Goal: Task Accomplishment & Management: Use online tool/utility

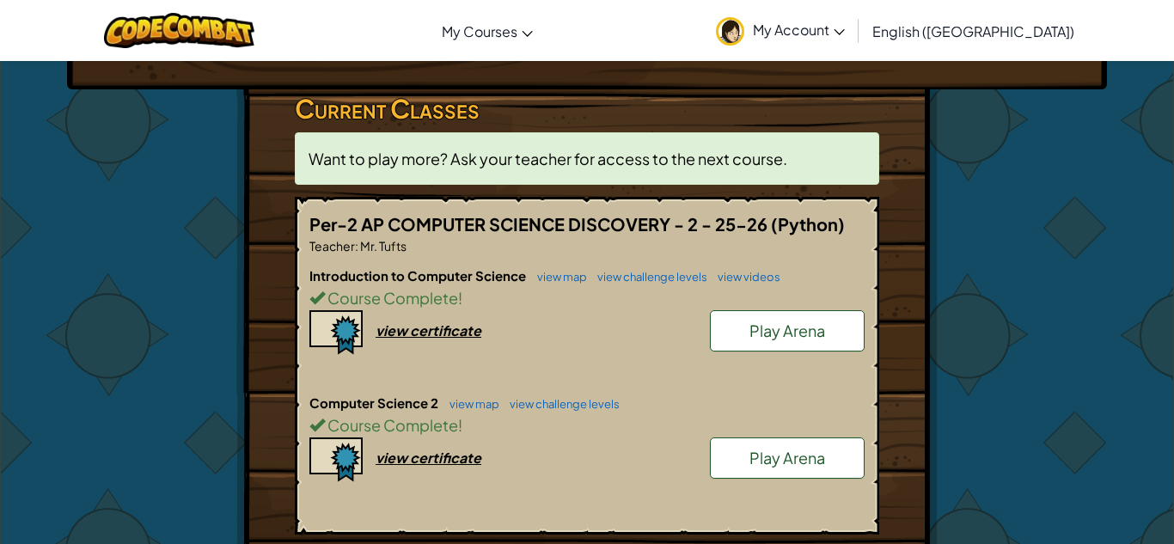
scroll to position [266, 0]
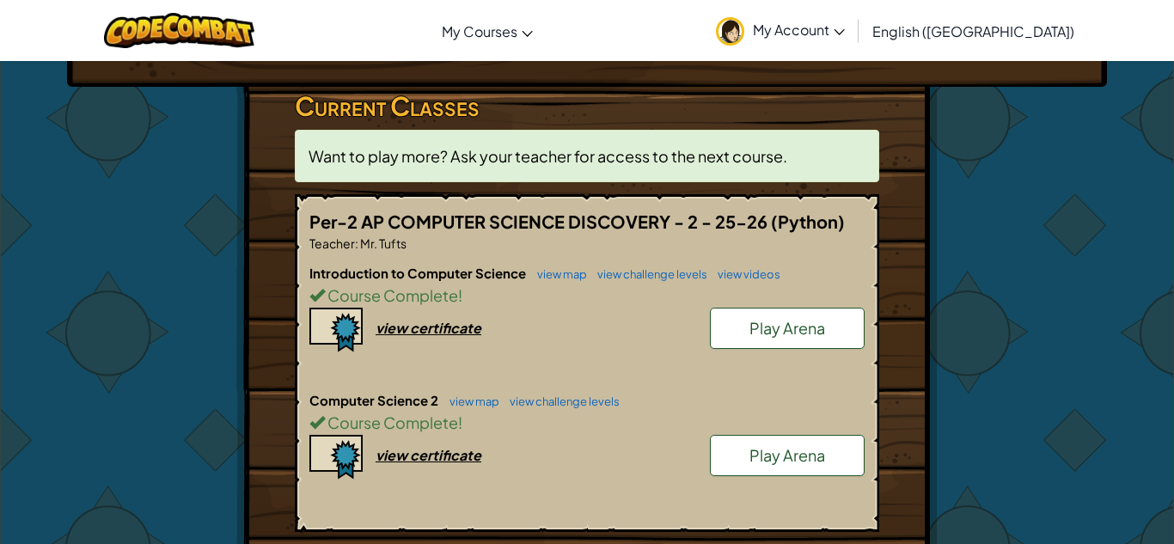
click at [817, 340] on link "Play Arena" at bounding box center [787, 328] width 155 height 41
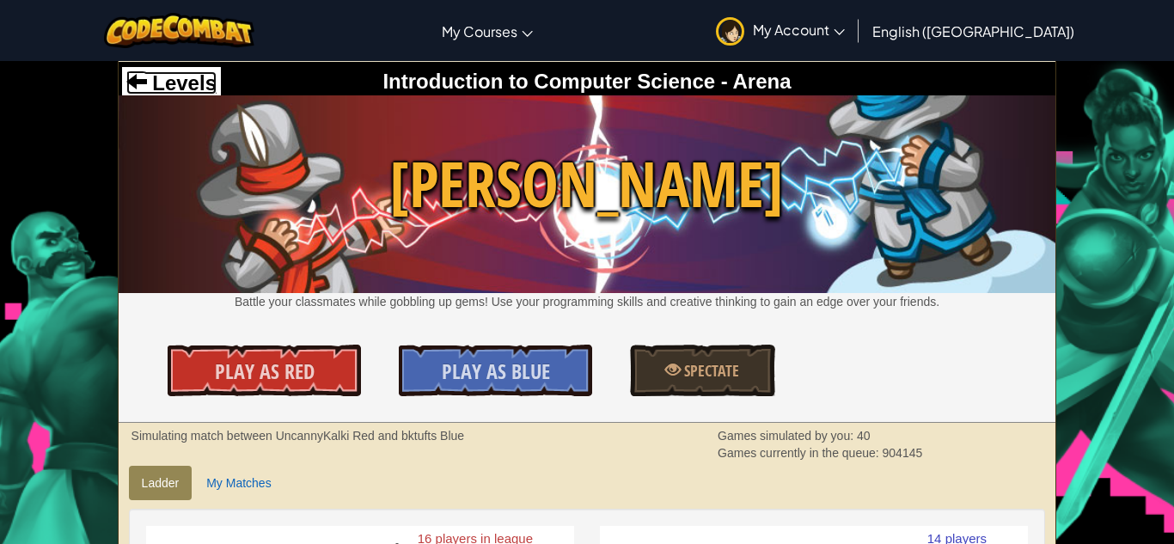
click at [158, 77] on span "Levels" at bounding box center [182, 82] width 70 height 23
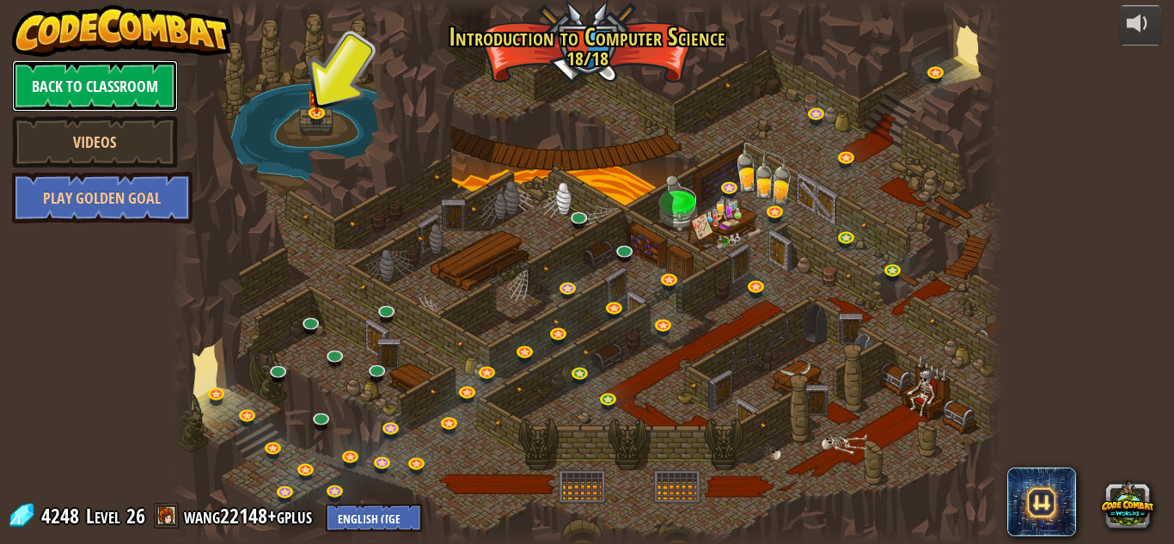
click at [148, 77] on link "Back to Classroom" at bounding box center [95, 86] width 166 height 52
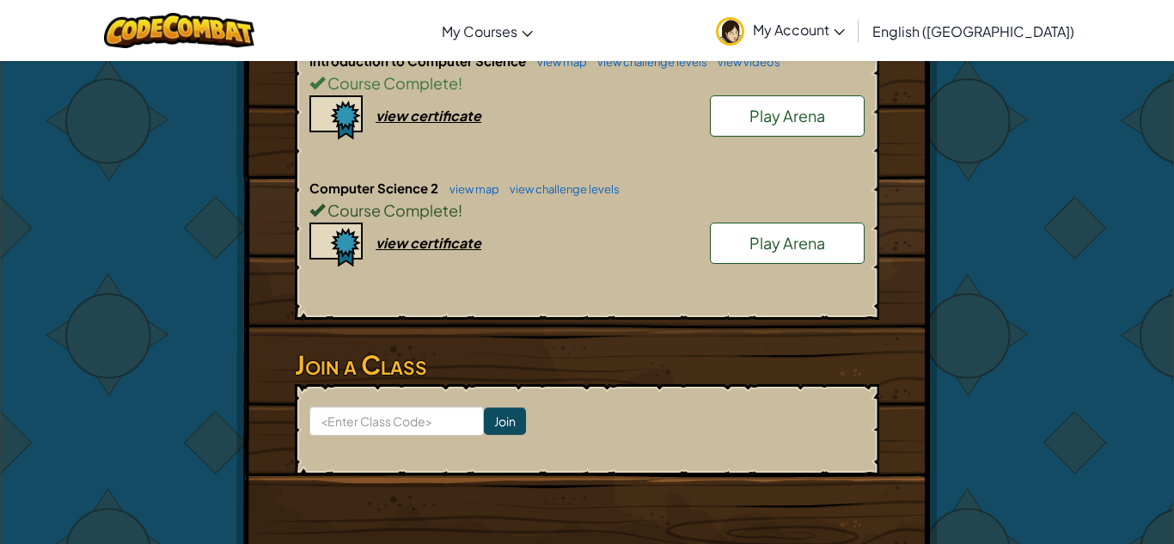
scroll to position [489, 0]
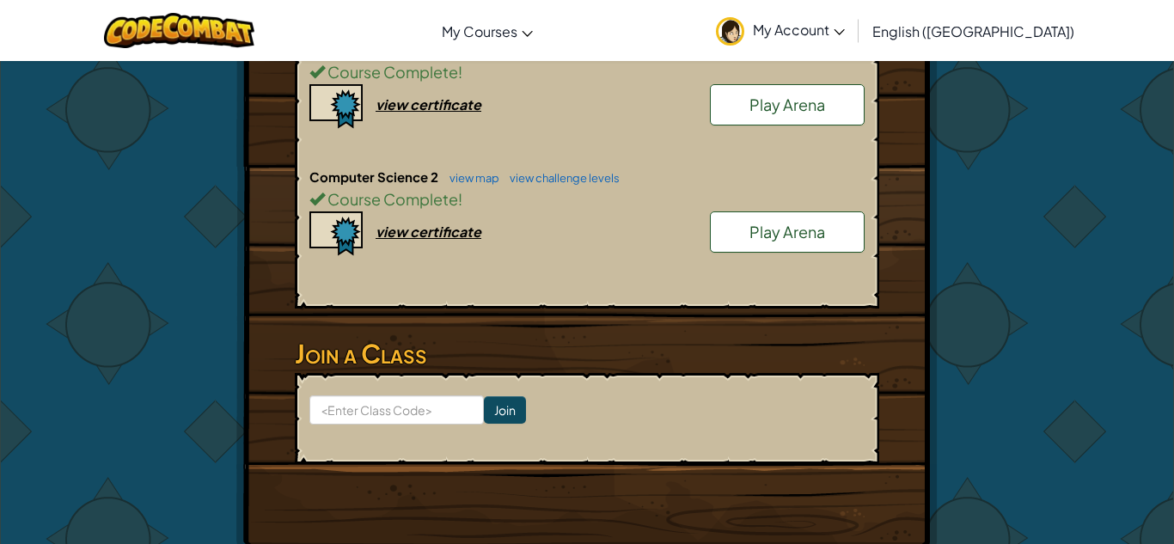
click at [747, 234] on link "Play Arena" at bounding box center [787, 231] width 155 height 41
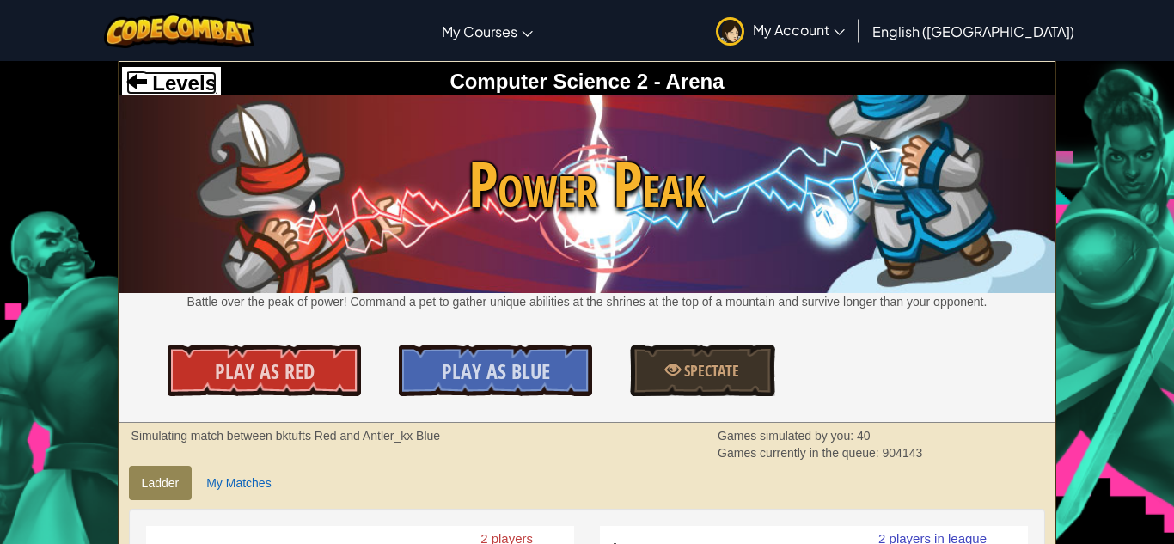
click at [151, 77] on span "Levels" at bounding box center [182, 82] width 70 height 23
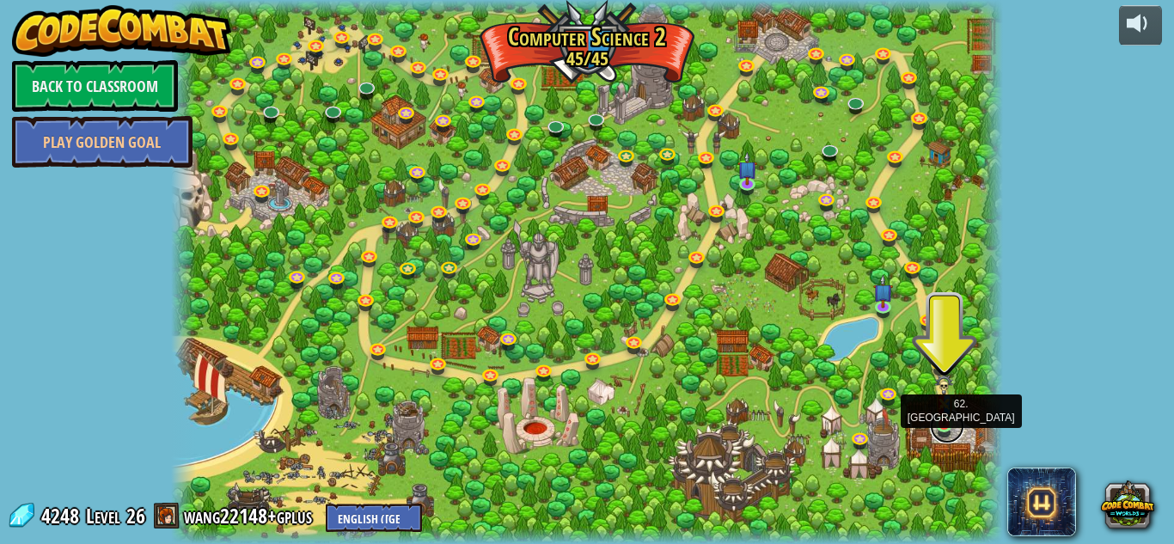
click at [933, 427] on link at bounding box center [947, 426] width 34 height 34
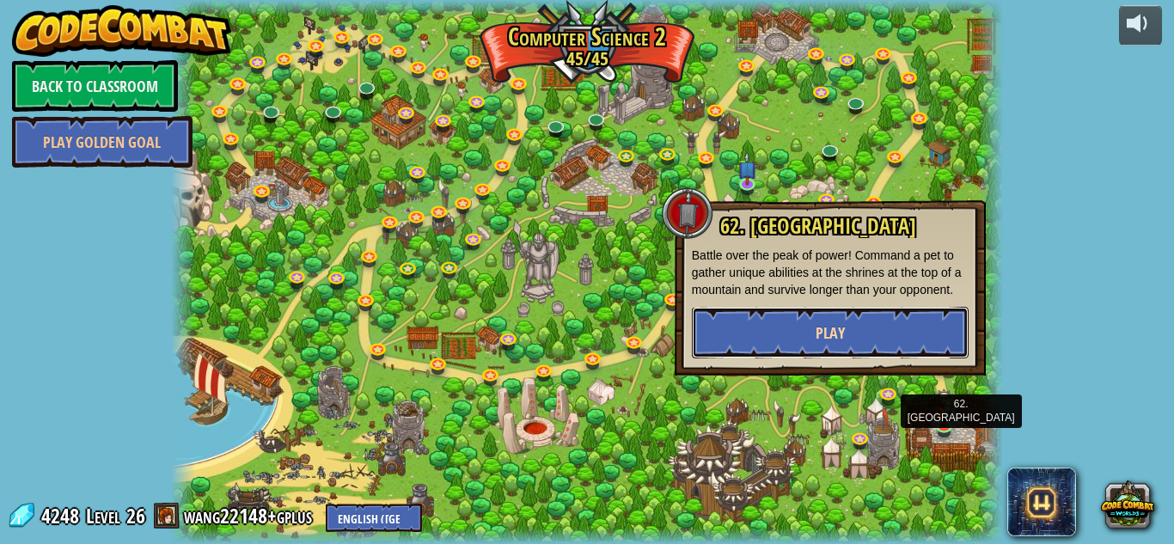
click at [835, 333] on span "Play" at bounding box center [830, 332] width 29 height 21
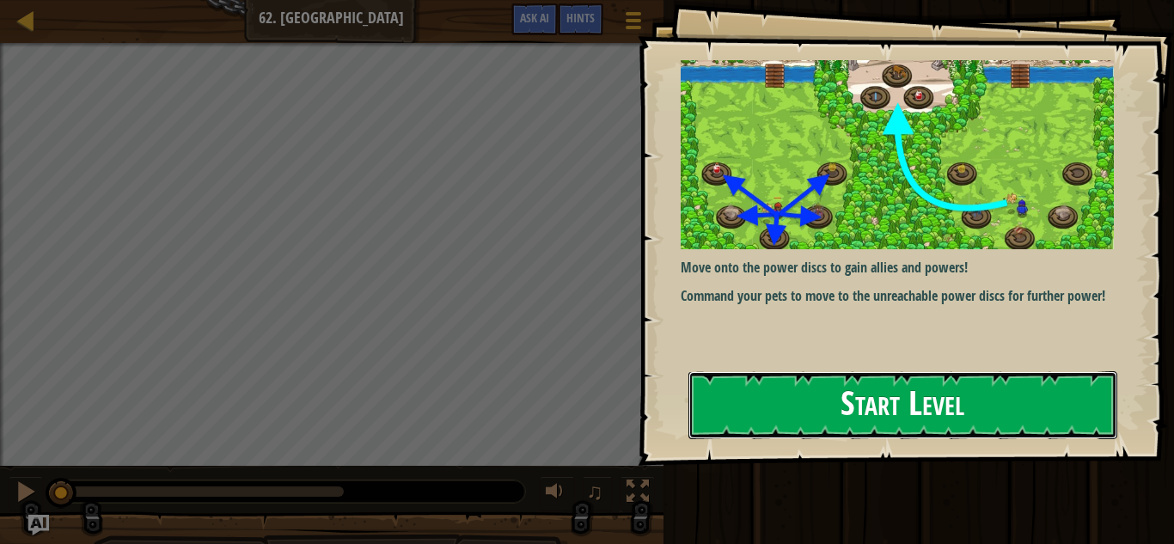
click at [774, 395] on button "Start Level" at bounding box center [903, 405] width 429 height 68
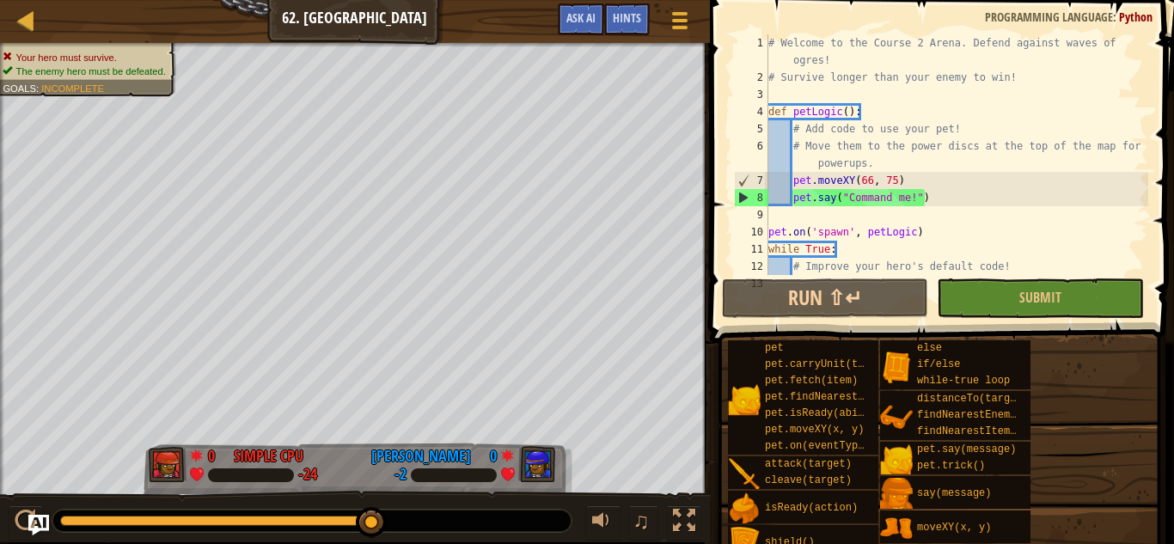
click at [934, 205] on div "# Welcome to the Course 2 Arena. Defend against waves of ogres! # Survive longe…" at bounding box center [956, 189] width 383 height 310
click at [917, 173] on div "# Welcome to the Course 2 Arena. Defend against waves of ogres! # Survive longe…" at bounding box center [956, 189] width 383 height 310
click at [935, 188] on div "# Welcome to the Course 2 Arena. Defend against waves of ogres! # Survive longe…" at bounding box center [956, 189] width 383 height 310
click at [941, 197] on div "# Welcome to the Course 2 Arena. Defend against waves of ogres! # Survive longe…" at bounding box center [956, 189] width 383 height 310
type textarea "pet.say("Command me!")"
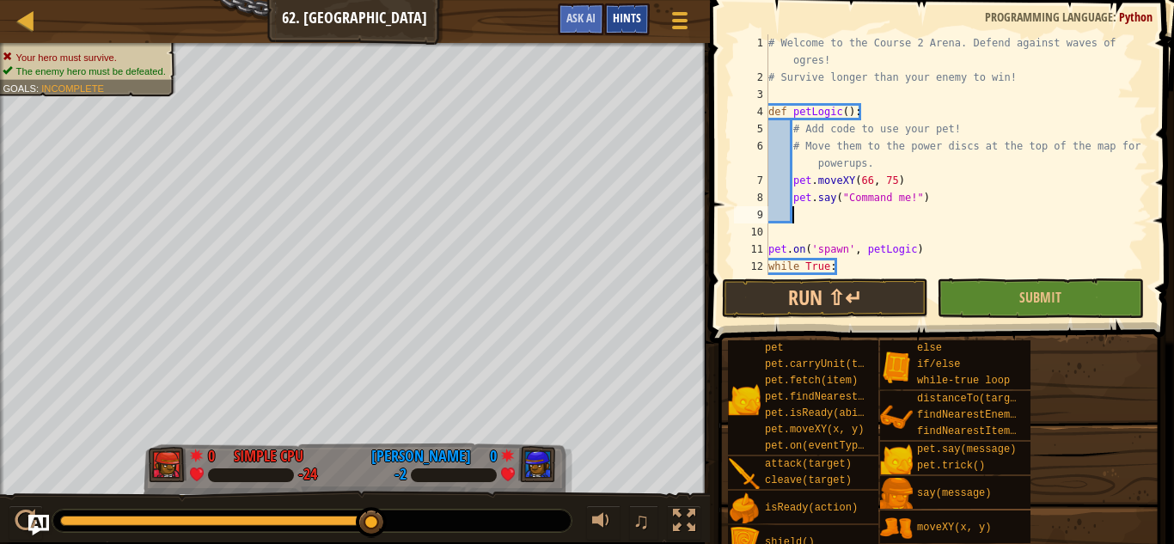
click at [624, 10] on span "Hints" at bounding box center [627, 17] width 28 height 16
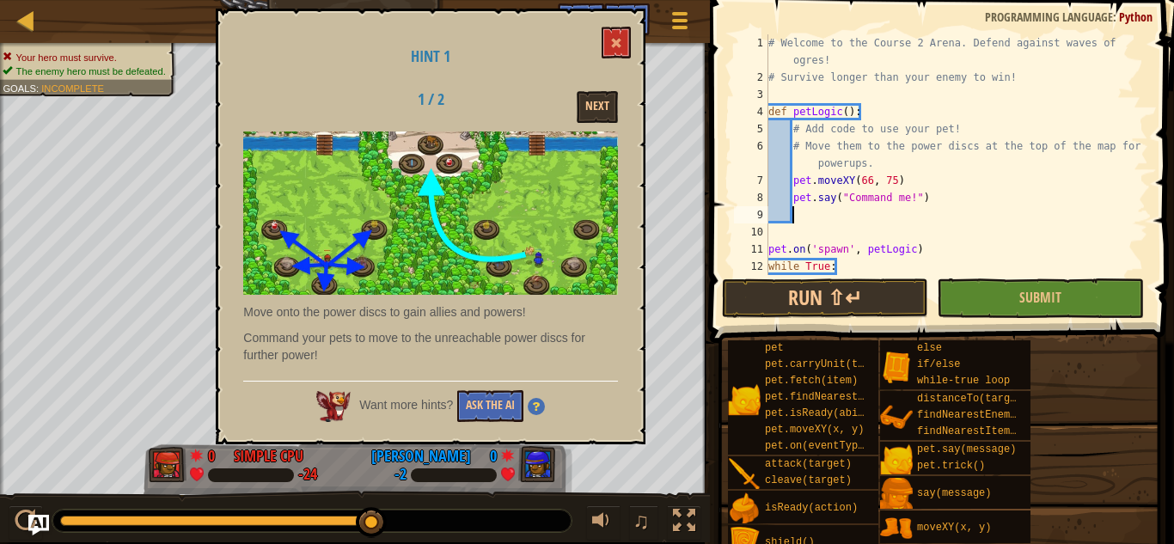
click at [636, 31] on div "Hint 1 1 / 2 Next Move onto the power discs to gain allies and powers! Command …" at bounding box center [431, 227] width 430 height 436
click at [622, 39] on span at bounding box center [616, 43] width 12 height 12
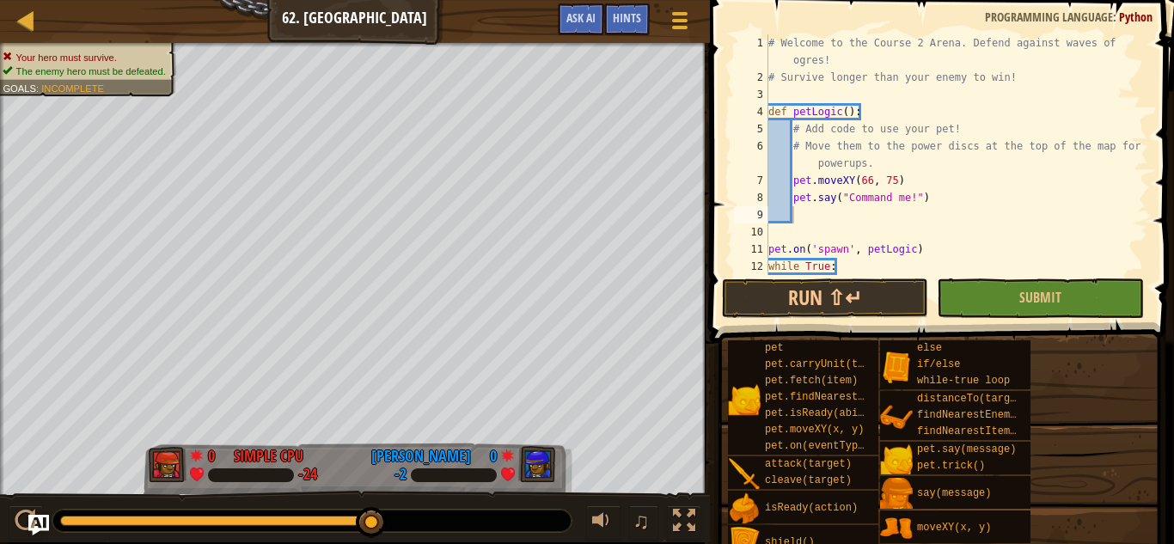
click at [873, 173] on div "# Welcome to the Course 2 Arena. Defend against waves of ogres! # Survive longe…" at bounding box center [956, 180] width 383 height 292
click at [894, 314] on button "Run ⇧↵" at bounding box center [825, 299] width 206 height 40
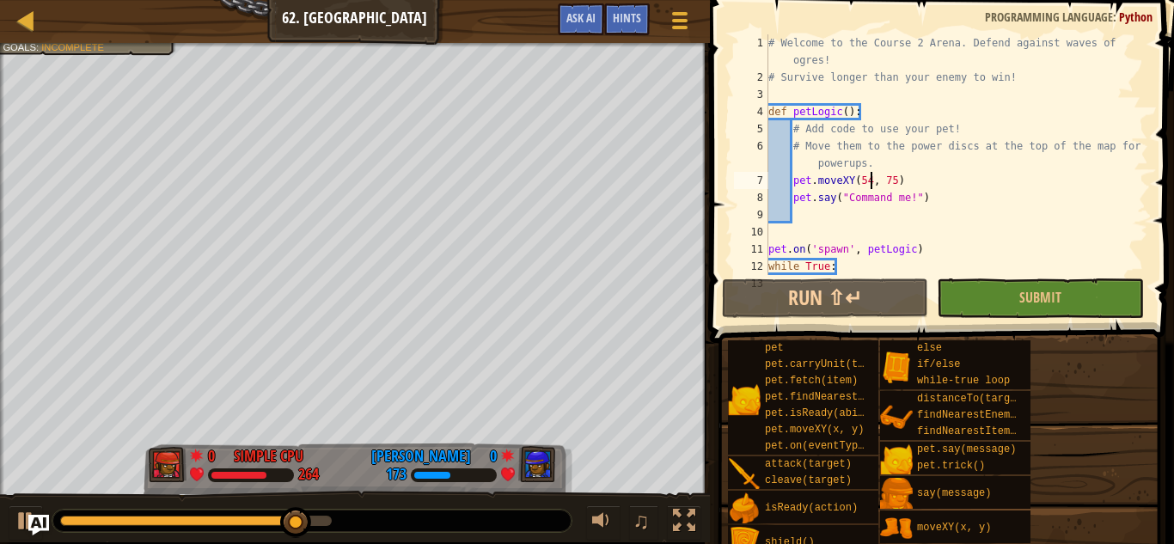
click at [1061, 273] on div "# Welcome to the Course 2 Arena. Defend against waves of ogres! # Survive longe…" at bounding box center [956, 180] width 383 height 292
click at [1056, 290] on span "Submit" at bounding box center [1041, 297] width 42 height 19
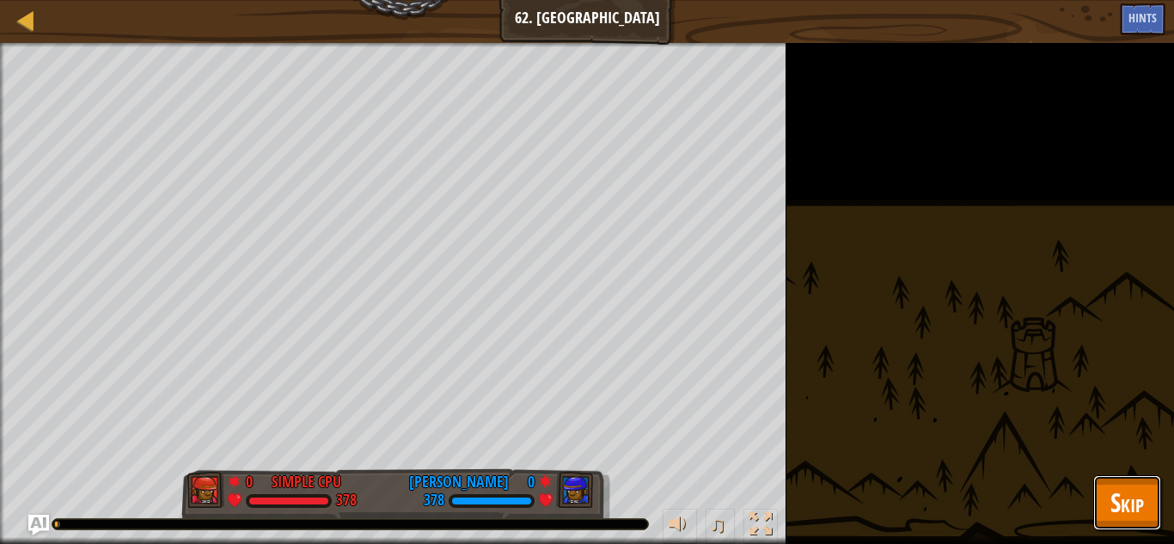
click at [1157, 507] on button "Skip" at bounding box center [1128, 502] width 68 height 55
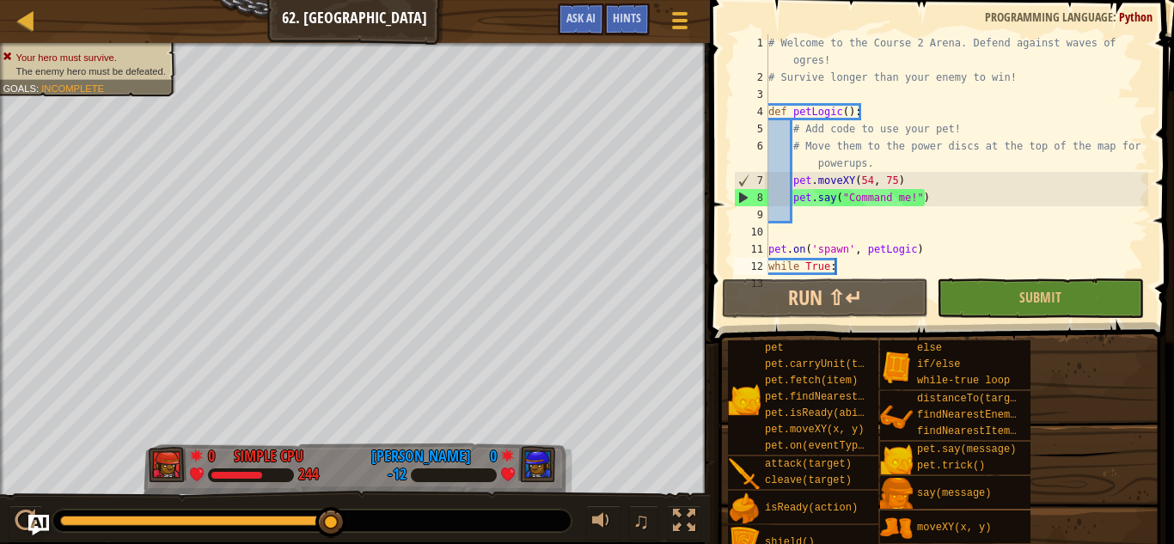
click at [867, 178] on div "# Welcome to the Course 2 Arena. Defend against waves of ogres! # Survive longe…" at bounding box center [956, 180] width 383 height 292
click at [868, 176] on div "# Welcome to the Course 2 Arena. Defend against waves of ogres! # Survive longe…" at bounding box center [956, 180] width 383 height 292
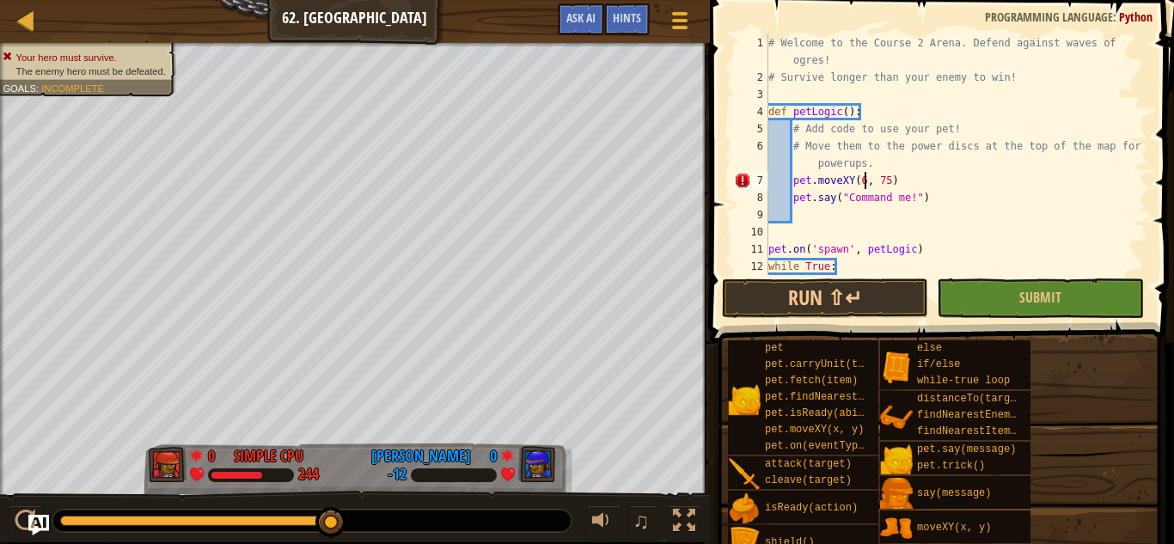
scroll to position [8, 15]
click at [892, 186] on div "# Welcome to the Course 2 Arena. Defend against waves of ogres! # Survive longe…" at bounding box center [956, 180] width 383 height 292
click at [893, 184] on div "# Welcome to the Course 2 Arena. Defend against waves of ogres! # Survive longe…" at bounding box center [956, 180] width 383 height 292
type textarea "pet.moveXY(60, 83)"
click at [1048, 209] on div "# Welcome to the Course 2 Arena. Defend against waves of ogres! # Survive longe…" at bounding box center [956, 180] width 383 height 292
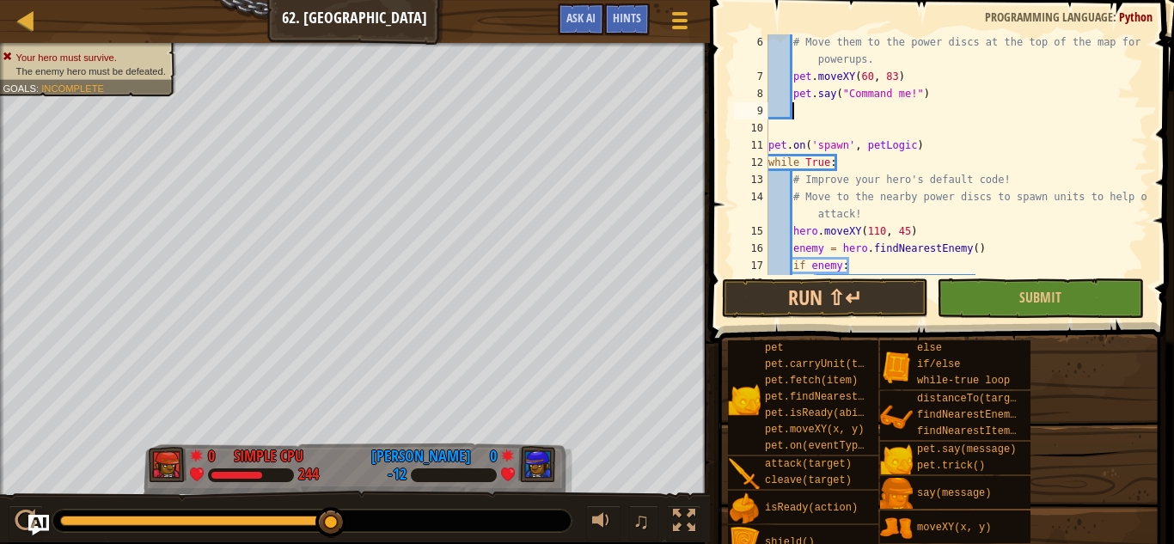
scroll to position [0, 0]
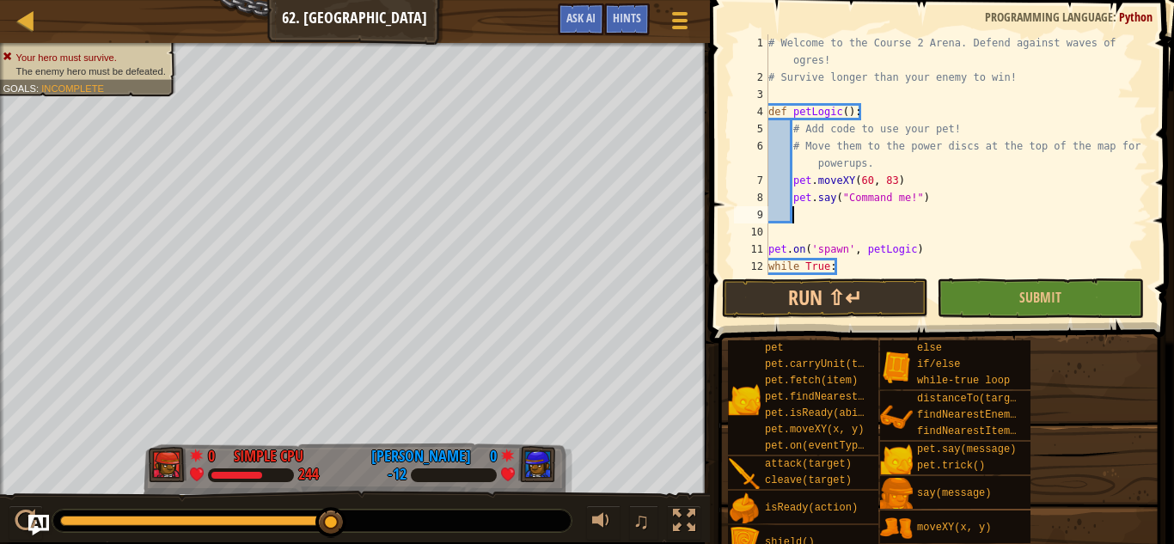
type textarea "p"
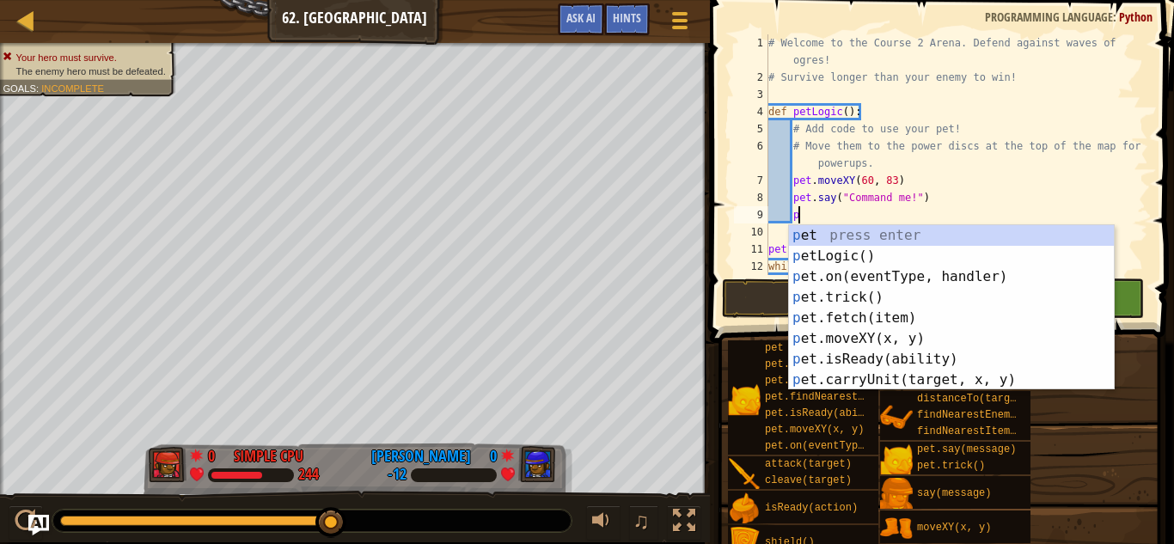
scroll to position [8, 3]
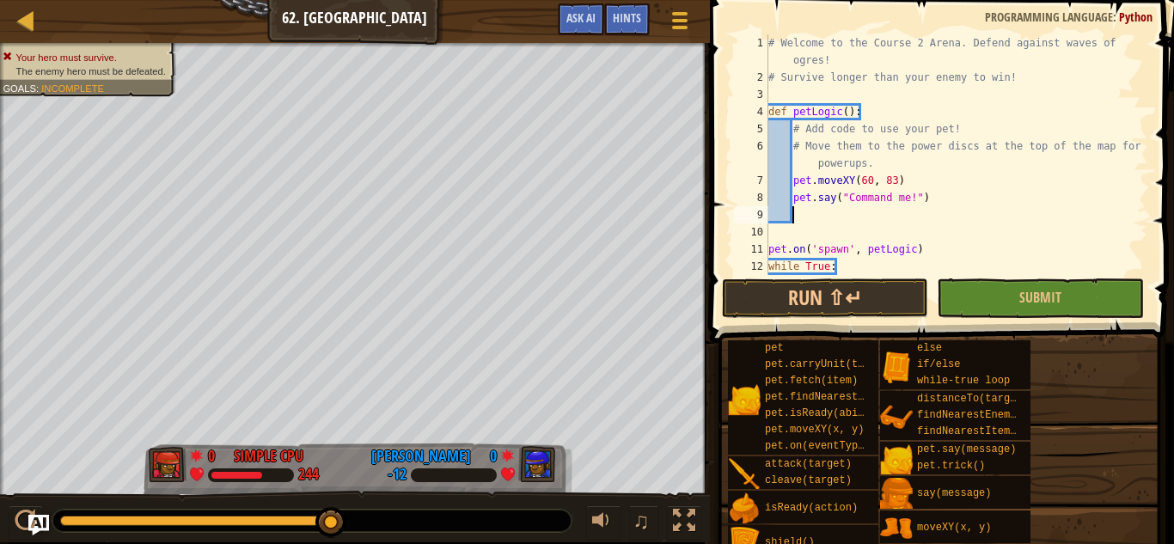
click at [1101, 135] on div "# Welcome to the Course 2 Arena. Defend against waves of ogres! # Survive longe…" at bounding box center [956, 180] width 383 height 292
type textarea "# Add code to use your pet!"
click at [1058, 206] on div "# Welcome to the Course 2 Arena. Defend against waves of ogres! # Survive longe…" at bounding box center [956, 180] width 383 height 292
click at [886, 310] on button "Run ⇧↵" at bounding box center [825, 299] width 206 height 40
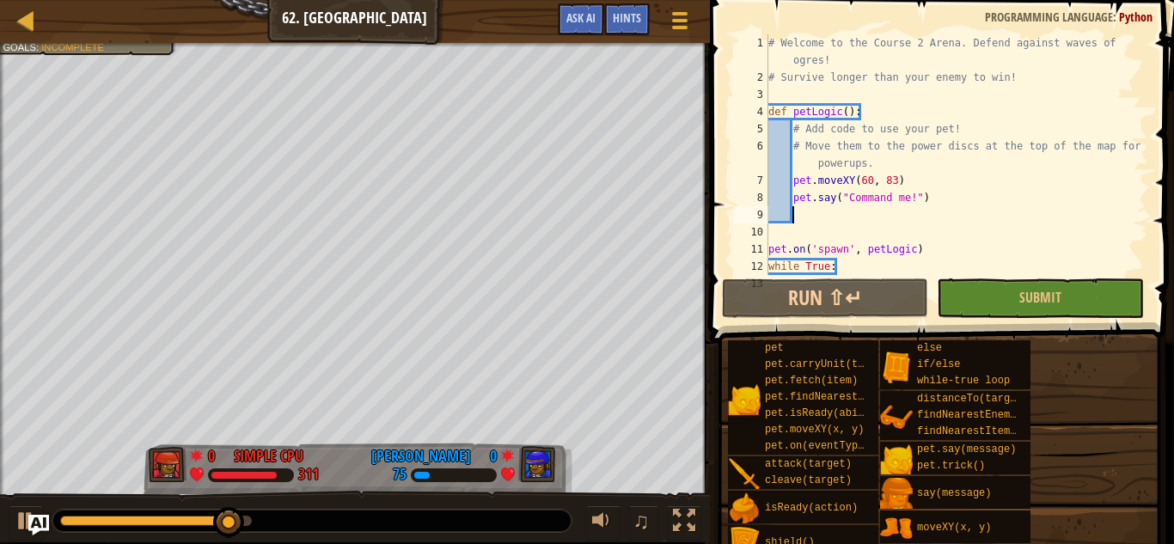
click at [872, 181] on div "# Welcome to the Course 2 Arena. Defend against waves of ogres! # Survive longe…" at bounding box center [956, 180] width 383 height 292
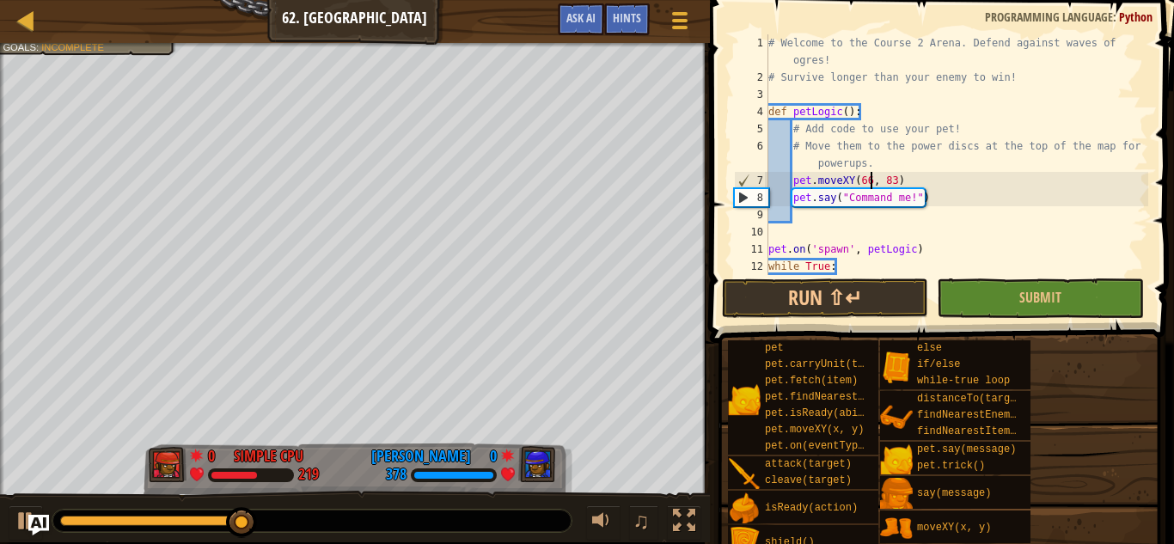
scroll to position [8, 15]
click at [896, 181] on div "# Welcome to the Course 2 Arena. Defend against waves of ogres! # Survive longe…" at bounding box center [956, 180] width 383 height 292
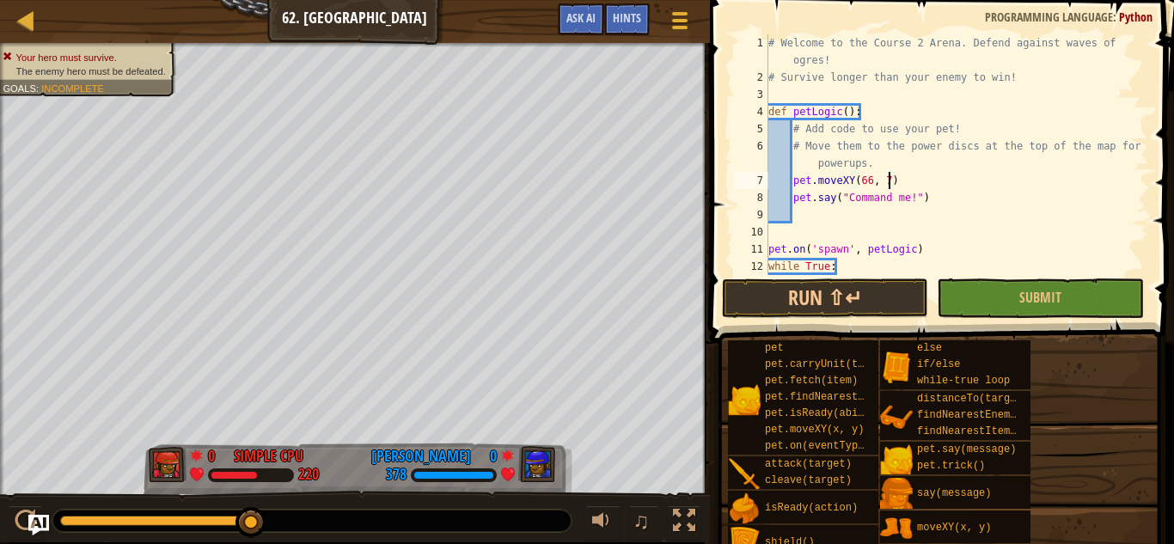
scroll to position [8, 18]
click at [982, 175] on div "# Welcome to the Course 2 Arena. Defend against waves of ogres! # Survive longe…" at bounding box center [956, 180] width 383 height 292
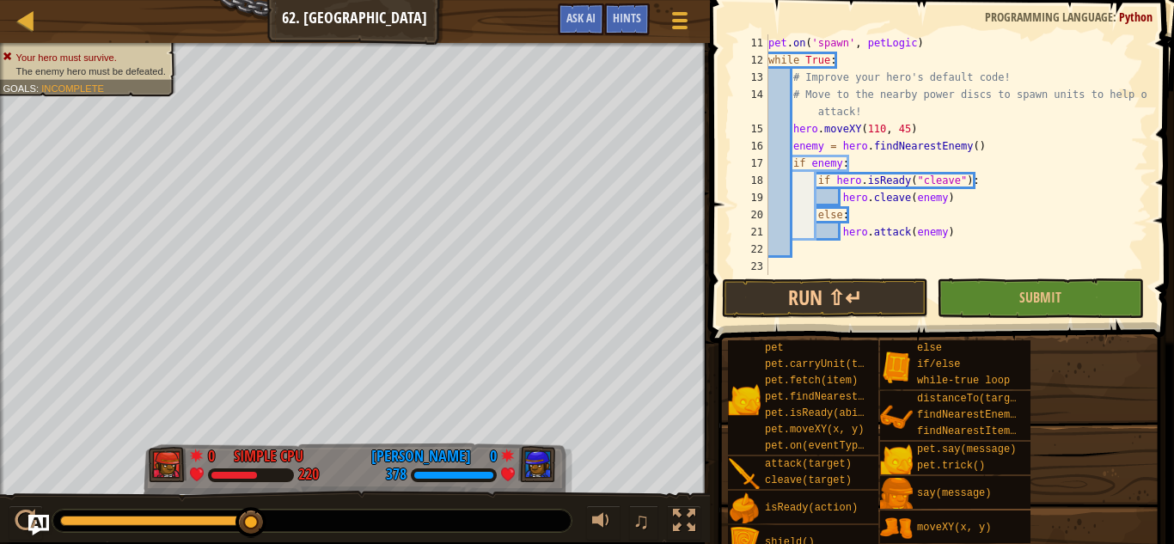
scroll to position [206, 0]
click at [794, 169] on div "pet . on ( 'spawn' , petLogic ) while True : # Improve your hero's default code…" at bounding box center [956, 171] width 383 height 275
type textarea "if enemy:"
click at [887, 156] on div "pet . on ( 'spawn' , petLogic ) while True : # Improve your hero's default code…" at bounding box center [956, 171] width 383 height 275
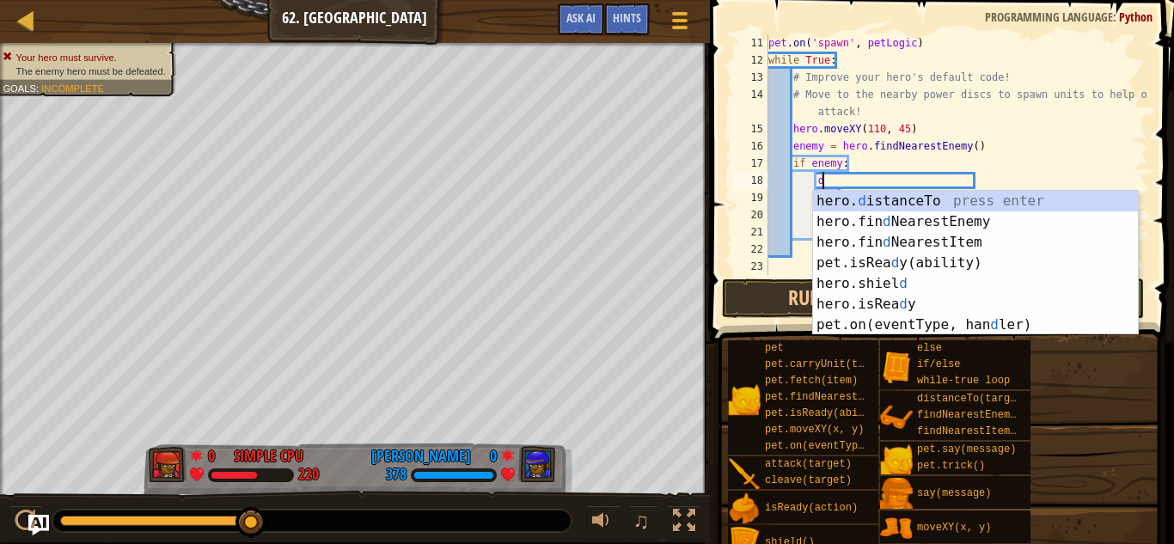
scroll to position [8, 7]
click at [975, 199] on div "hero. d istanceTo press enter hero.fin d NearestEnemy press enter hero.fin d Ne…" at bounding box center [975, 284] width 325 height 186
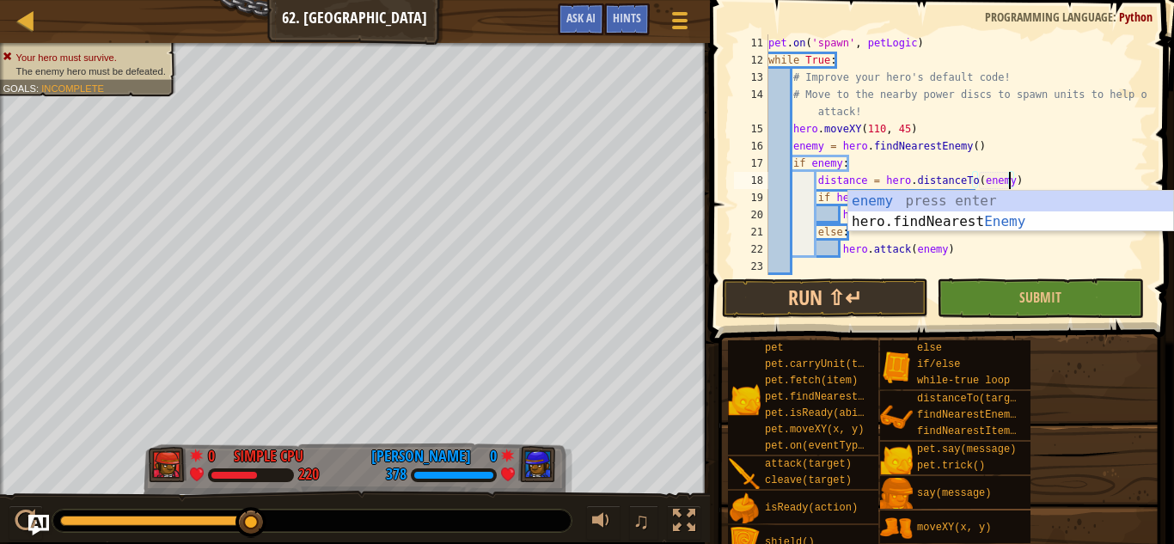
scroll to position [8, 34]
click at [1096, 146] on div "pet . on ( 'spawn' , petLogic ) while True : # Improve your hero's default code…" at bounding box center [956, 171] width 383 height 275
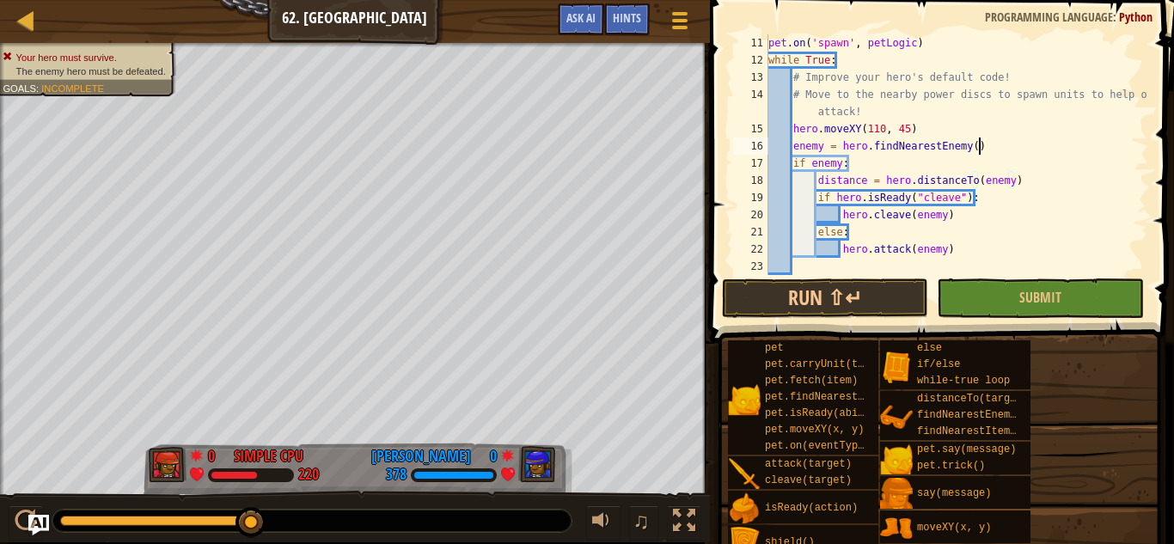
scroll to position [8, 29]
click at [969, 201] on div "pet . on ( 'spawn' , petLogic ) while True : # Improve your hero's default code…" at bounding box center [956, 171] width 383 height 275
click at [974, 202] on div "pet . on ( 'spawn' , petLogic ) while True : # Improve your hero's default code…" at bounding box center [956, 171] width 383 height 275
click at [844, 217] on div "pet . on ( 'spawn' , petLogic ) while True : # Improve your hero's default code…" at bounding box center [956, 171] width 383 height 275
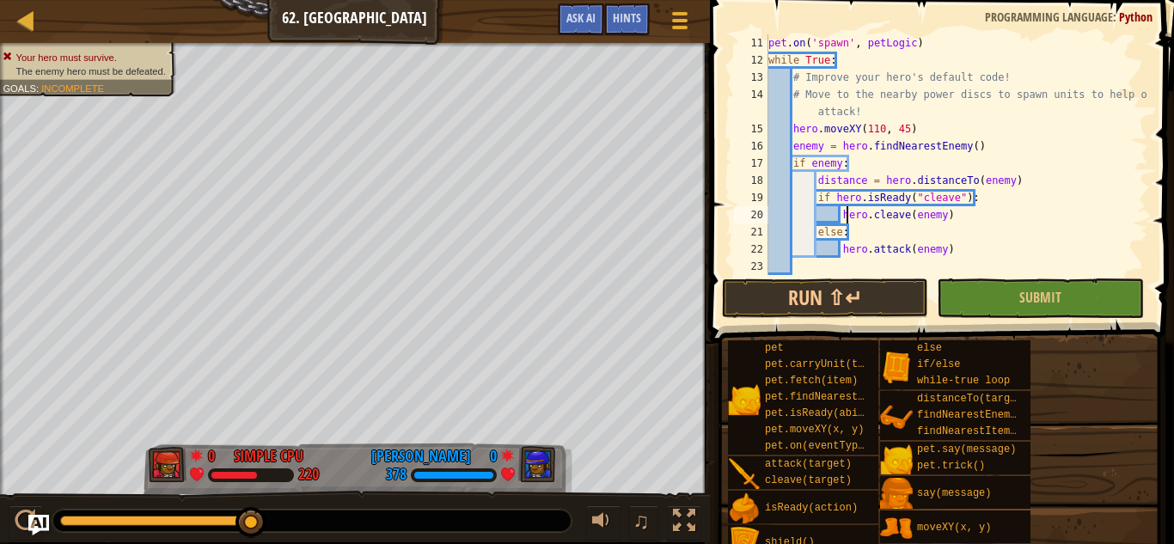
scroll to position [8, 25]
click at [842, 217] on div "pet . on ( 'spawn' , petLogic ) while True : # Improve your hero's default code…" at bounding box center [956, 171] width 383 height 275
click at [814, 193] on div "pet . on ( 'spawn' , petLogic ) while True : # Improve your hero's default code…" at bounding box center [956, 171] width 383 height 275
click at [1040, 181] on div "pet . on ( 'spawn' , petLogic ) while True : # Improve your hero's default code…" at bounding box center [956, 171] width 383 height 275
type textarea "distance = hero.distanceTo(enemy)"
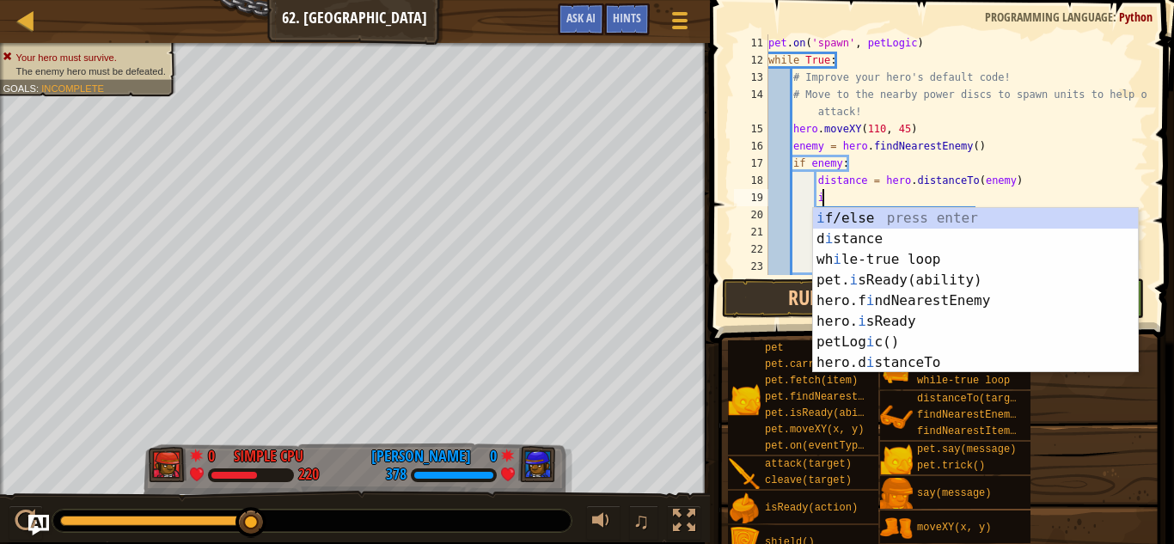
scroll to position [8, 8]
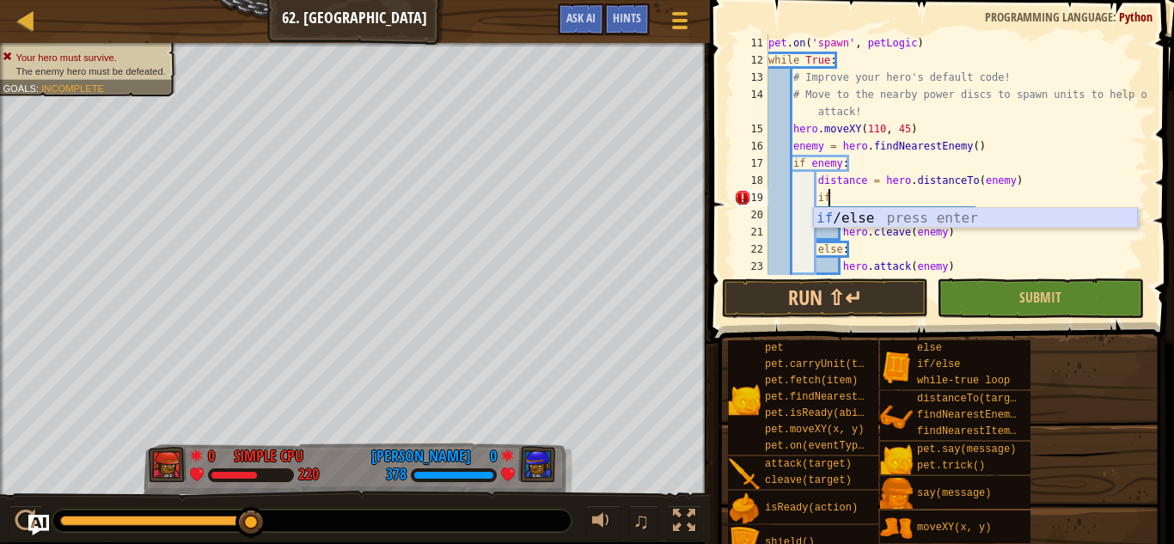
click at [974, 215] on div "if /else press enter" at bounding box center [975, 239] width 325 height 62
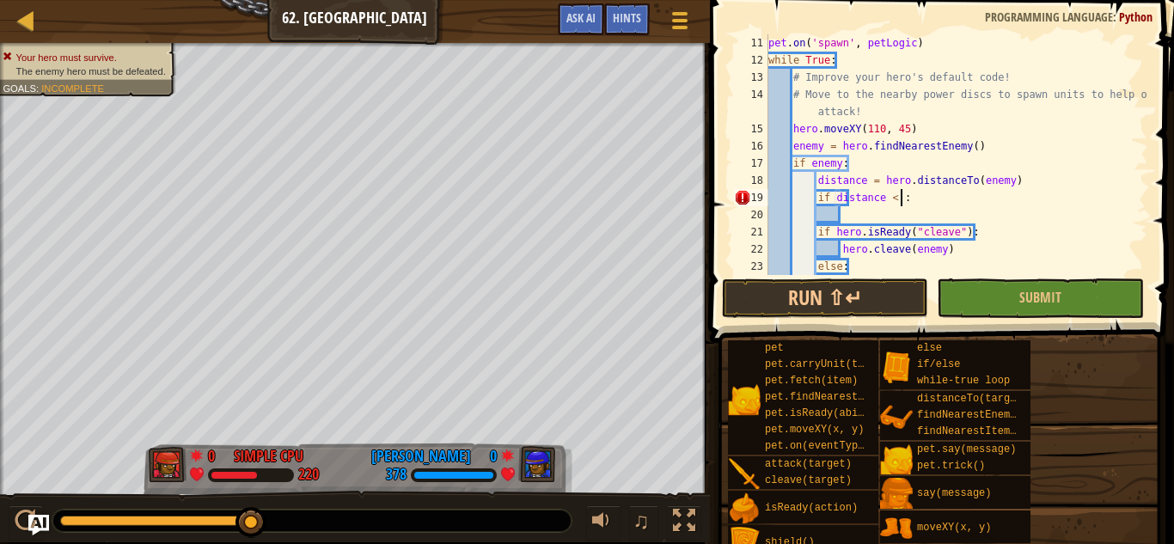
scroll to position [8, 20]
click at [784, 311] on button "Run ⇧↵" at bounding box center [825, 299] width 206 height 40
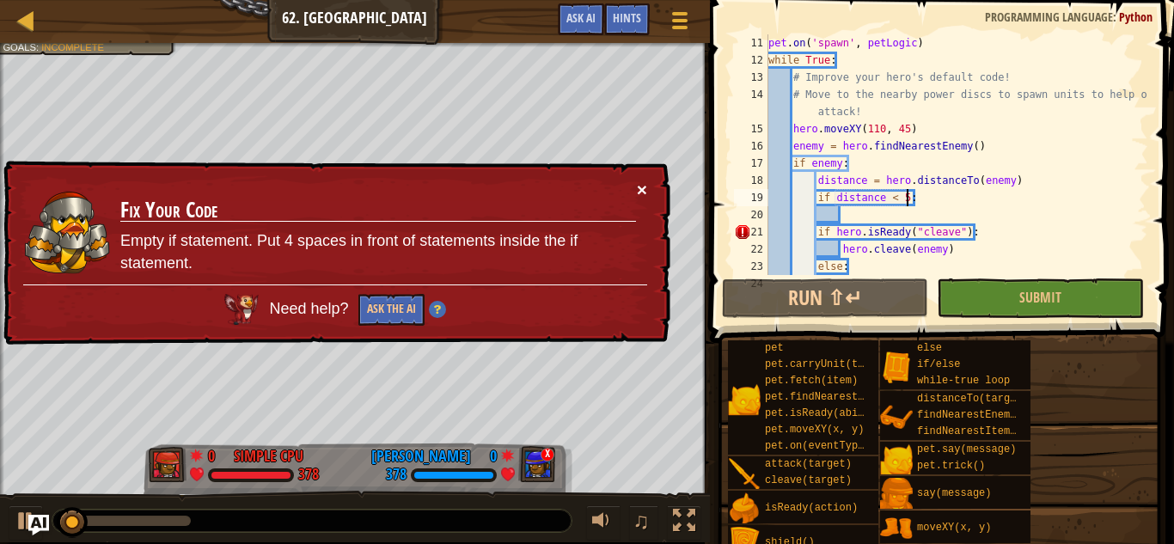
click at [640, 195] on button "×" at bounding box center [642, 190] width 10 height 18
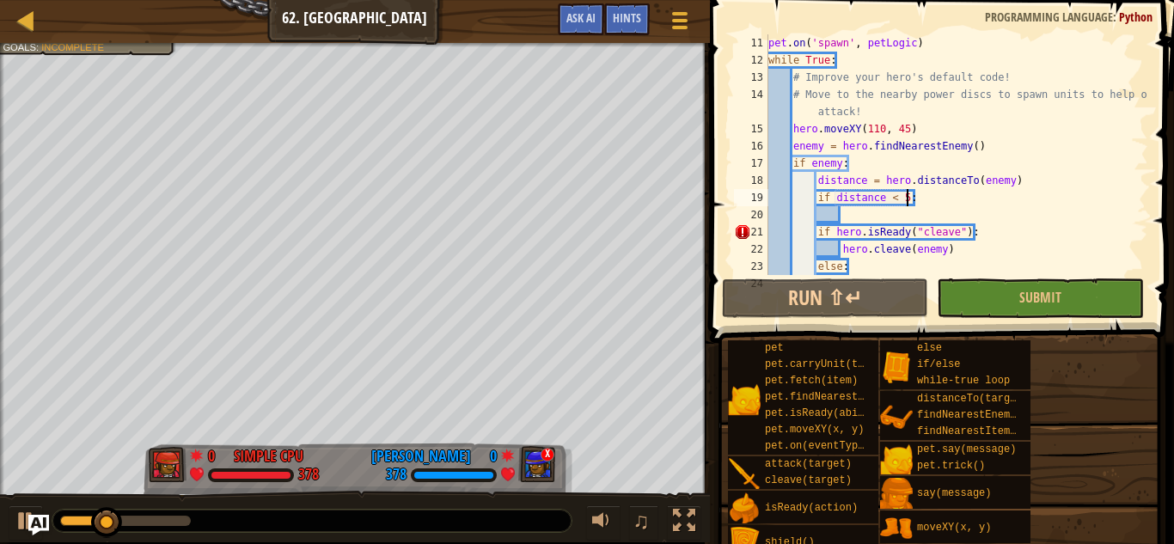
click at [818, 236] on div "pet . on ( 'spawn' , petLogic ) while True : # Improve your hero's default code…" at bounding box center [956, 171] width 383 height 275
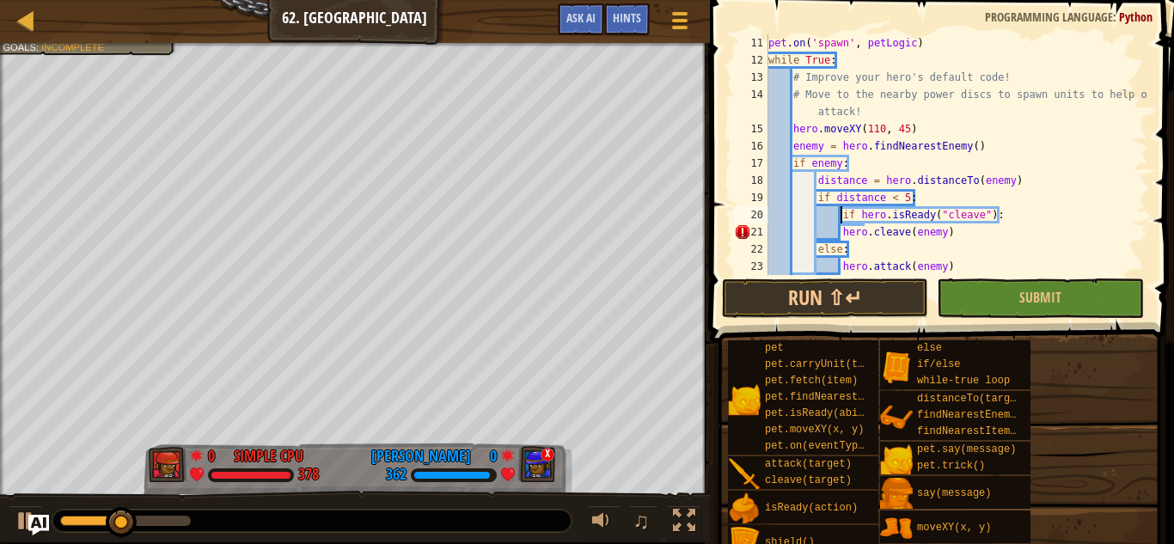
scroll to position [241, 0]
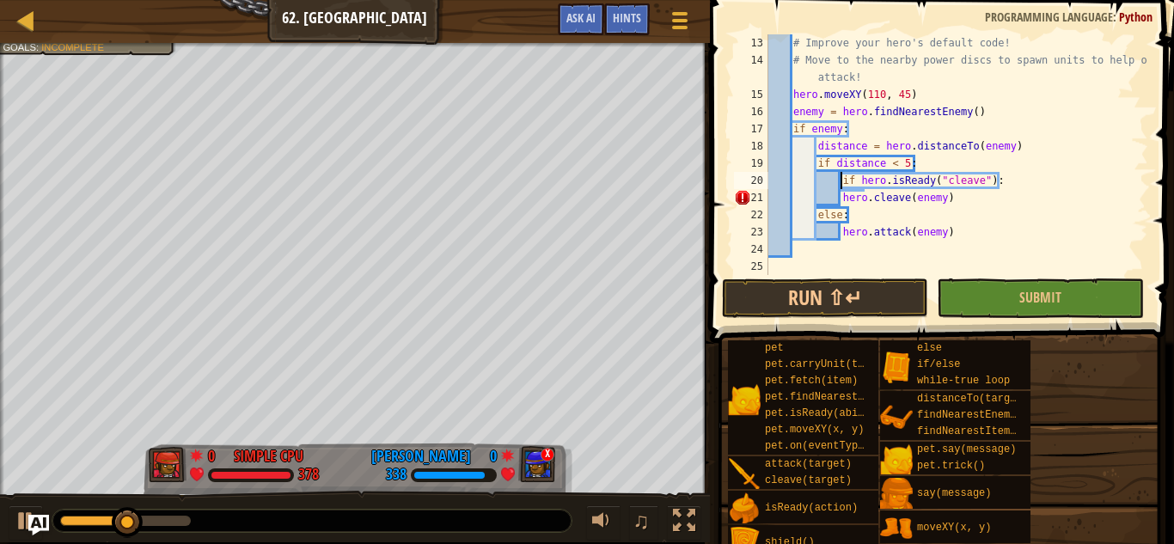
click at [842, 198] on div "# Improve your hero's default code! # Move to the nearby power discs to spawn u…" at bounding box center [956, 171] width 383 height 275
click at [977, 210] on div "# Improve your hero's default code! # Move to the nearby power discs to spawn u…" at bounding box center [956, 171] width 383 height 275
type textarea "else:"
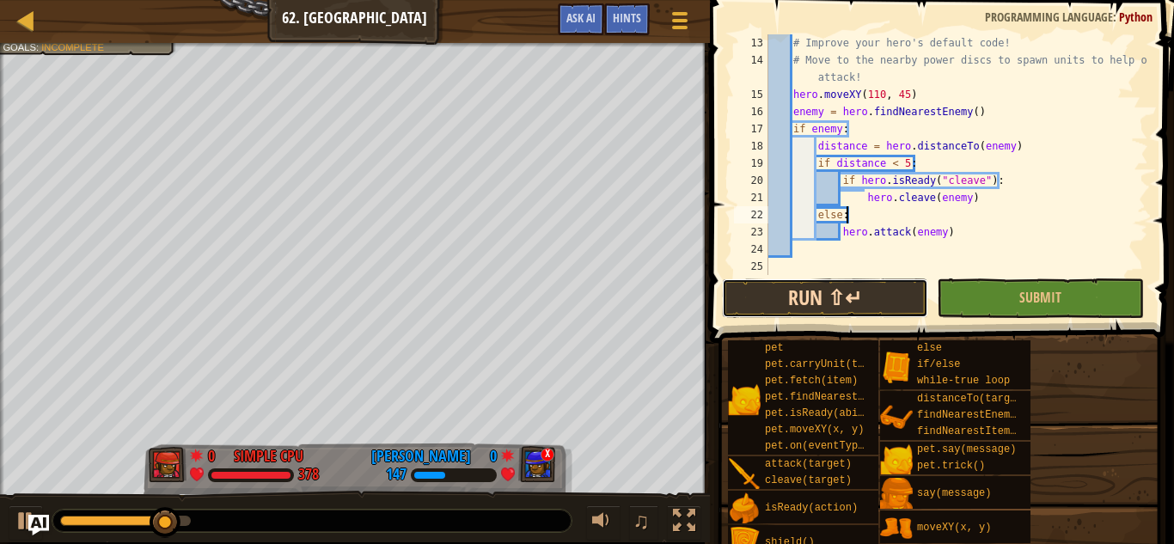
click at [890, 287] on button "Run ⇧↵" at bounding box center [825, 299] width 206 height 40
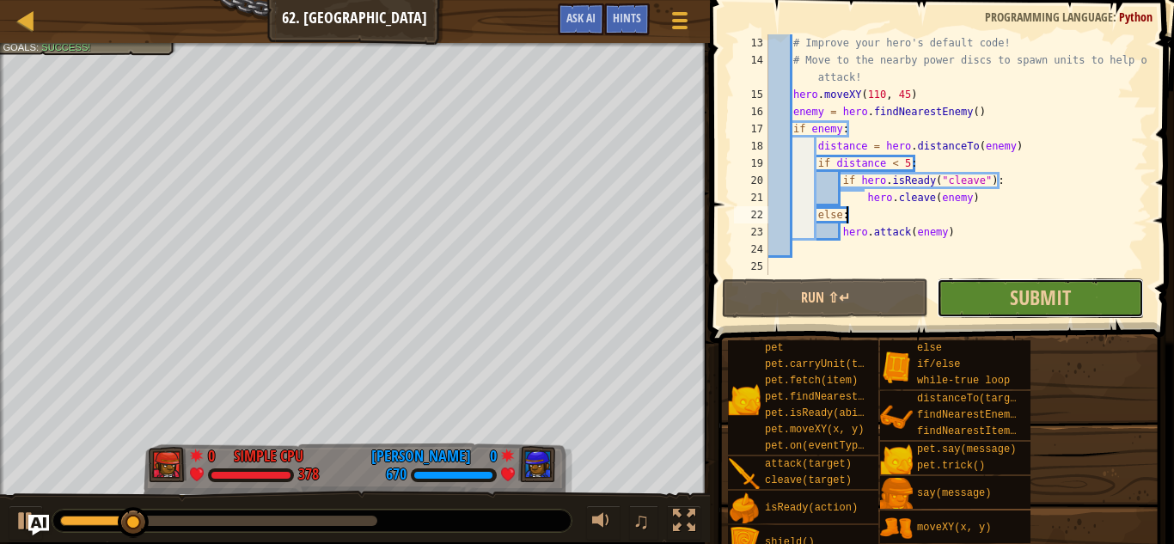
click at [1032, 281] on button "Submit" at bounding box center [1040, 299] width 206 height 40
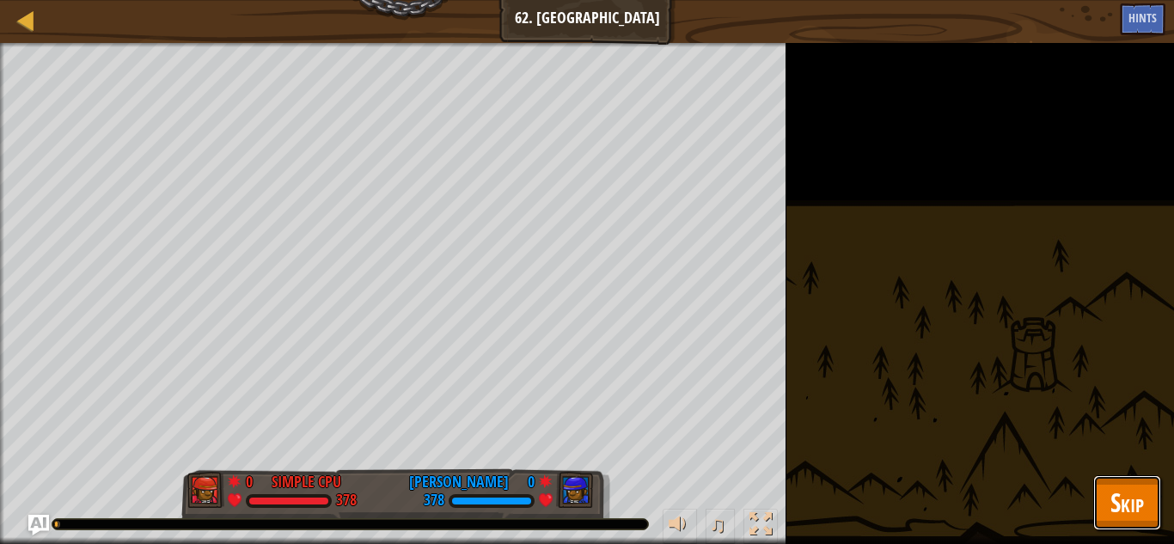
click at [1104, 514] on button "Skip" at bounding box center [1128, 502] width 68 height 55
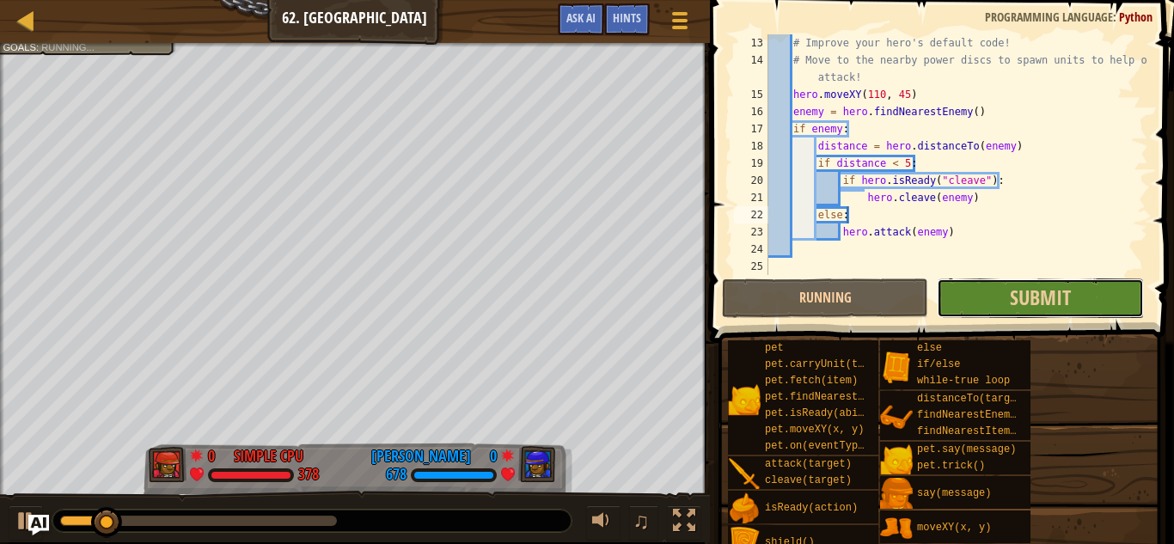
click at [1111, 297] on button "Submit" at bounding box center [1040, 299] width 206 height 40
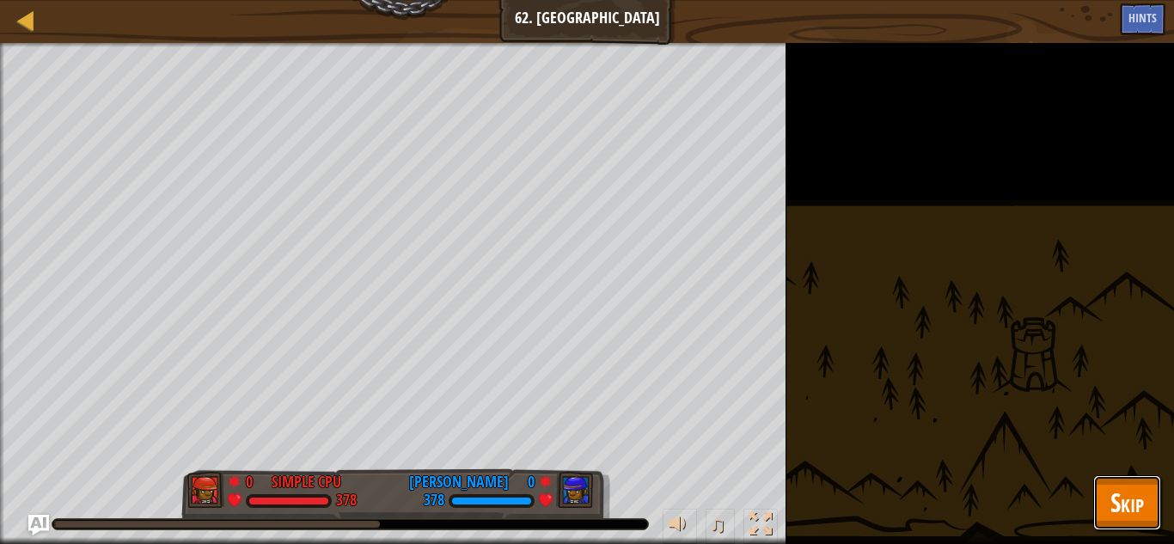
click at [1113, 501] on span "Skip" at bounding box center [1128, 502] width 34 height 35
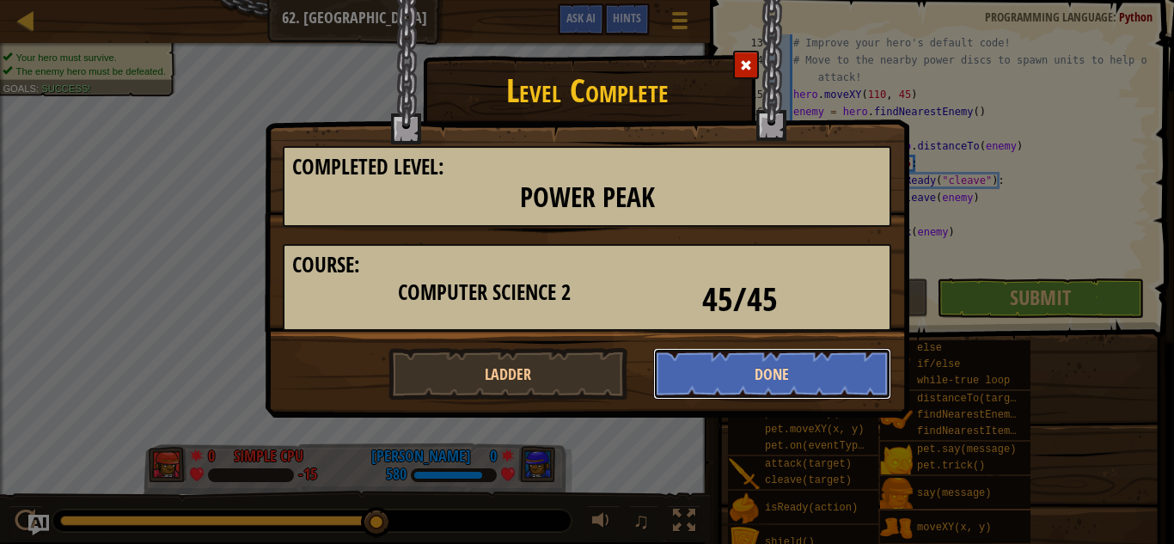
click at [714, 369] on button "Done" at bounding box center [772, 374] width 239 height 52
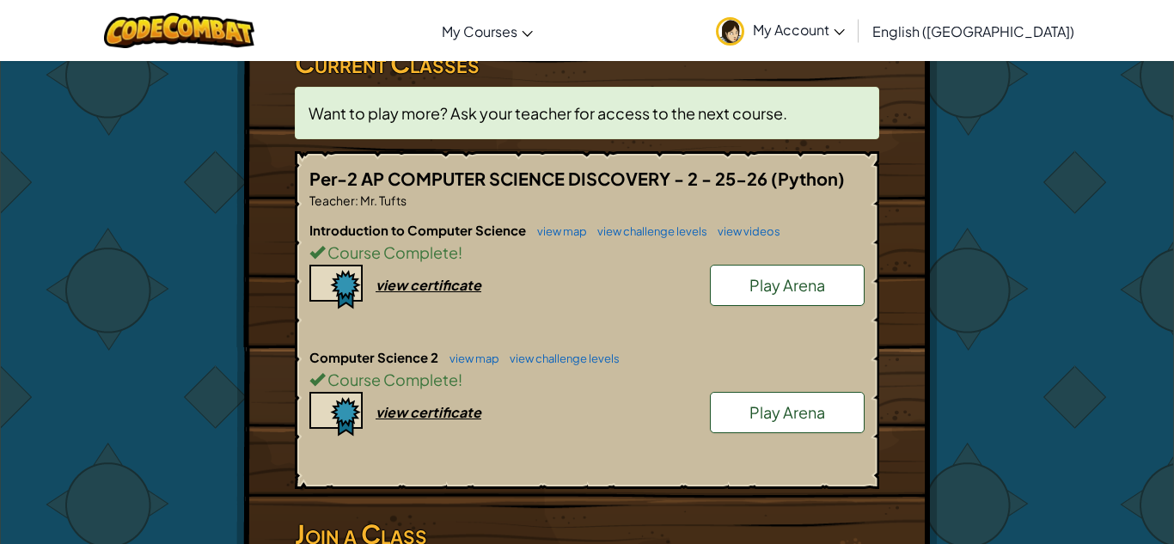
scroll to position [313, 0]
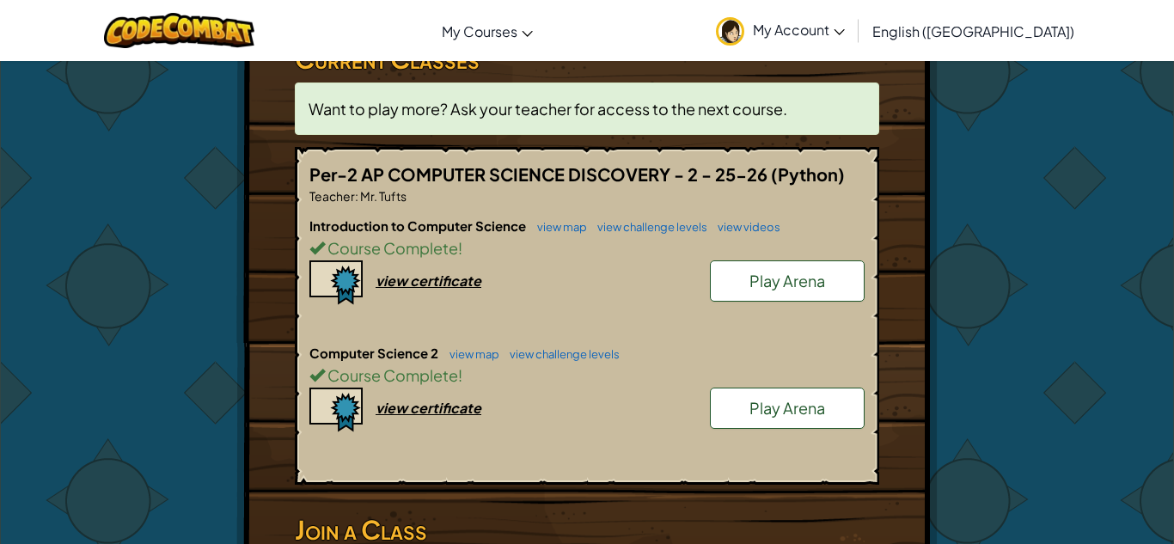
click at [765, 420] on link "Play Arena" at bounding box center [787, 408] width 155 height 41
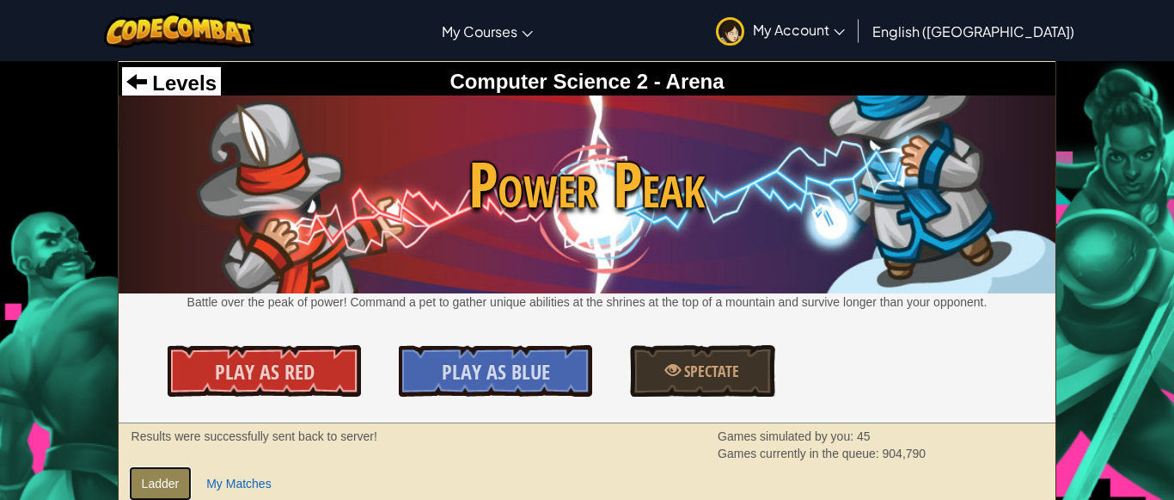
click at [168, 483] on link "Ladder" at bounding box center [161, 483] width 64 height 34
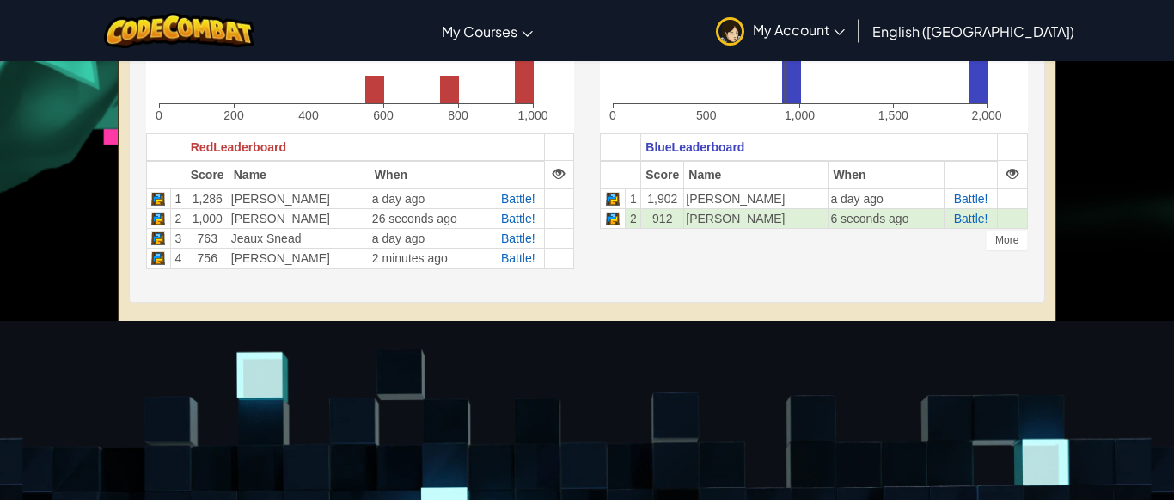
scroll to position [513, 0]
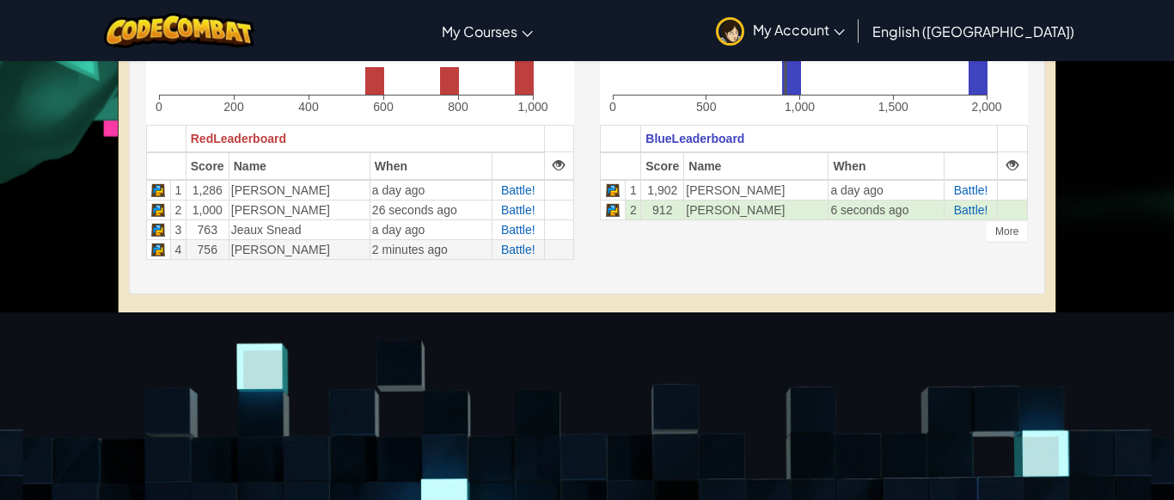
click at [511, 256] on td "Battle!" at bounding box center [518, 249] width 52 height 20
click at [507, 248] on span "Battle!" at bounding box center [518, 249] width 34 height 14
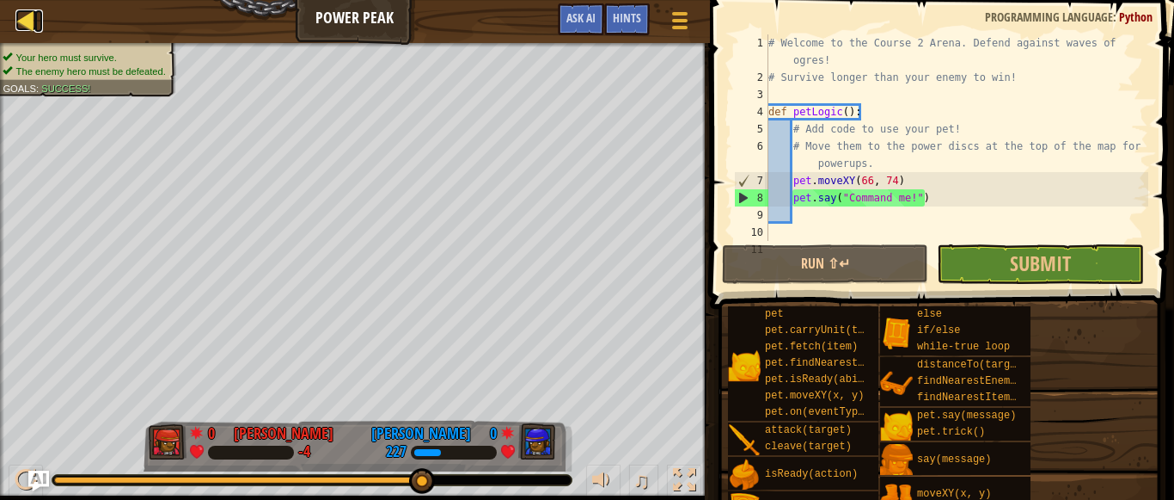
click at [21, 26] on div at bounding box center [25, 19] width 21 height 21
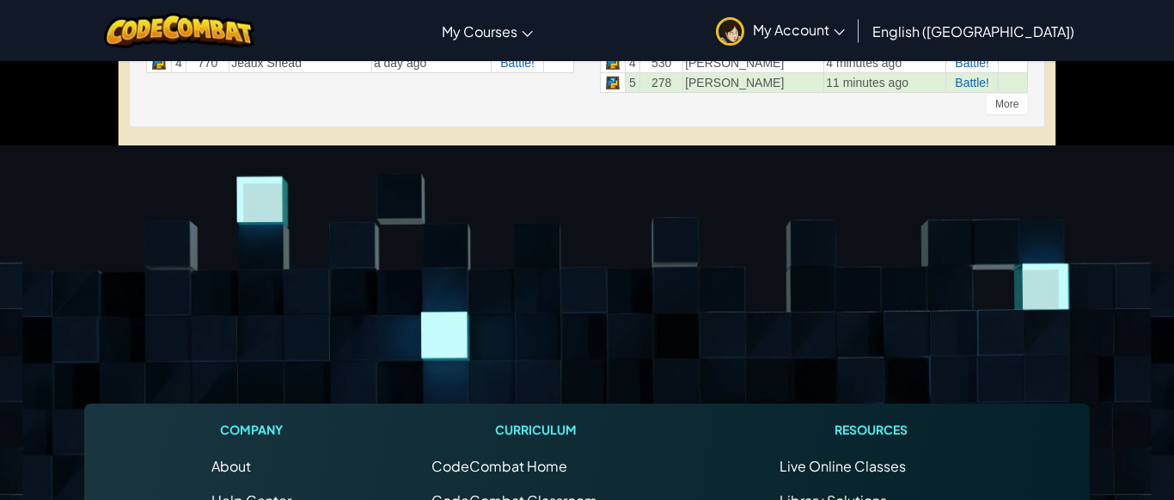
scroll to position [542, 0]
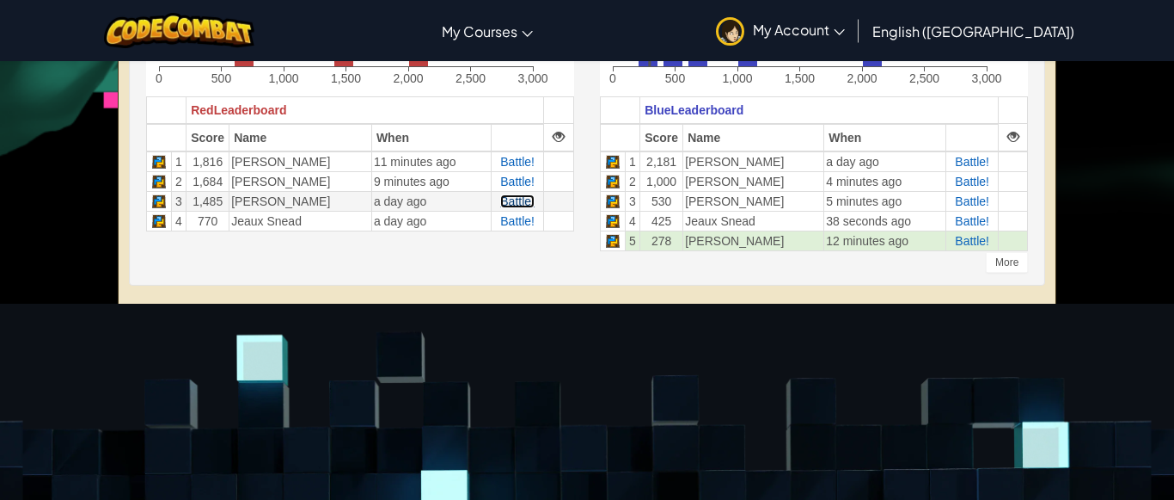
click at [519, 200] on span "Battle!" at bounding box center [517, 201] width 34 height 14
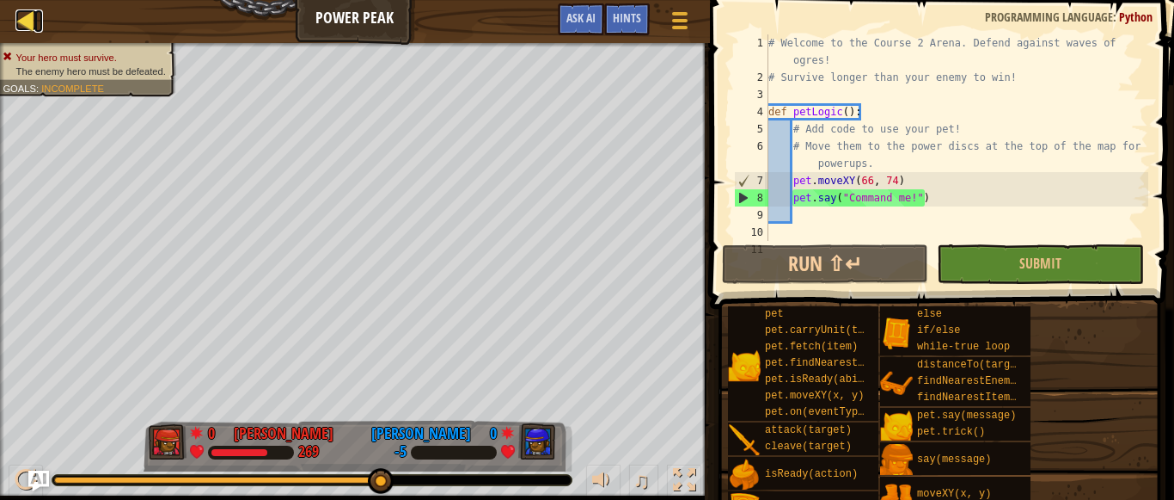
click at [28, 16] on div at bounding box center [25, 19] width 21 height 21
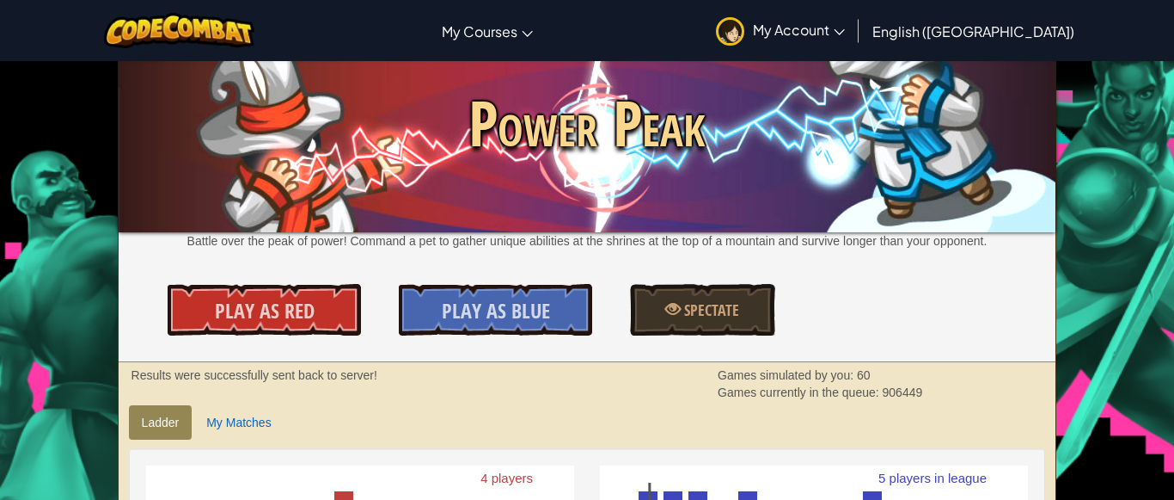
scroll to position [62, 0]
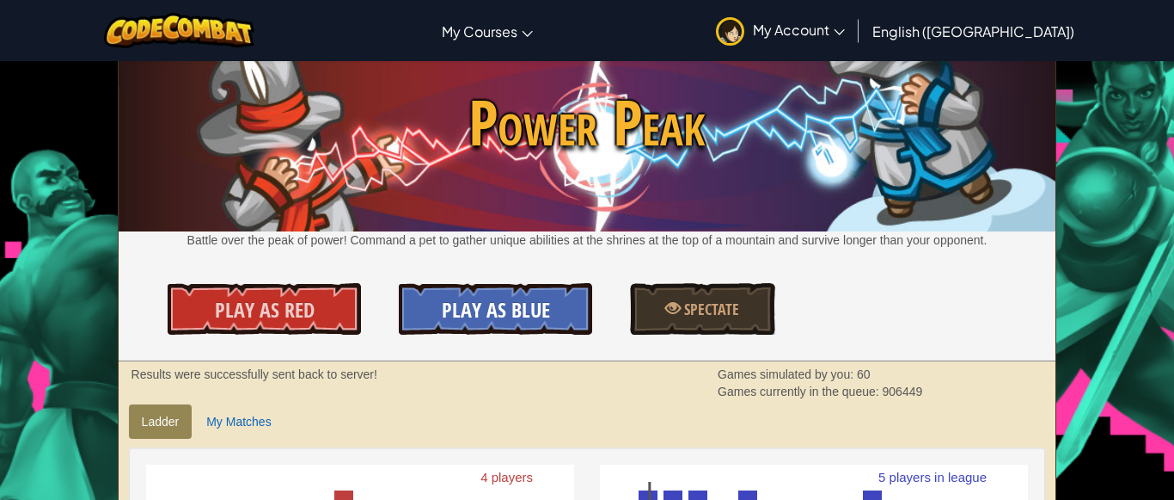
click at [529, 300] on span "Play As Blue" at bounding box center [496, 310] width 108 height 28
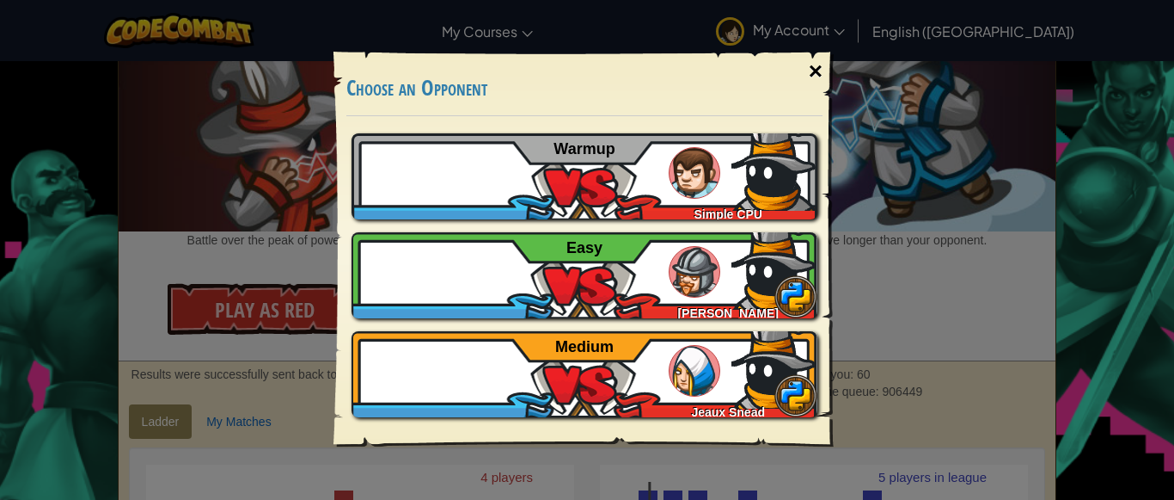
click at [807, 69] on div "×" at bounding box center [816, 71] width 40 height 50
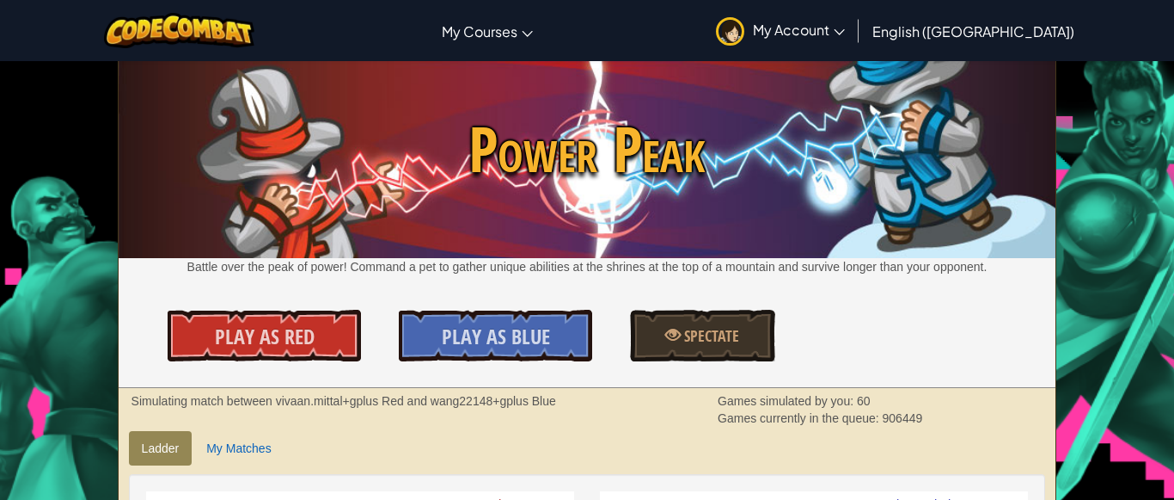
scroll to position [0, 0]
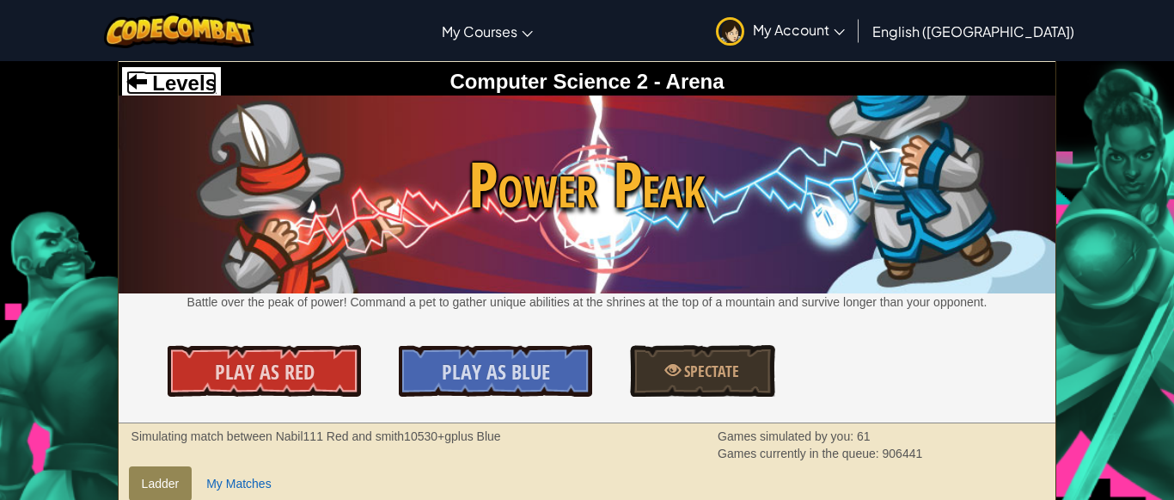
click at [170, 85] on span "Levels" at bounding box center [182, 82] width 70 height 23
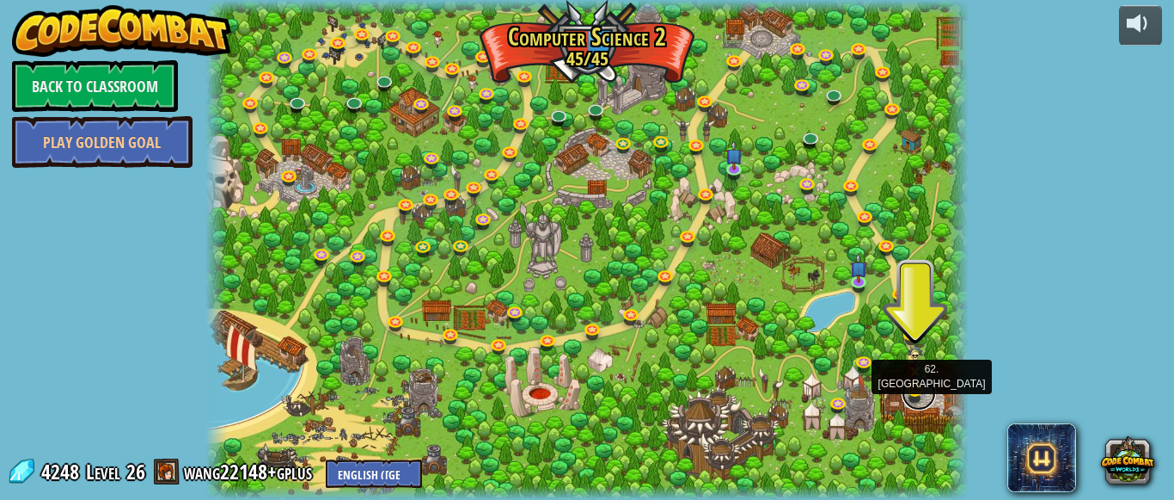
click at [922, 389] on link at bounding box center [919, 393] width 34 height 34
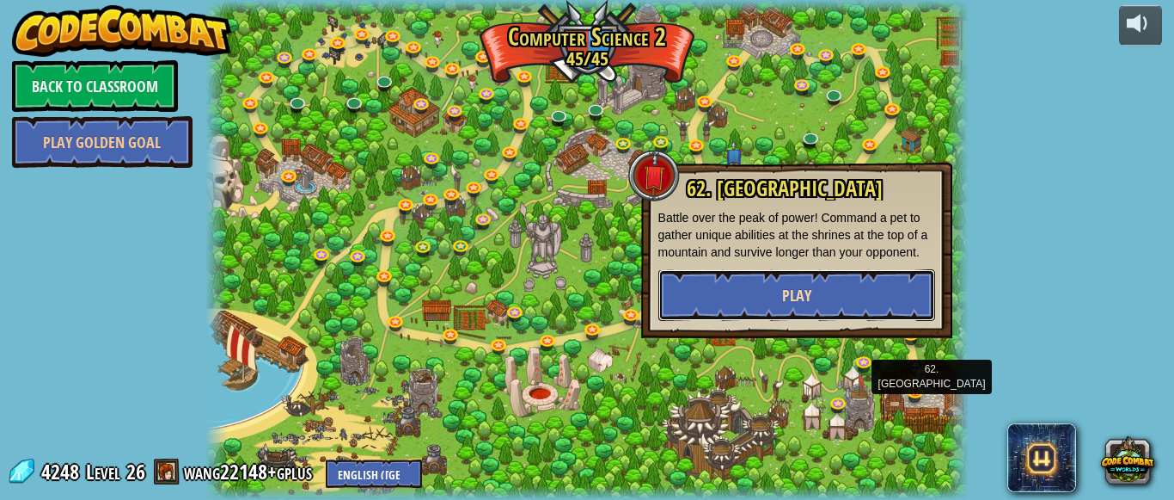
click at [911, 288] on button "Play" at bounding box center [797, 295] width 277 height 52
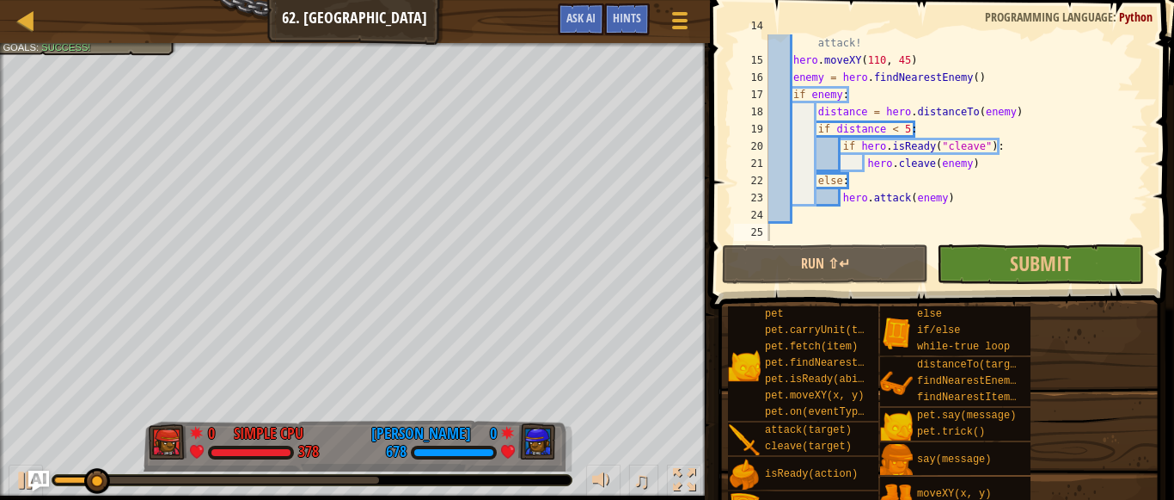
scroll to position [275, 0]
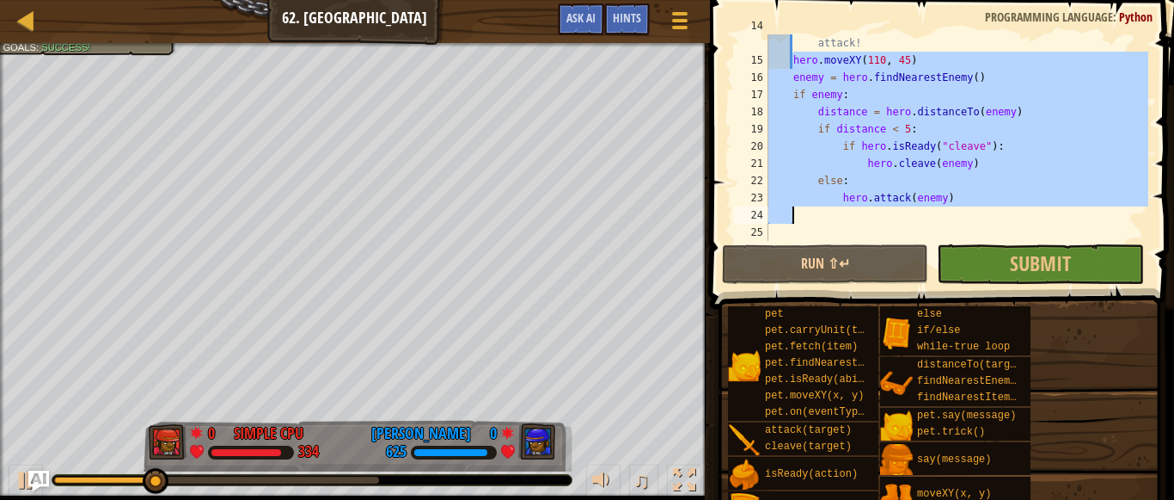
drag, startPoint x: 794, startPoint y: 59, endPoint x: 1037, endPoint y: 215, distance: 288.8
click at [1037, 215] on div "# Move to the nearby power discs to spawn units to help or attack! hero . moveX…" at bounding box center [956, 146] width 383 height 258
click at [1102, 104] on div "# Move to the nearby power discs to spawn units to help or attack! hero . moveX…" at bounding box center [956, 137] width 383 height 206
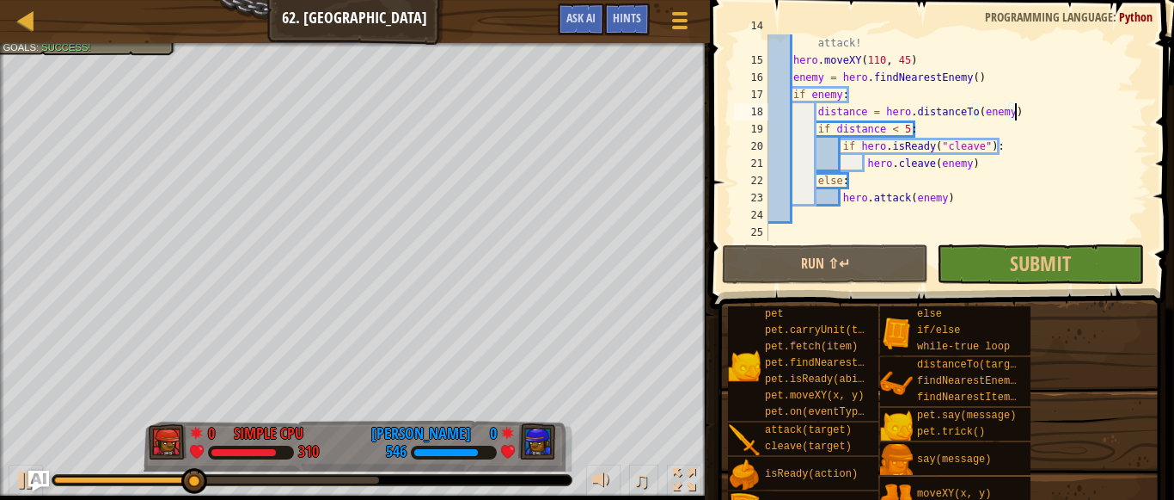
click at [979, 192] on div "# Move to the nearby power discs to spawn units to help or attack! hero . moveX…" at bounding box center [956, 146] width 383 height 258
type textarea "hero.attack(enemy)"
click at [806, 221] on div "# Move to the nearby power discs to spawn units to help or attack! hero . moveX…" at bounding box center [956, 146] width 383 height 258
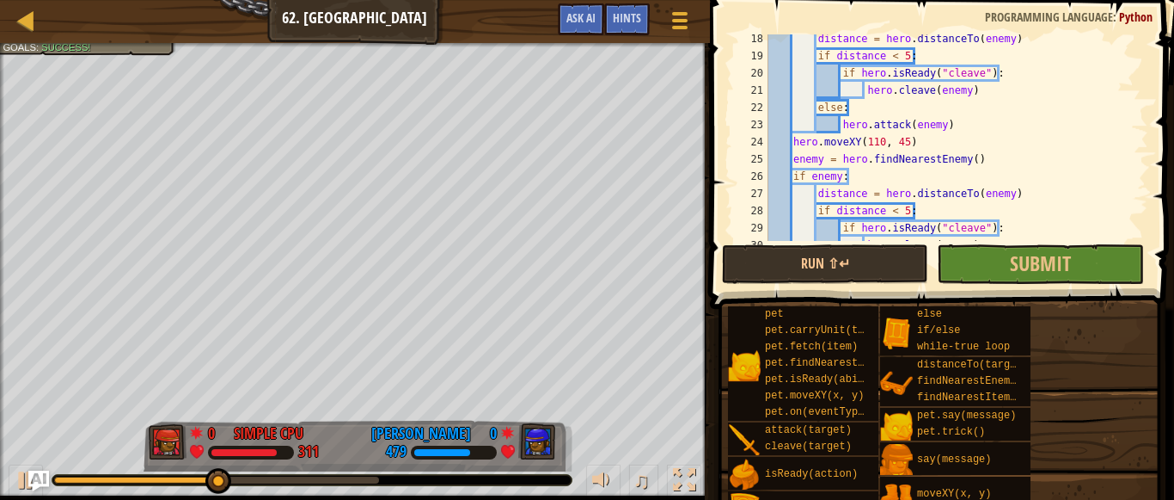
scroll to position [355, 0]
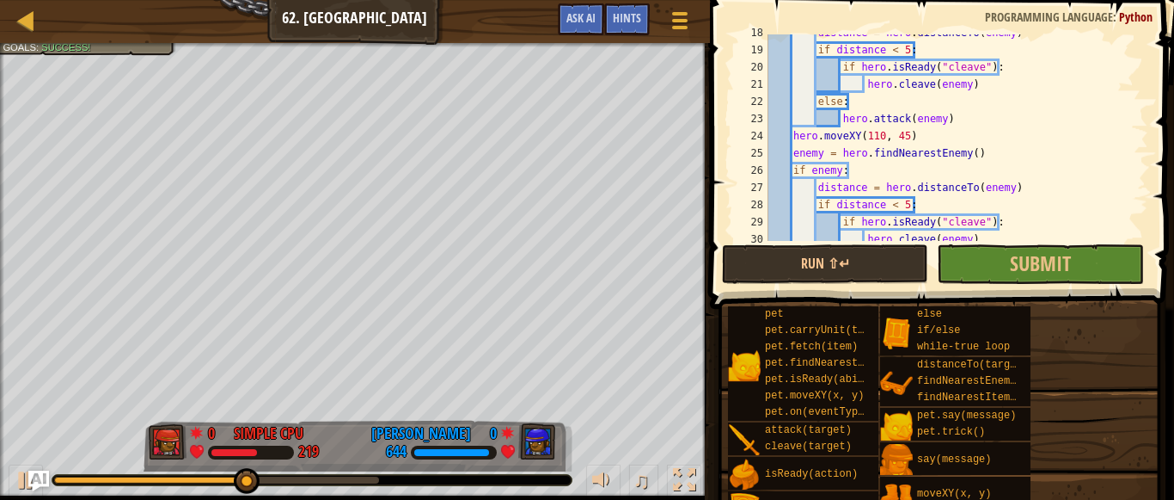
click at [880, 135] on div "distance = hero . distanceTo ( enemy ) if distance < 5 : if hero . isReady ( "c…" at bounding box center [956, 144] width 383 height 241
click at [884, 135] on div "distance = hero . distanceTo ( enemy ) if distance < 5 : if hero . isReady ( "c…" at bounding box center [956, 144] width 383 height 241
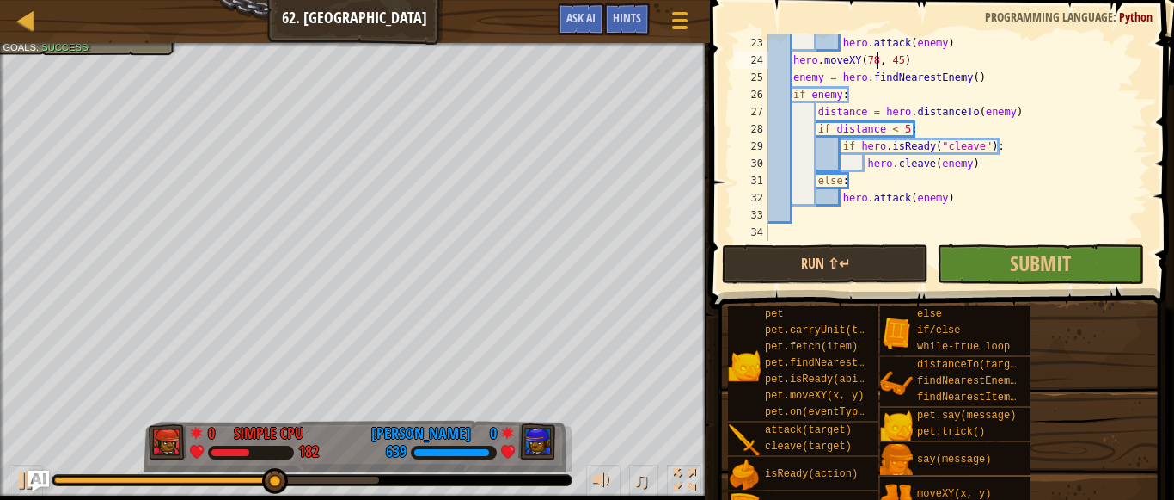
scroll to position [430, 0]
type textarea "hero.moveXY(78, 45)"
click at [1043, 249] on span "Submit" at bounding box center [1040, 263] width 61 height 28
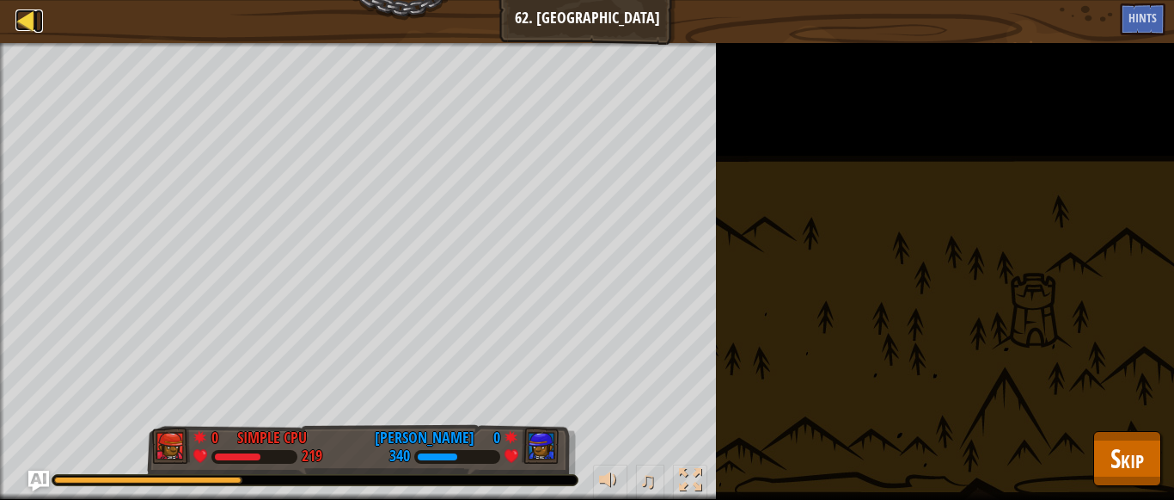
click at [42, 21] on link "Ladder" at bounding box center [38, 20] width 9 height 23
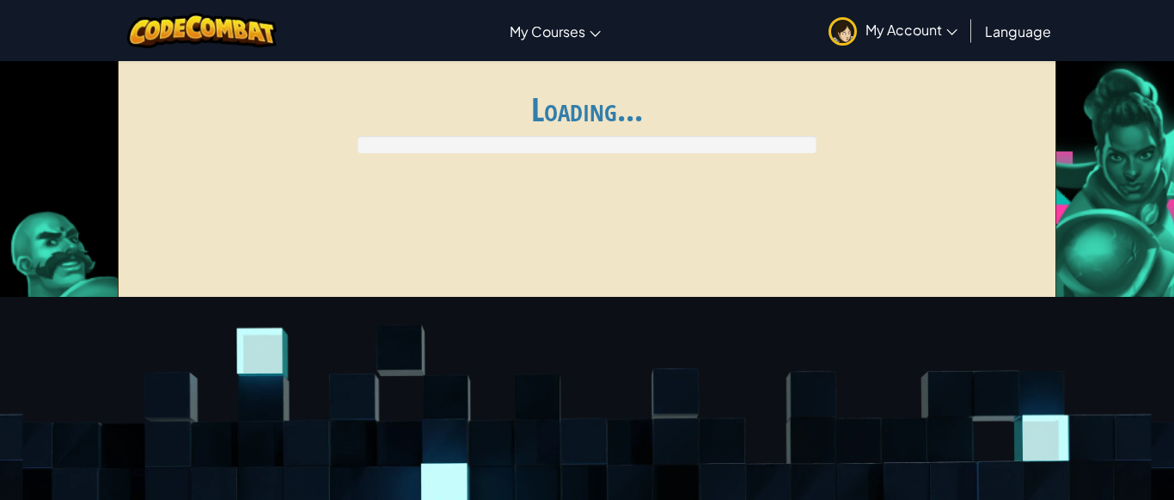
click at [21, 20] on div "Toggle navigation My Courses CodeCombat Classroom Ozaria Classroom AI League Es…" at bounding box center [587, 30] width 1183 height 61
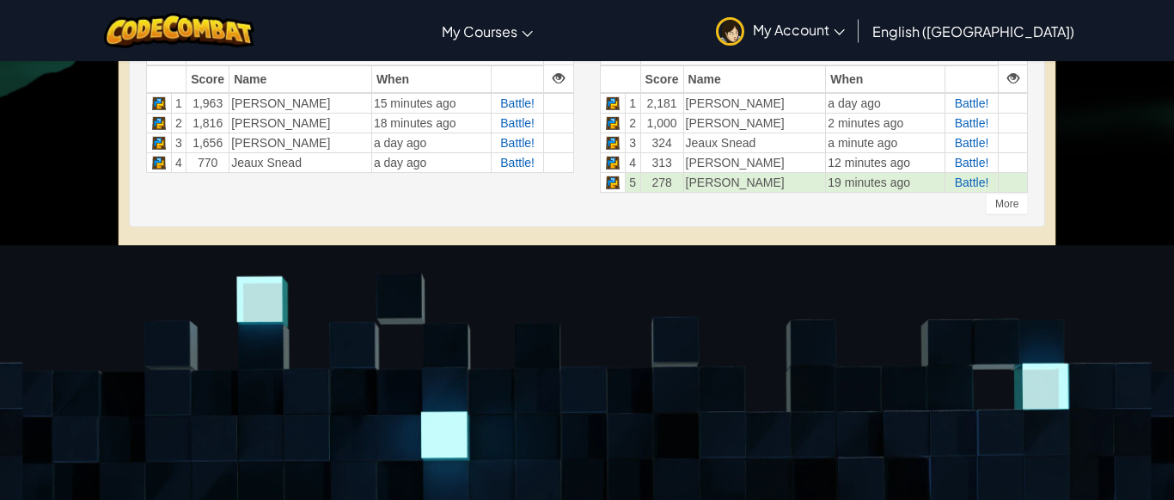
scroll to position [601, 0]
click at [509, 140] on span "Battle!" at bounding box center [517, 142] width 34 height 14
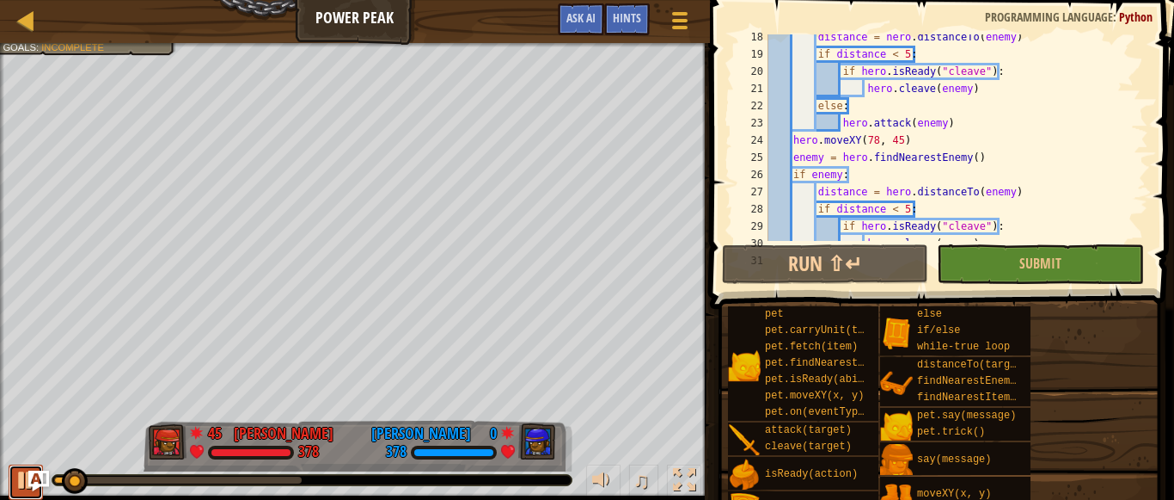
click at [20, 475] on div at bounding box center [26, 480] width 22 height 22
click at [0, 0] on div at bounding box center [0, 0] width 0 height 0
click at [19, 485] on div at bounding box center [26, 480] width 22 height 22
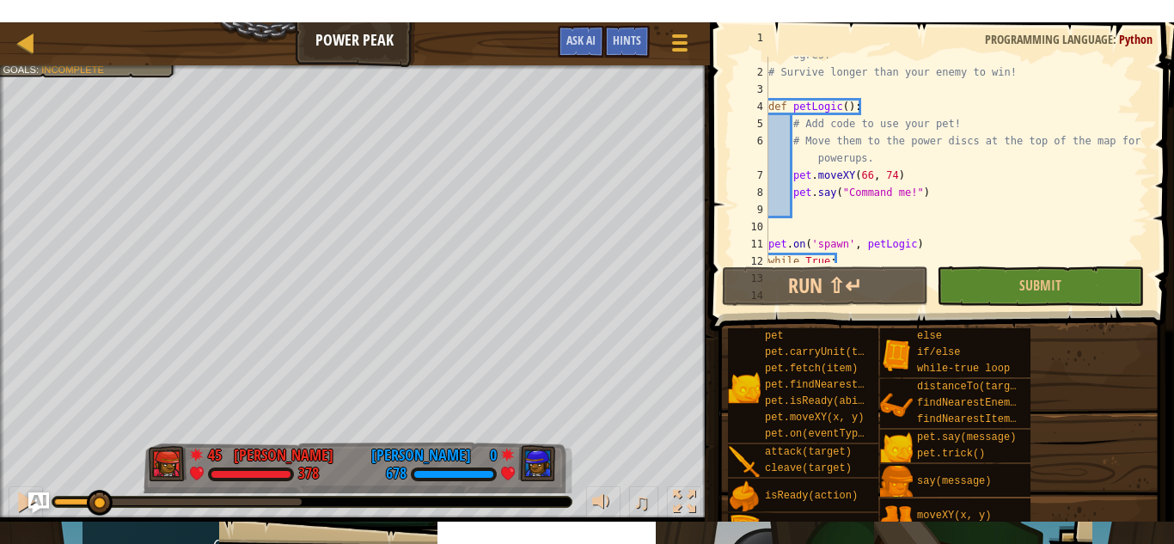
scroll to position [28, 0]
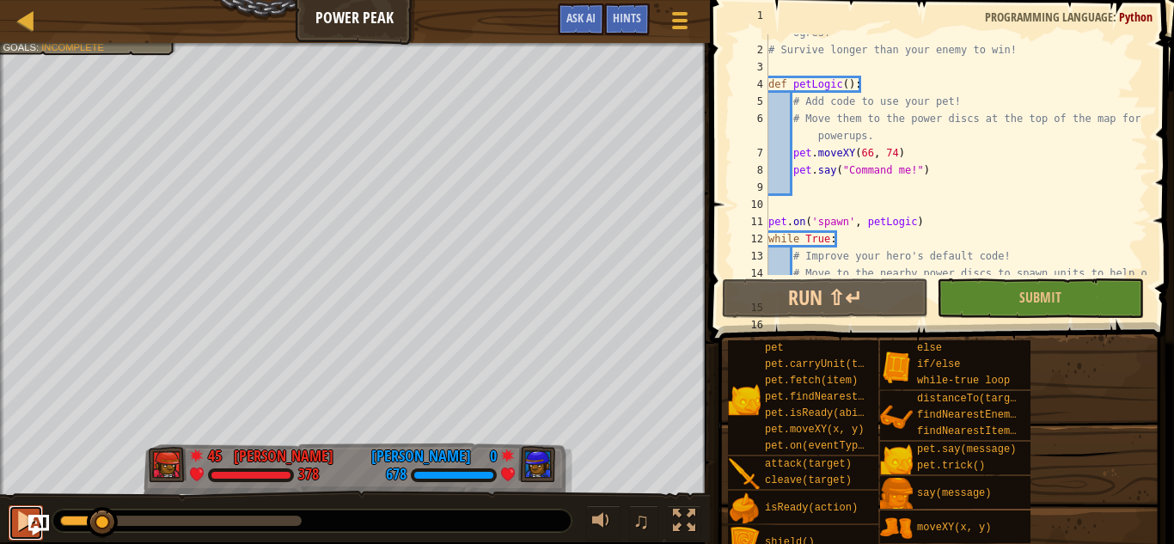
click at [15, 528] on div at bounding box center [26, 521] width 22 height 22
click at [68, 520] on div "0:02.3 Now: 0:10.9 Max: 0:57.9" at bounding box center [83, 521] width 46 height 10
click at [106, 519] on div "0:10.9 Now: 0:01.9 Max: 0:57.9" at bounding box center [181, 521] width 242 height 10
click at [130, 521] on div "0:16.5 Now: 0:10.9 Max: 0:57.9" at bounding box center [181, 521] width 242 height 10
click at [130, 521] on div at bounding box center [128, 518] width 31 height 31
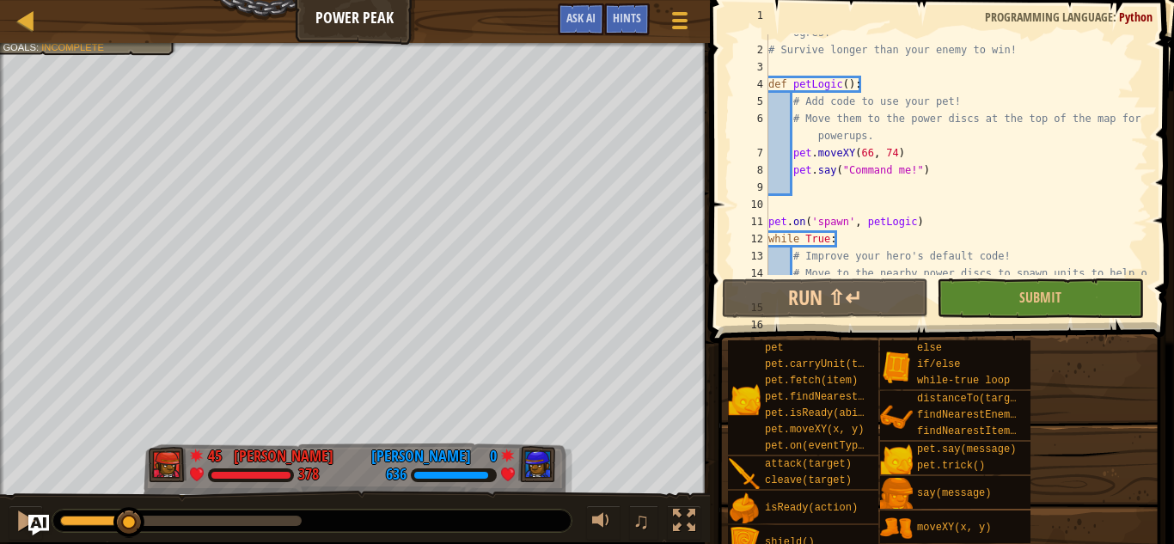
click at [245, 530] on div at bounding box center [311, 521] width 519 height 22
click at [255, 526] on div at bounding box center [311, 521] width 519 height 22
click at [17, 530] on div at bounding box center [26, 521] width 22 height 22
click at [189, 518] on div at bounding box center [181, 521] width 242 height 10
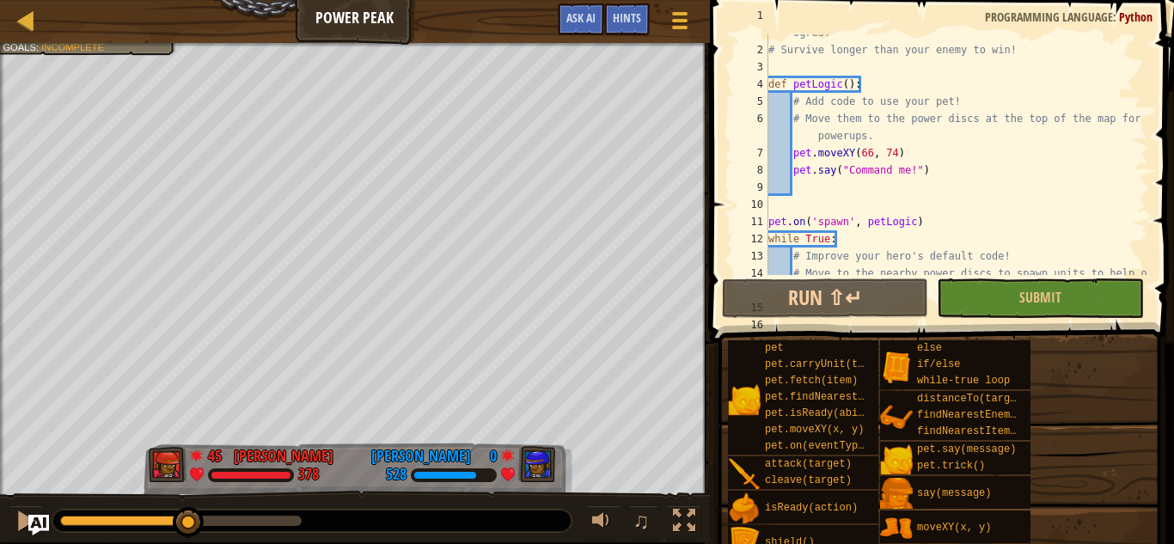
click at [273, 531] on div at bounding box center [311, 521] width 519 height 22
click at [271, 525] on div at bounding box center [181, 521] width 242 height 10
click at [204, 525] on div at bounding box center [188, 522] width 31 height 31
click at [290, 517] on div at bounding box center [181, 521] width 242 height 10
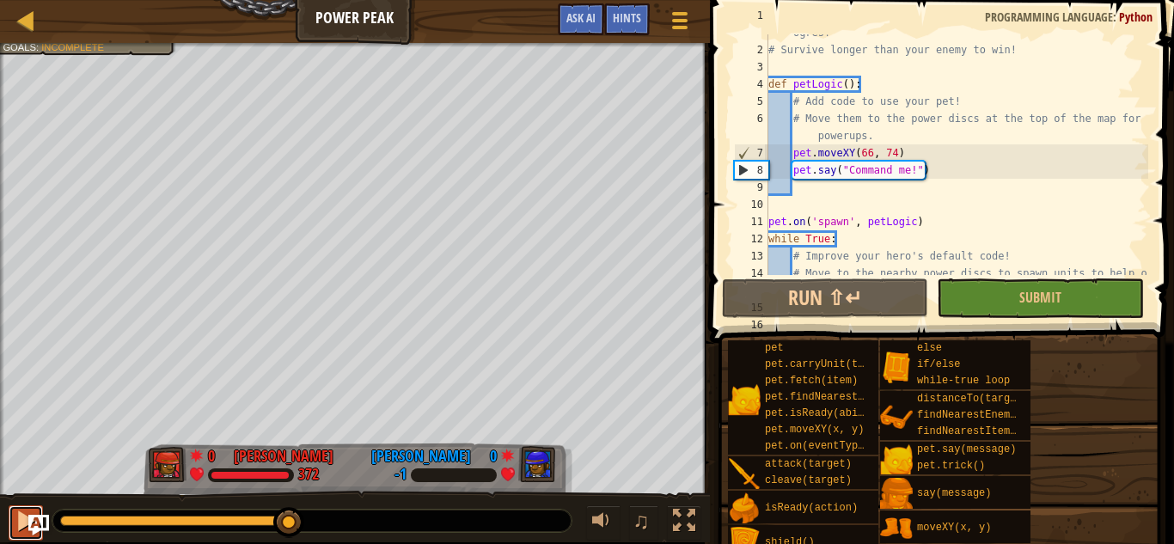
click at [18, 531] on div at bounding box center [26, 521] width 22 height 22
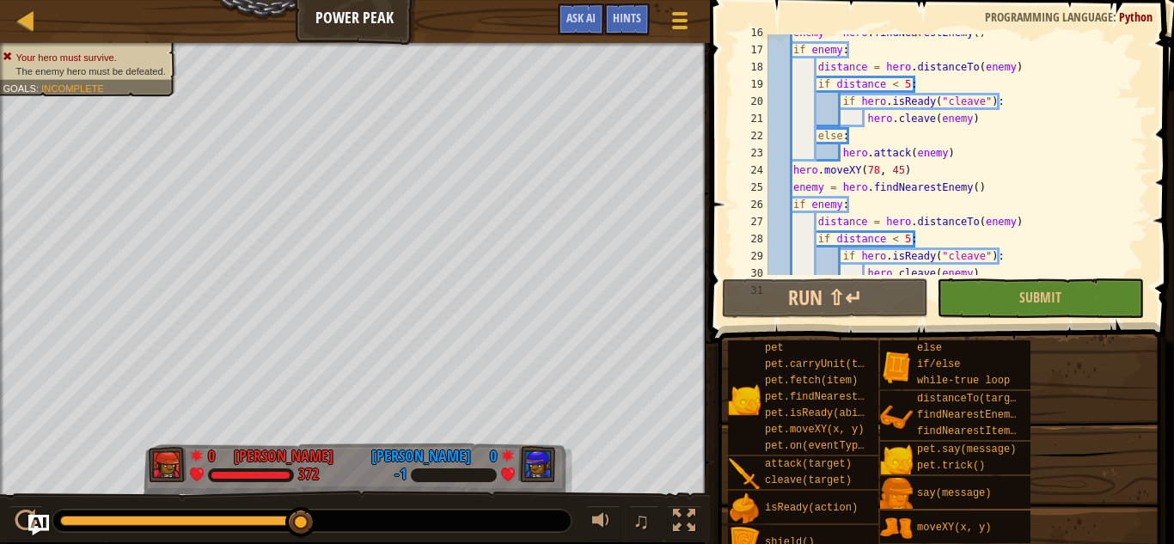
scroll to position [328, 0]
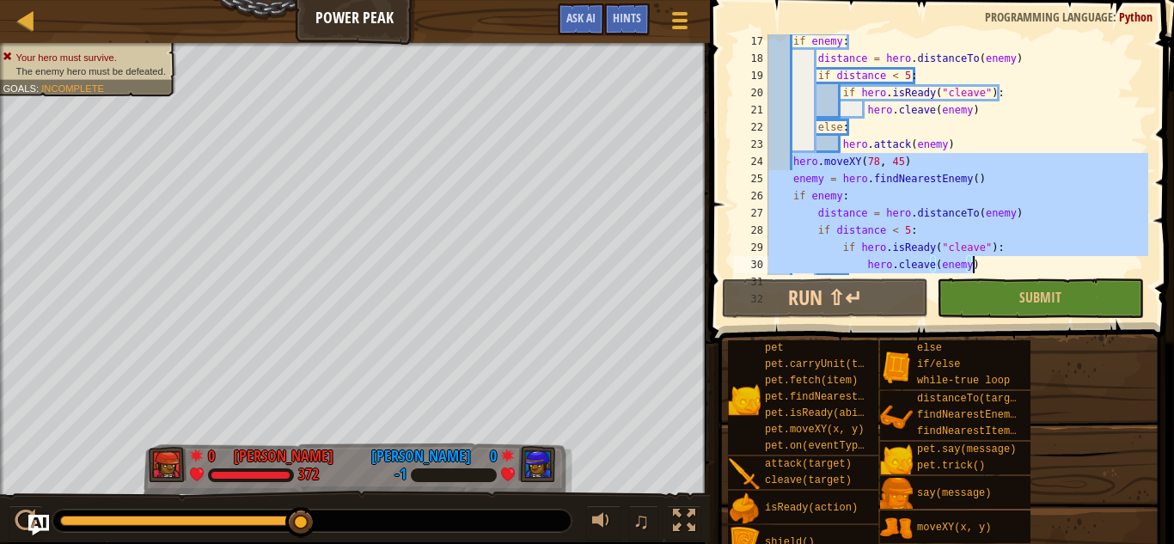
drag, startPoint x: 793, startPoint y: 160, endPoint x: 998, endPoint y: 260, distance: 228.4
click at [998, 260] on div "if enemy : distance = hero . distanceTo ( enemy ) if distance < 5 : if hero . i…" at bounding box center [956, 170] width 383 height 275
type textarea "if hero.isReady("cleave"): hero.cleave(enemy)"
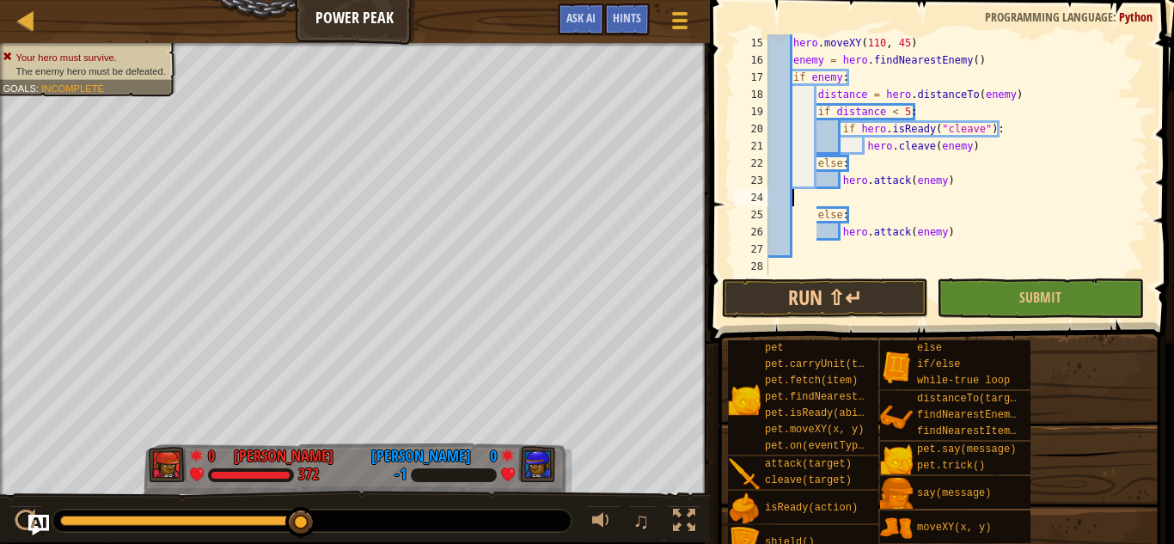
scroll to position [292, 0]
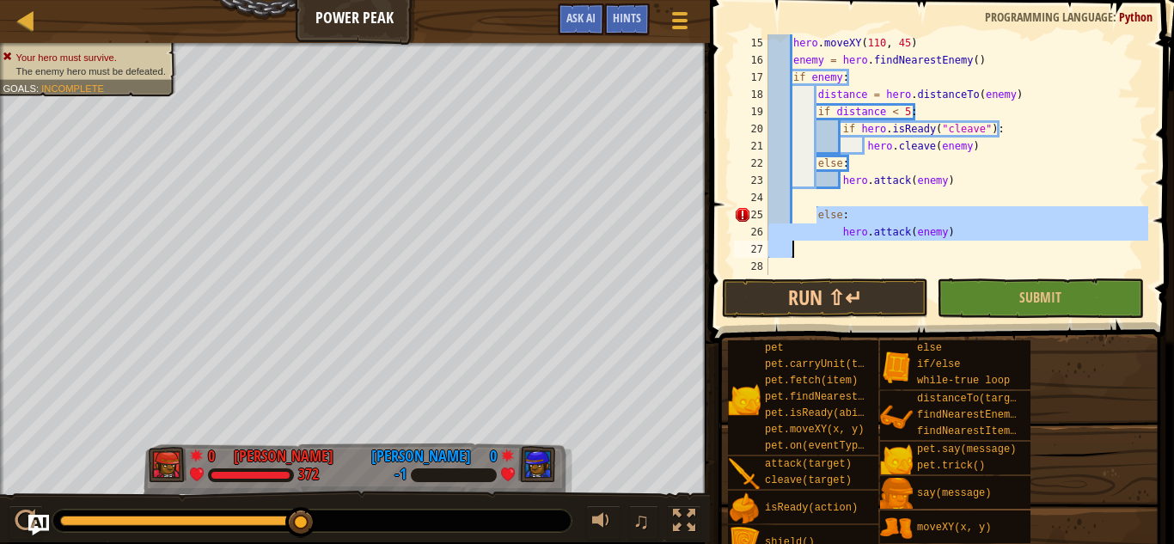
drag, startPoint x: 814, startPoint y: 217, endPoint x: 962, endPoint y: 244, distance: 150.4
click at [962, 244] on div "hero . moveXY ( 110 , 45 ) enemy = hero . findNearestEnemy ( ) if enemy : dista…" at bounding box center [956, 171] width 383 height 275
type textarea "hero.attack(enemy)"
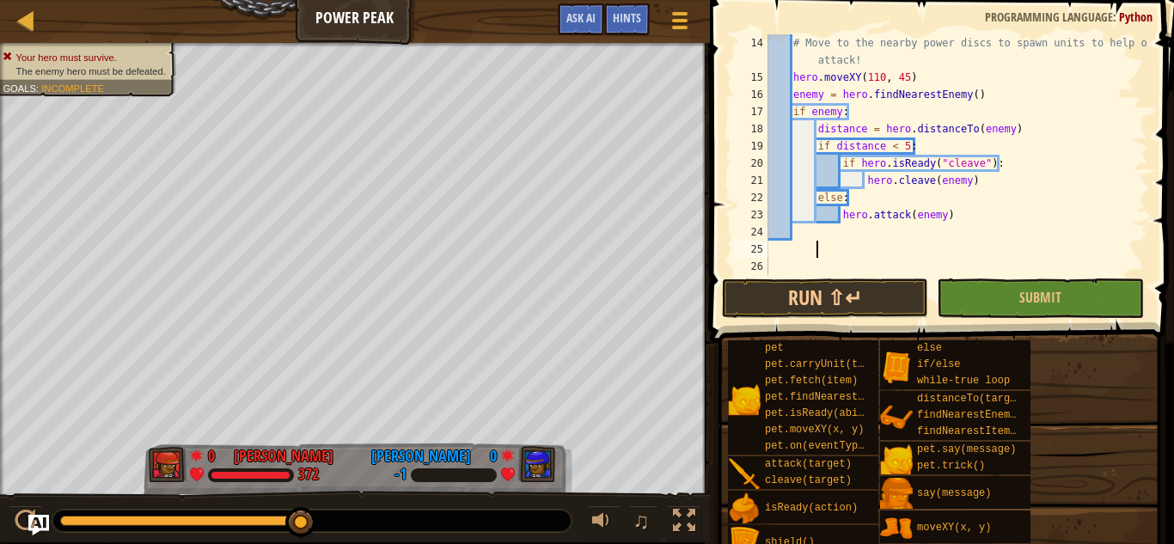
scroll to position [258, 0]
click at [906, 147] on div "# Move to the nearby power discs to spawn units to help or attack! hero . moveX…" at bounding box center [956, 180] width 383 height 292
click at [988, 187] on div "# Move to the nearby power discs to spawn units to help or attack! hero . moveX…" at bounding box center [956, 180] width 383 height 292
click at [846, 286] on button "Run ⇧↵" at bounding box center [825, 299] width 206 height 40
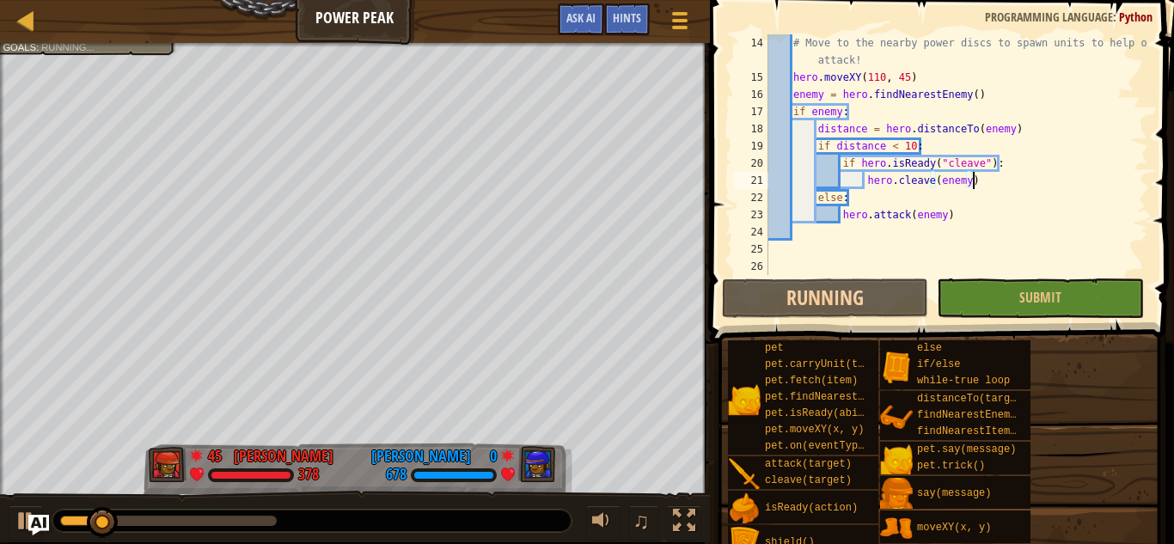
click at [244, 520] on div at bounding box center [168, 521] width 217 height 10
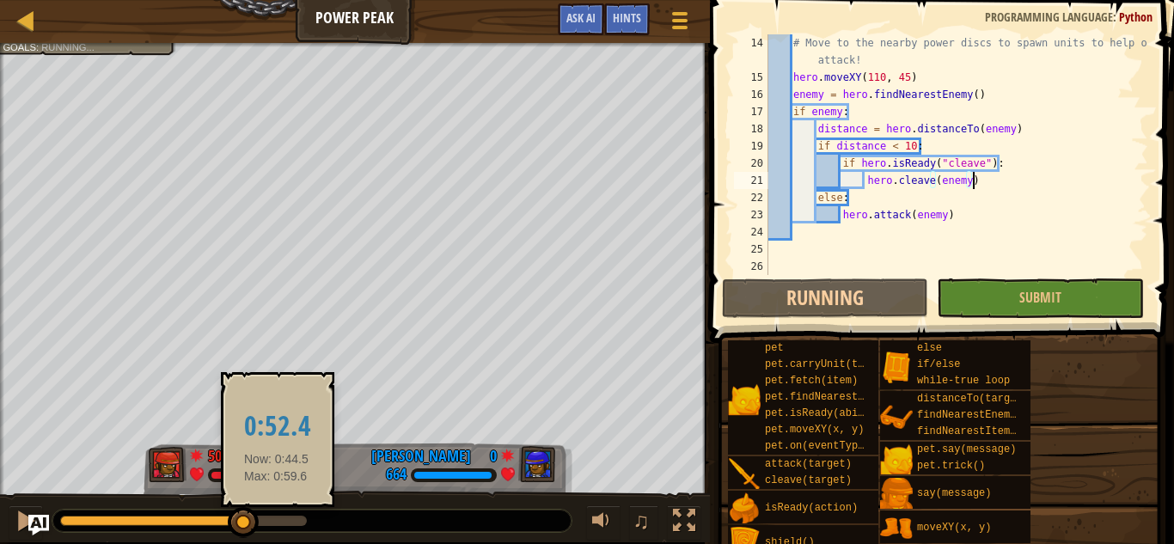
click at [277, 524] on div at bounding box center [183, 521] width 247 height 10
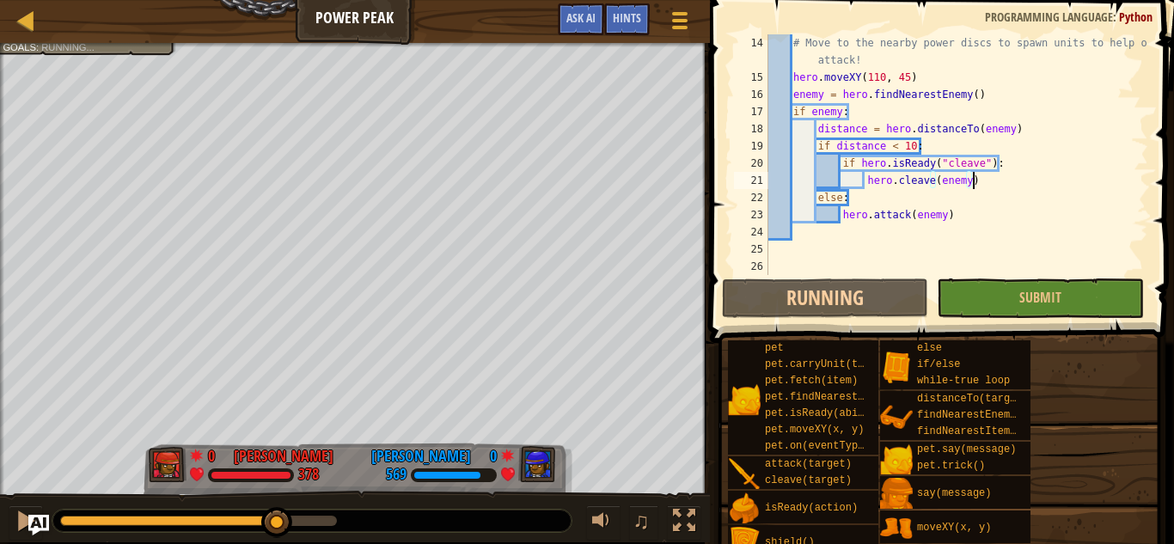
click at [328, 522] on div at bounding box center [198, 521] width 277 height 10
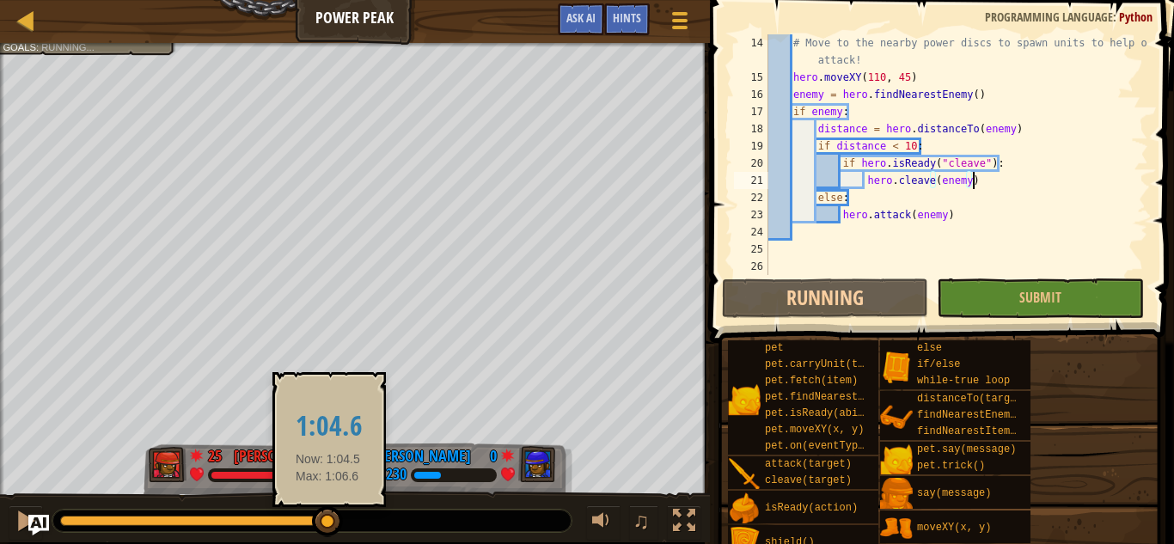
click at [328, 522] on div at bounding box center [327, 521] width 31 height 31
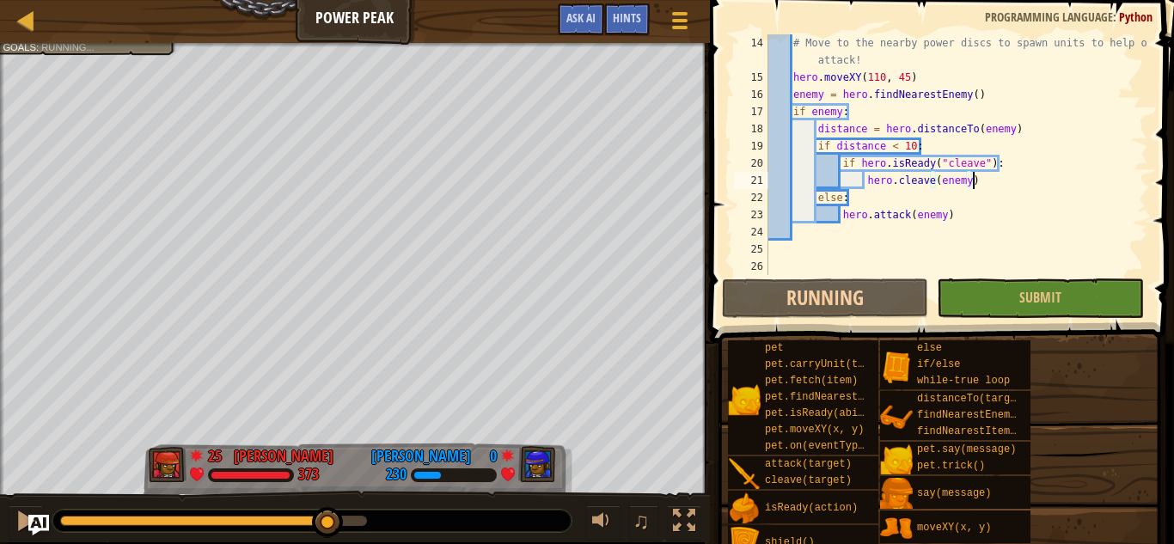
click at [365, 524] on div at bounding box center [213, 521] width 307 height 10
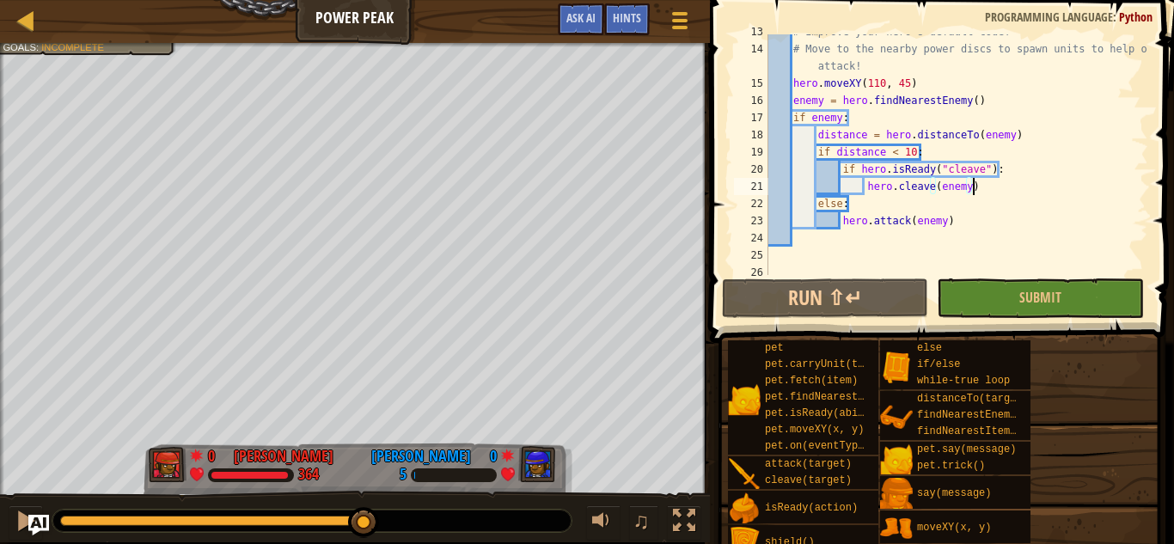
scroll to position [258, 0]
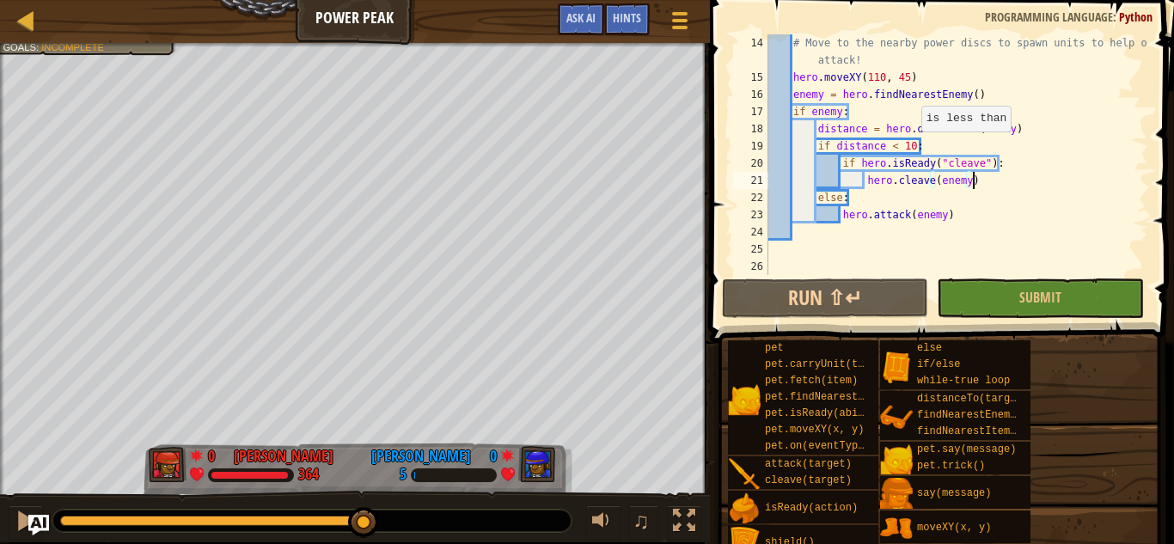
click at [912, 148] on div "# Move to the nearby power discs to spawn units to help or attack! hero . moveX…" at bounding box center [956, 180] width 383 height 292
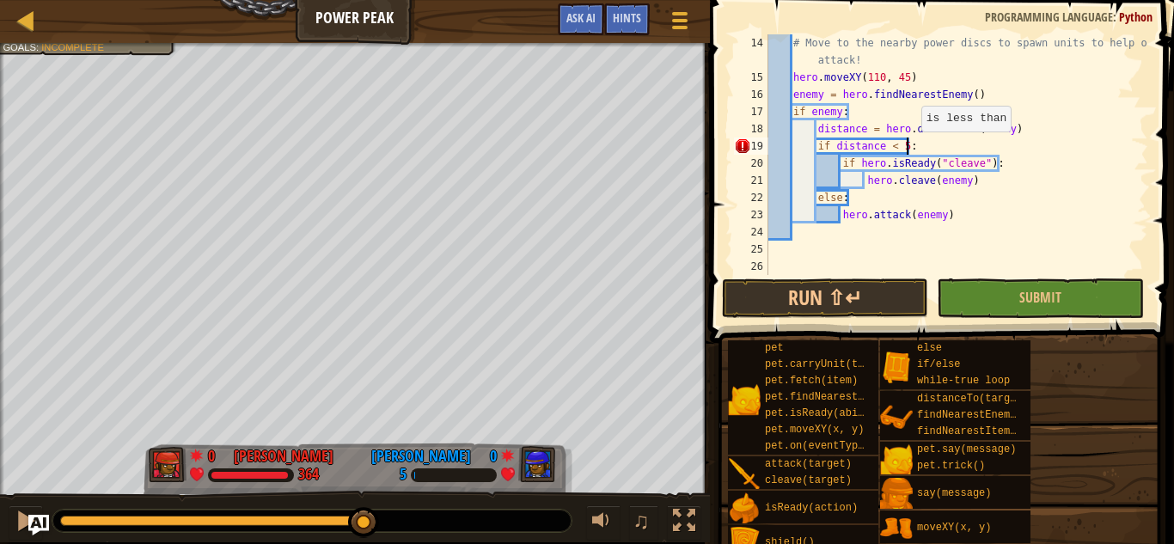
scroll to position [8, 20]
click at [1007, 148] on div "# Move to the nearby power discs to spawn units to help or attack! hero . moveX…" at bounding box center [956, 180] width 383 height 292
click at [1019, 169] on div "# Move to the nearby power discs to spawn units to help or attack! hero . moveX…" at bounding box center [956, 180] width 383 height 292
click at [771, 284] on button "Run ⇧↵" at bounding box center [825, 299] width 206 height 40
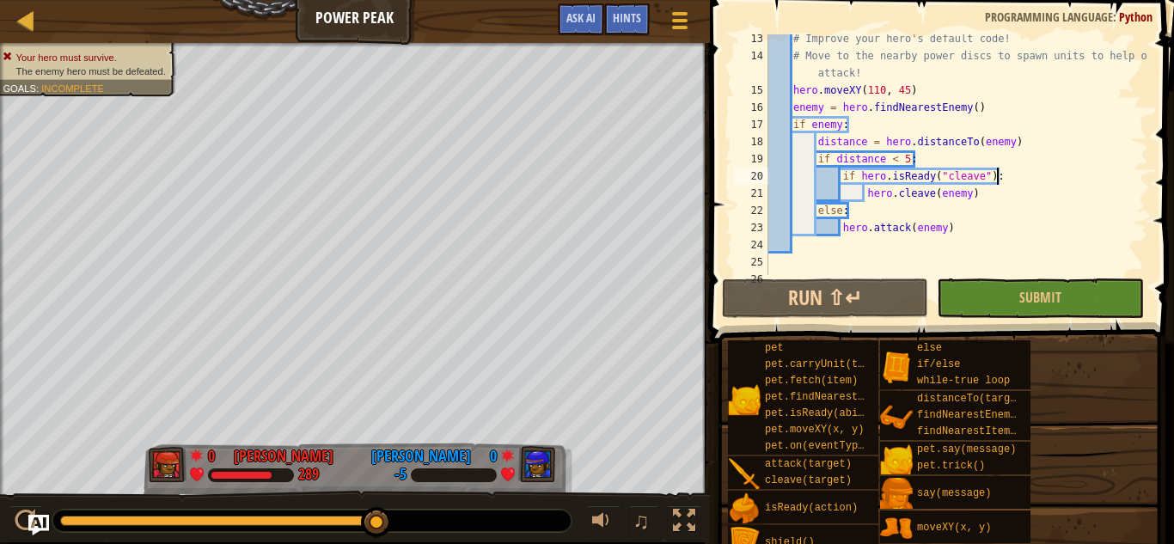
scroll to position [246, 0]
click at [983, 192] on div "# Improve your hero's default code! # Move to the nearby power discs to spawn u…" at bounding box center [956, 167] width 383 height 275
type textarea "hero.cleave(enemy)"
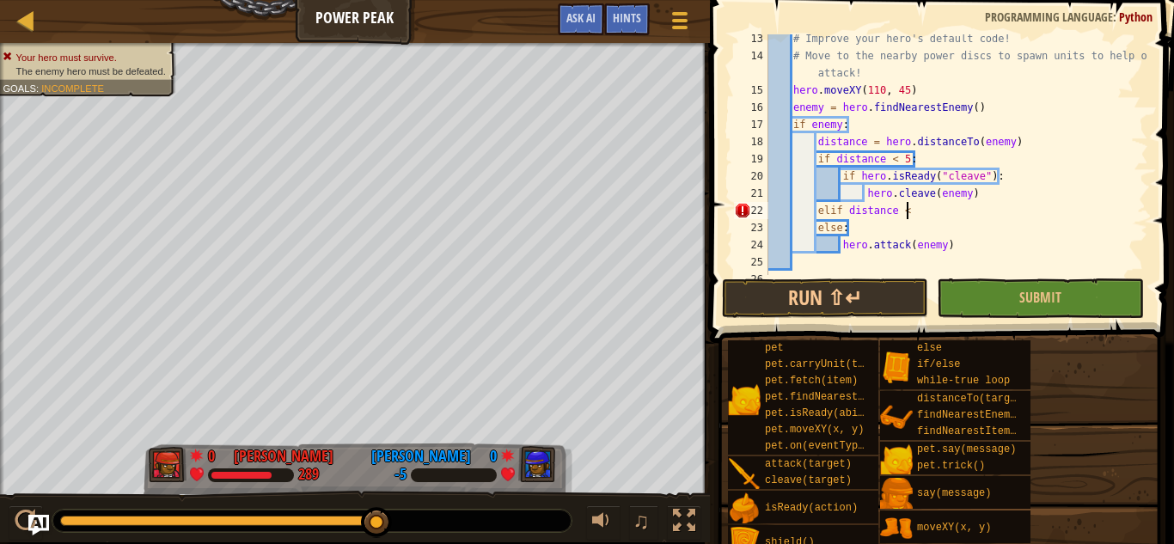
scroll to position [8, 19]
type textarea "elif distance < 5:"
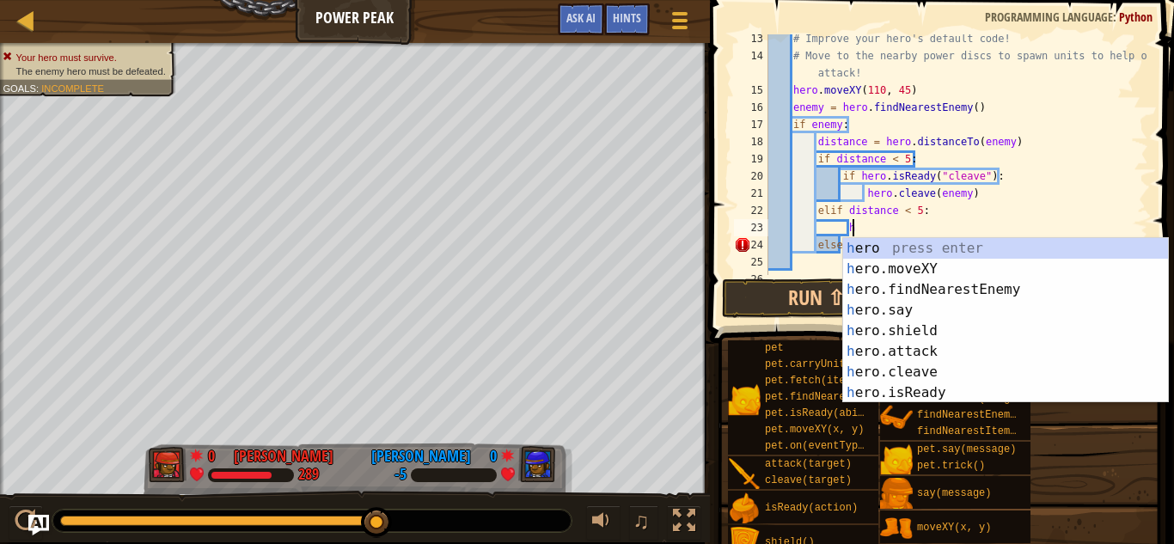
scroll to position [8, 11]
click at [887, 348] on div "h ero press enter h ero.moveXY press enter h ero.findNearestEnemy press enter h…" at bounding box center [1005, 341] width 325 height 206
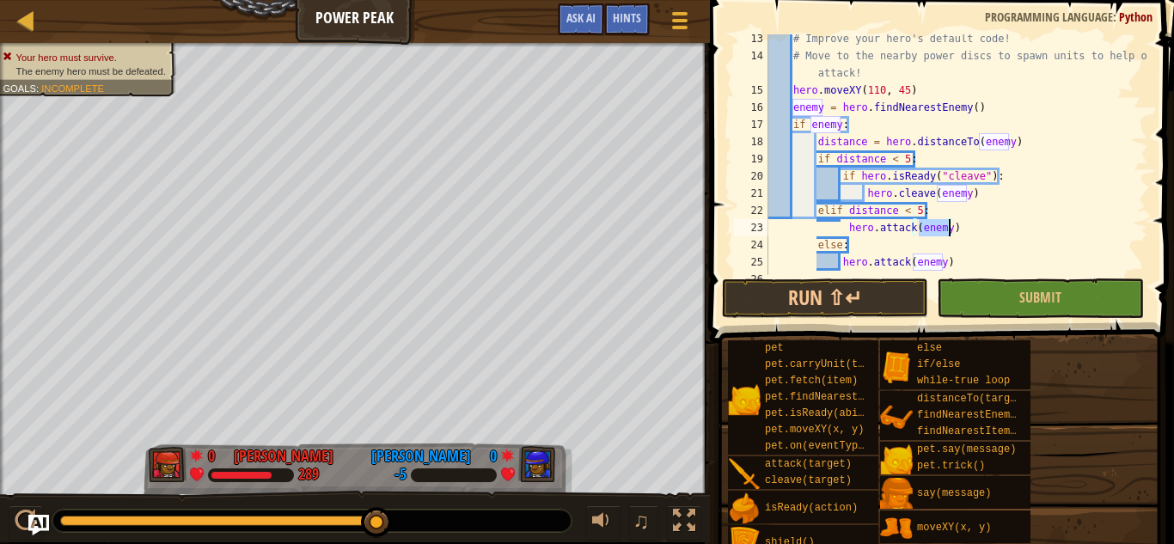
click at [969, 232] on div "# Improve your hero's default code! # Move to the nearby power discs to spawn u…" at bounding box center [956, 167] width 383 height 275
click at [847, 224] on div "# Improve your hero's default code! # Move to the nearby power discs to spawn u…" at bounding box center [956, 167] width 383 height 275
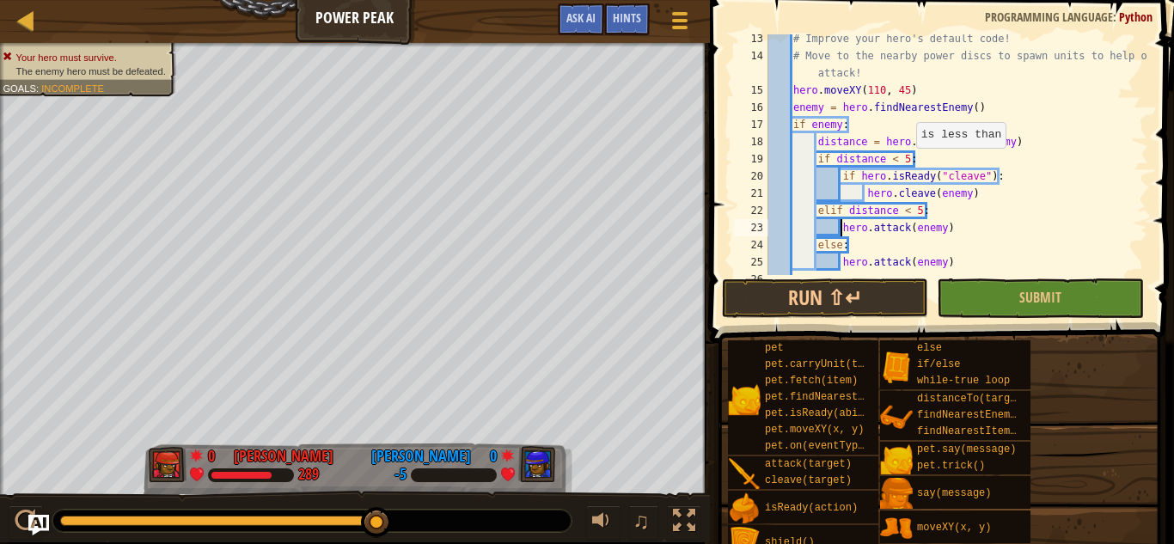
click at [907, 161] on div "# Improve your hero's default code! # Move to the nearby power discs to spawn u…" at bounding box center [956, 167] width 383 height 275
click at [951, 260] on div "# Improve your hero's default code! # Move to the nearby power discs to spawn u…" at bounding box center [956, 167] width 383 height 275
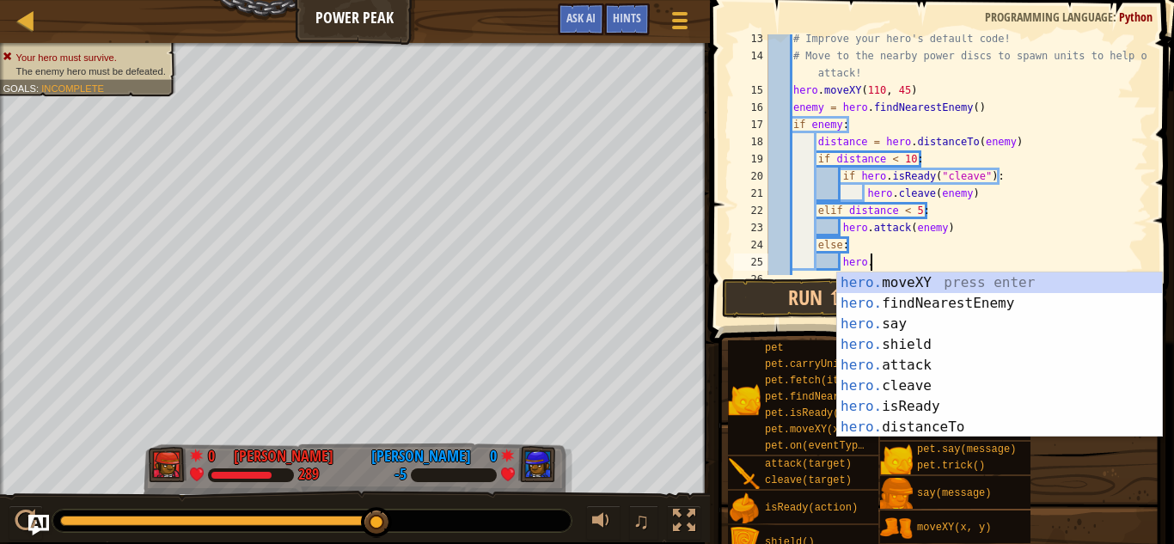
scroll to position [8, 14]
click at [957, 279] on div "hero. moveXY press enter hero. findNearestEnemy press enter hero. say press ent…" at bounding box center [999, 376] width 325 height 206
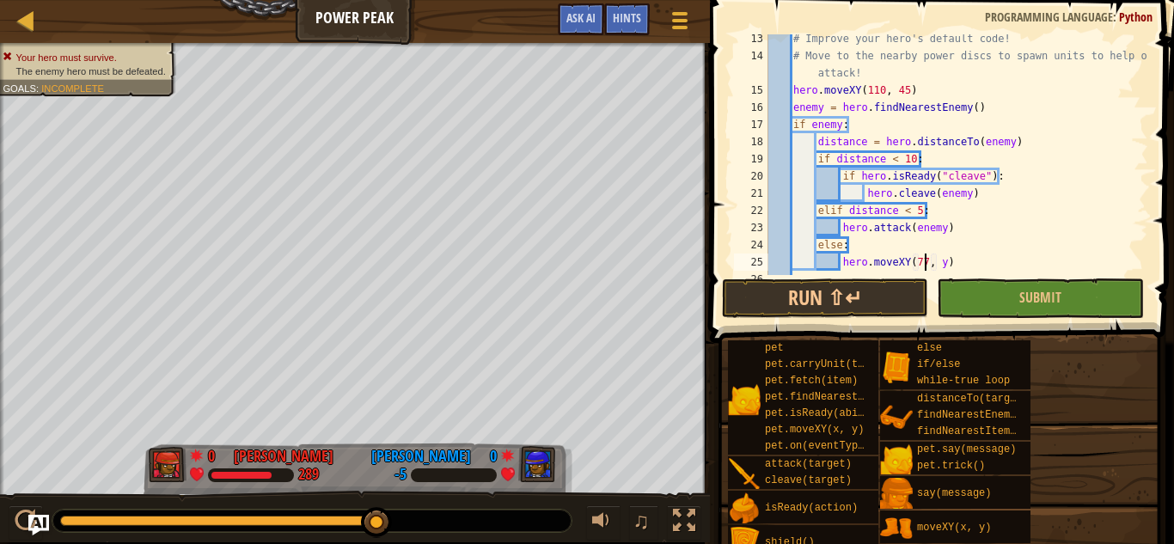
scroll to position [8, 22]
click at [943, 254] on div "# Improve your hero's default code! # Move to the nearby power discs to spawn u…" at bounding box center [956, 167] width 383 height 275
click at [1069, 196] on div "# Improve your hero's default code! # Move to the nearby power discs to spawn u…" at bounding box center [956, 167] width 383 height 275
click at [851, 297] on button "Run ⇧↵" at bounding box center [825, 299] width 206 height 40
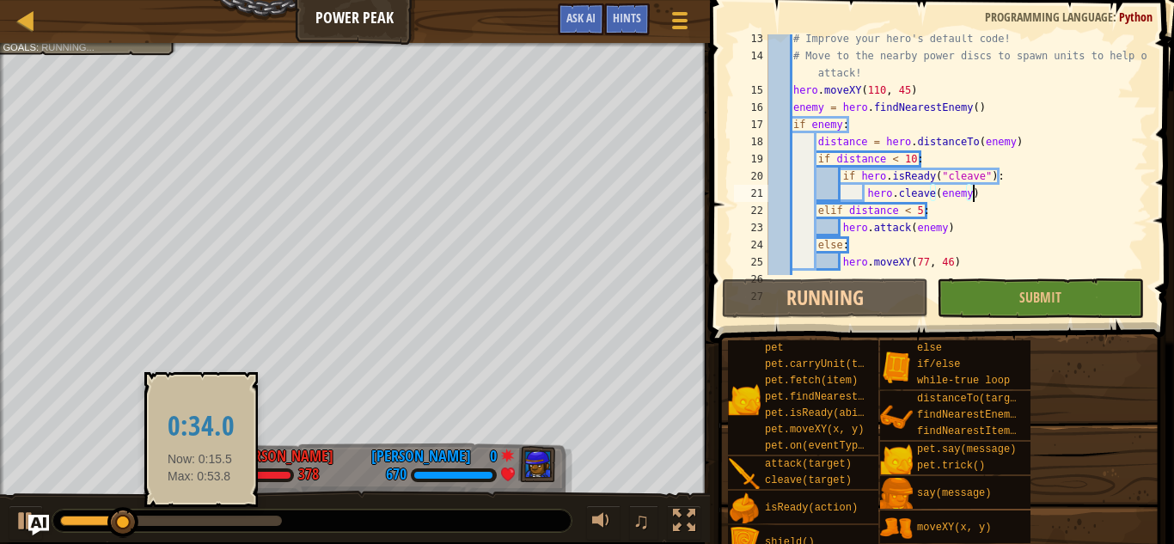
click at [200, 524] on div at bounding box center [171, 521] width 222 height 10
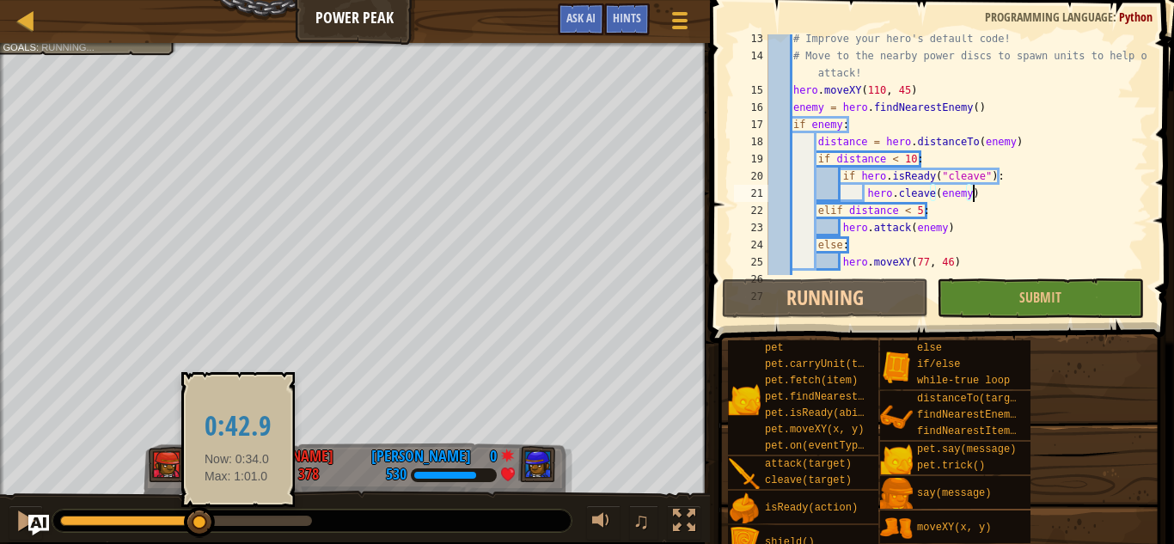
click at [237, 522] on div at bounding box center [186, 521] width 252 height 10
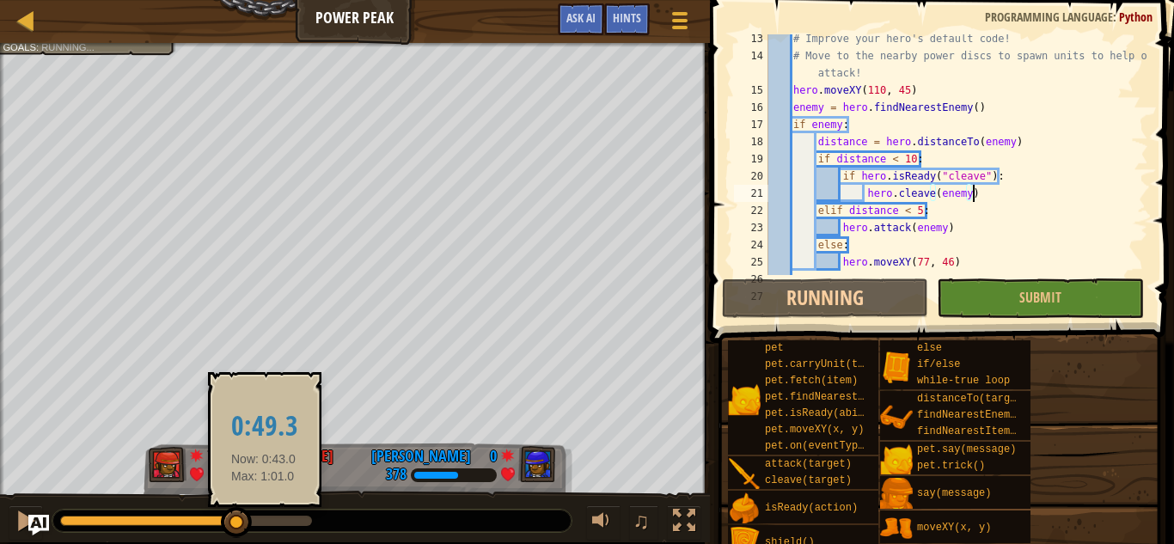
click at [268, 524] on div at bounding box center [186, 521] width 252 height 10
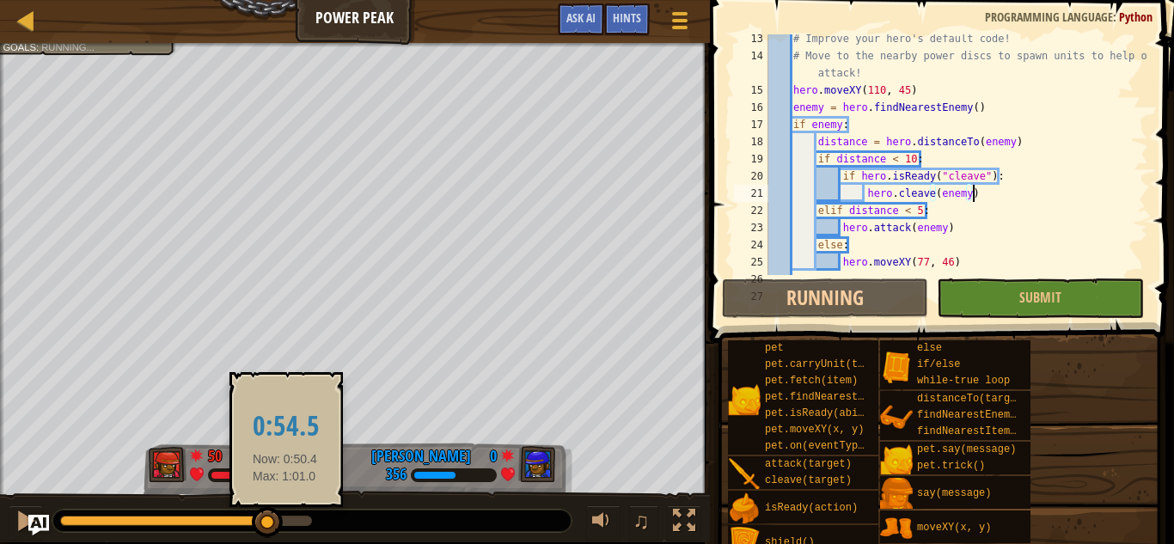
click at [285, 524] on div at bounding box center [186, 521] width 252 height 10
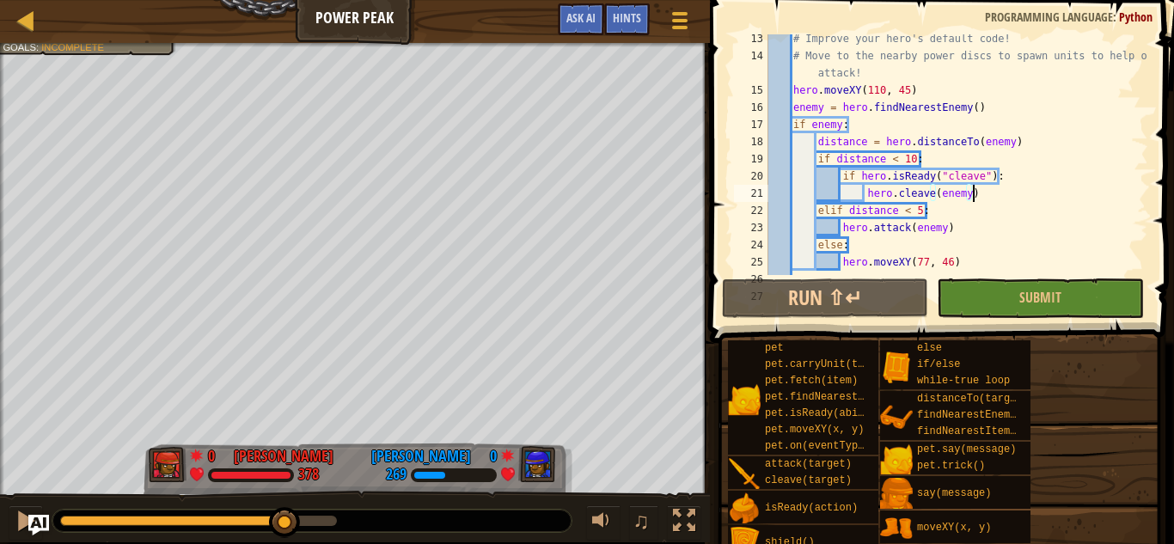
click at [309, 526] on div at bounding box center [311, 521] width 519 height 22
click at [319, 524] on div at bounding box center [198, 521] width 277 height 10
click at [67, 528] on div at bounding box center [311, 521] width 519 height 22
click at [68, 528] on div at bounding box center [311, 521] width 519 height 22
click at [73, 523] on div at bounding box center [195, 521] width 271 height 10
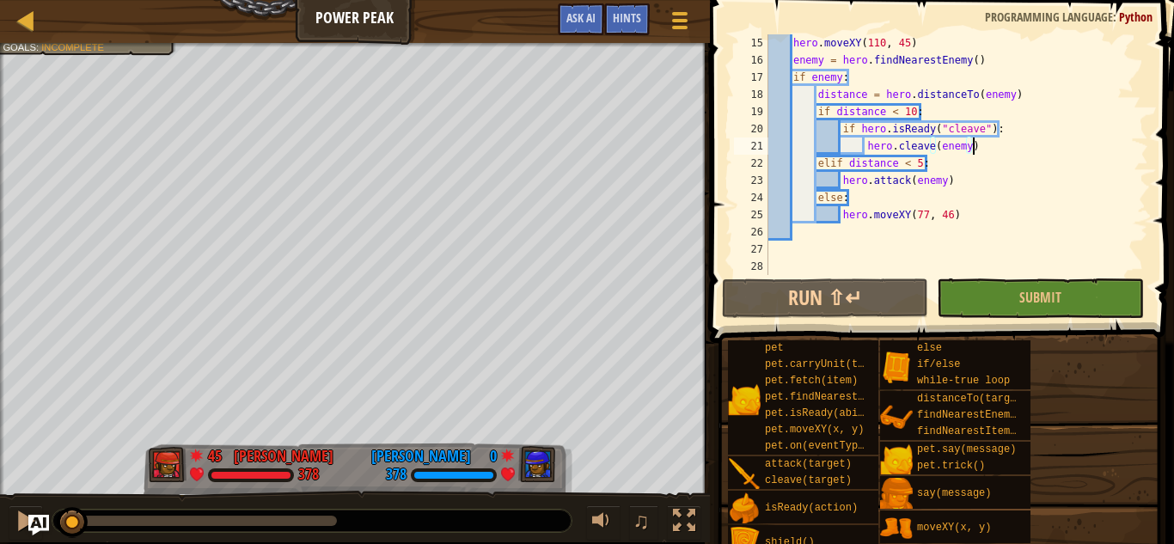
scroll to position [292, 0]
click at [924, 216] on div "hero . moveXY ( 110 , 45 ) enemy = hero . findNearestEnemy ( ) if enemy : dista…" at bounding box center [956, 171] width 383 height 275
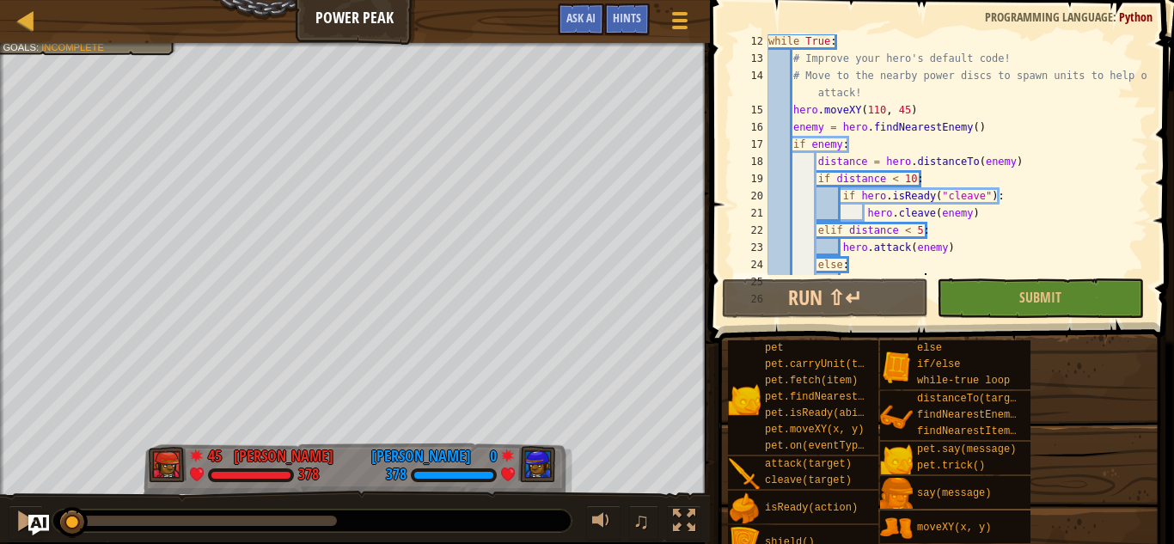
scroll to position [225, 0]
click at [883, 117] on div "while True : # Improve your hero's default code! # Move to the nearby power dis…" at bounding box center [956, 170] width 383 height 275
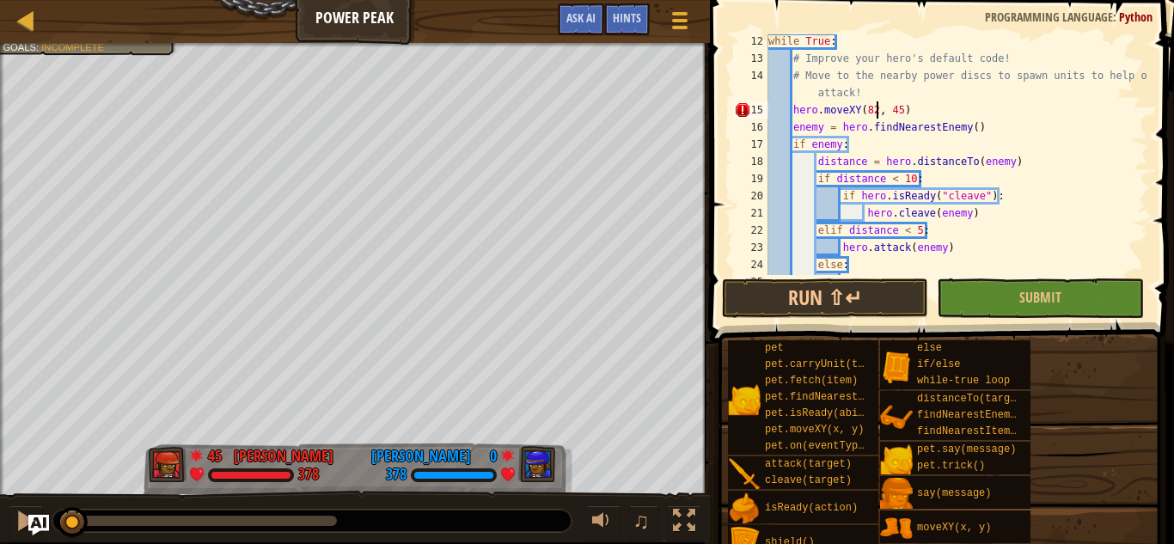
scroll to position [8, 15]
click at [899, 115] on div "while True : # Improve your hero's default code! # Move to the nearby power dis…" at bounding box center [956, 170] width 383 height 275
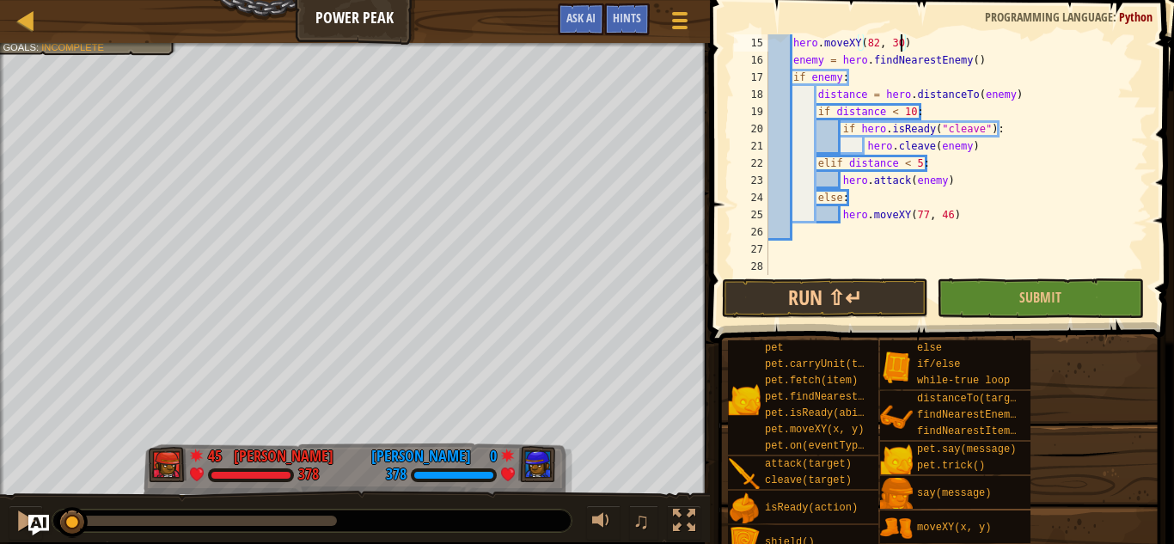
scroll to position [292, 0]
click at [923, 217] on div "hero . moveXY ( 82 , 30 ) enemy = hero . findNearestEnemy ( ) if enemy : distan…" at bounding box center [956, 171] width 383 height 275
click at [958, 218] on div "hero . moveXY ( 82 , 30 ) enemy = hero . findNearestEnemy ( ) if enemy : distan…" at bounding box center [956, 171] width 383 height 275
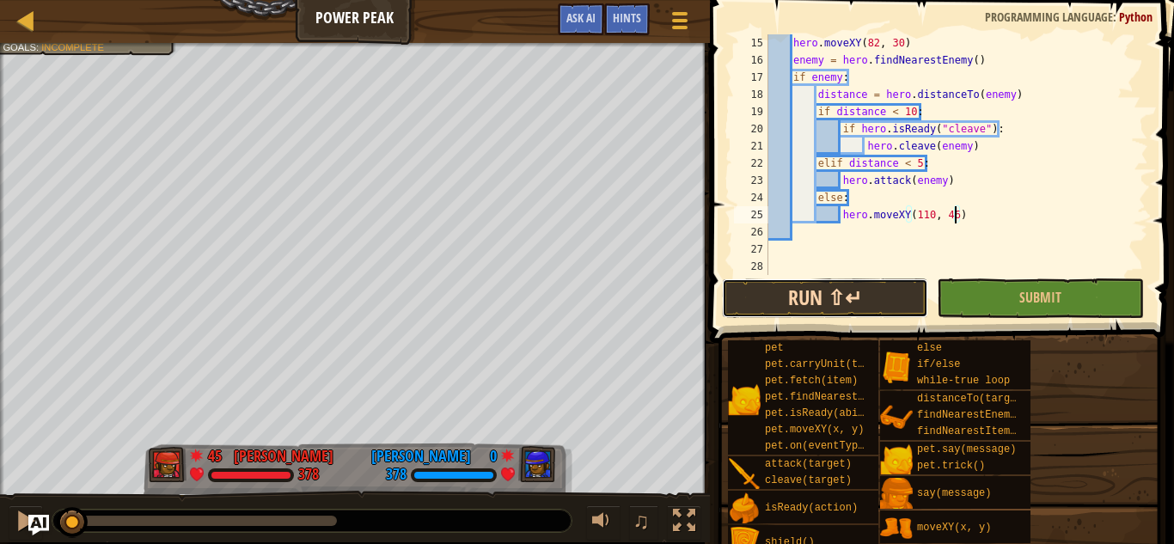
click at [849, 291] on button "Run ⇧↵" at bounding box center [825, 299] width 206 height 40
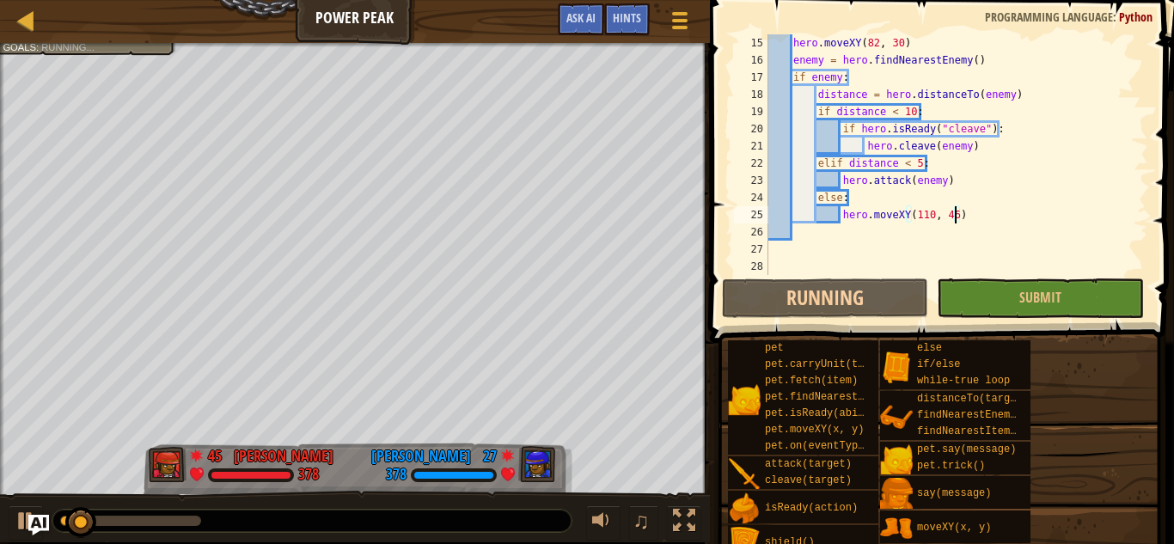
click at [187, 523] on div at bounding box center [130, 521] width 141 height 10
click at [255, 526] on div at bounding box center [311, 521] width 519 height 22
click at [258, 518] on div at bounding box center [181, 521] width 242 height 10
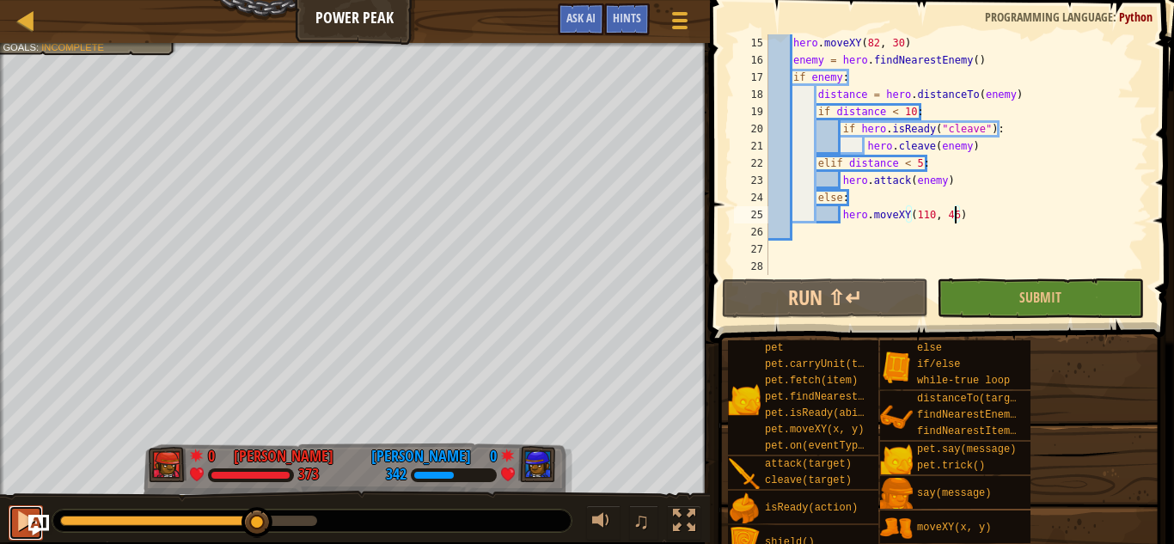
click at [17, 517] on div at bounding box center [26, 521] width 22 height 22
click at [307, 520] on div at bounding box center [188, 521] width 257 height 10
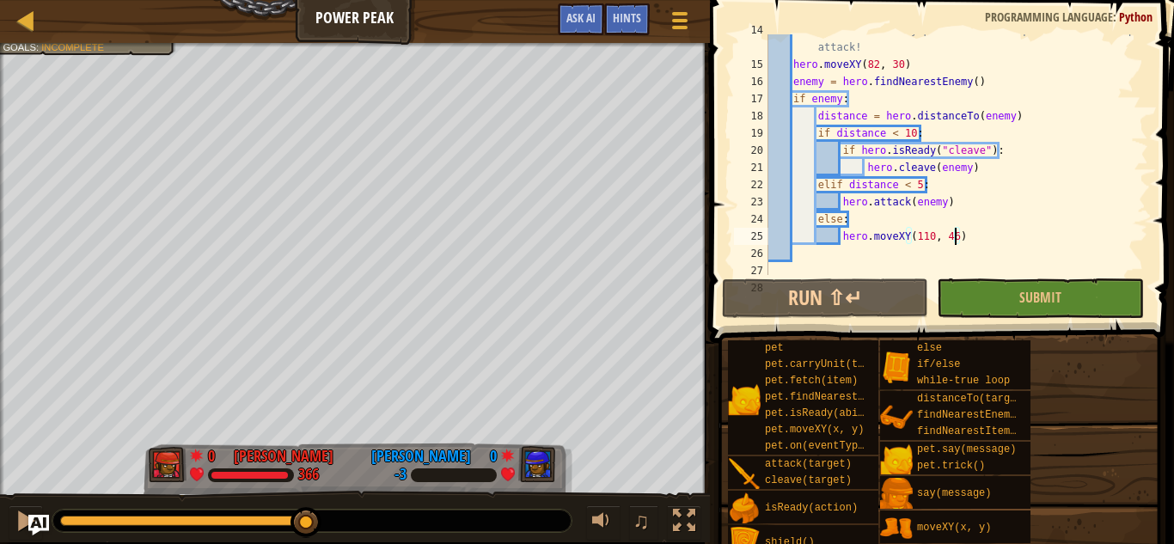
click at [879, 66] on div "# Move to the nearby power discs to spawn units to help or attack! hero . moveX…" at bounding box center [956, 167] width 383 height 292
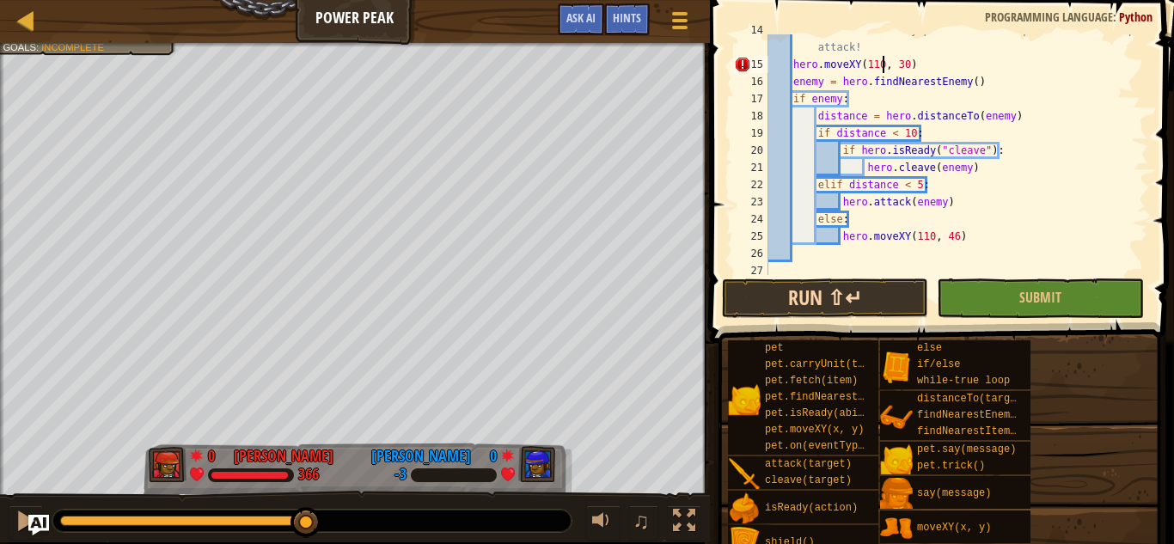
scroll to position [8, 16]
click at [907, 64] on div "# Move to the nearby power discs to spawn units to help or attack! hero . moveX…" at bounding box center [956, 167] width 383 height 292
click at [933, 241] on div "# Move to the nearby power discs to spawn units to help or attack! hero . moveX…" at bounding box center [956, 167] width 383 height 292
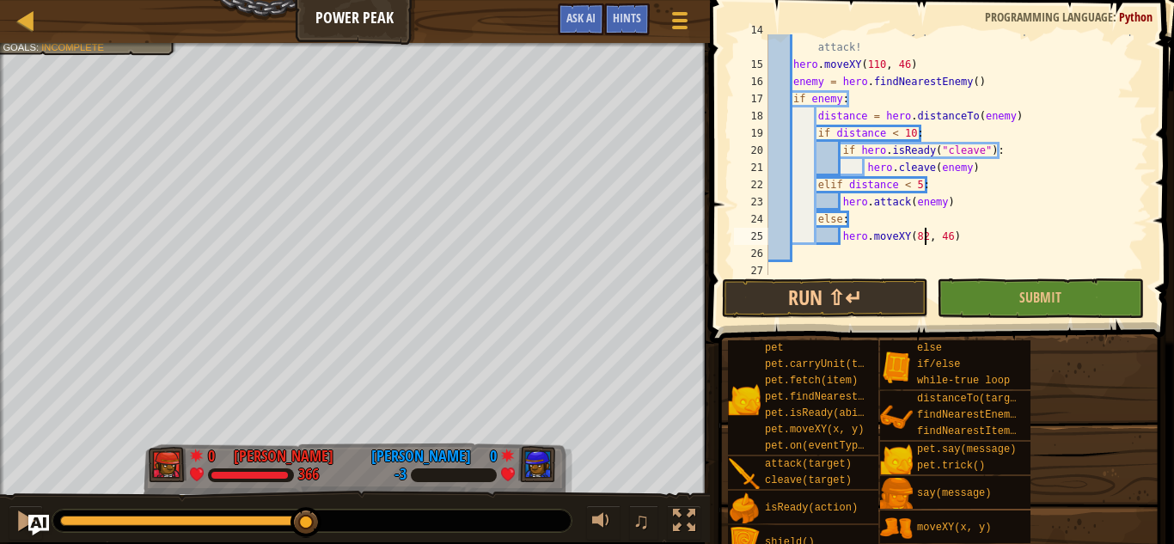
click at [949, 236] on div "# Move to the nearby power discs to spawn units to help or attack! hero . moveX…" at bounding box center [956, 167] width 383 height 292
click at [836, 293] on button "Run ⇧↵" at bounding box center [825, 299] width 206 height 40
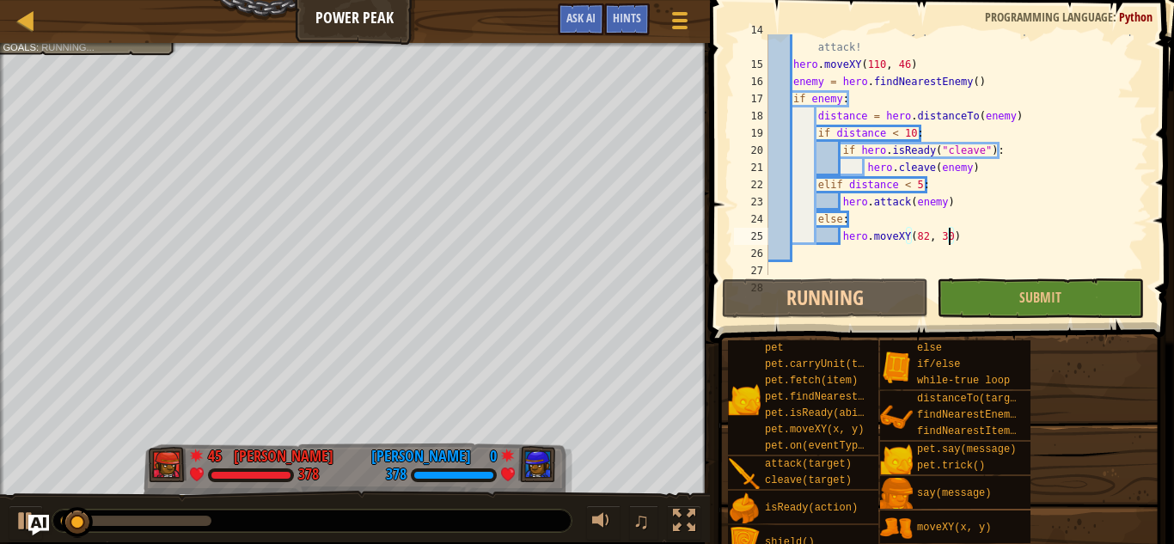
click at [189, 519] on div at bounding box center [135, 521] width 151 height 10
click at [15, 522] on div at bounding box center [26, 521] width 22 height 22
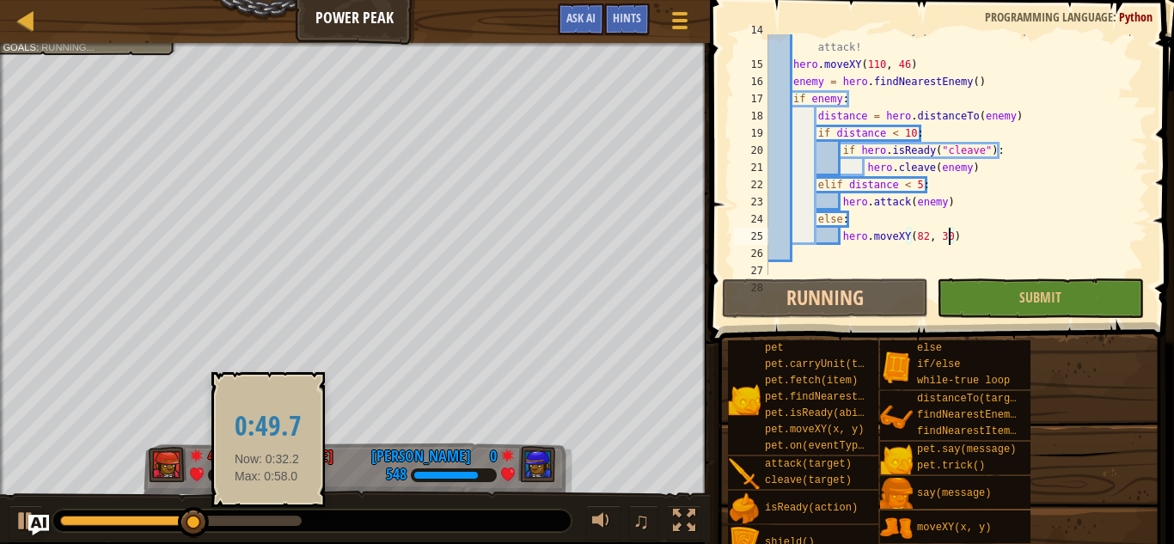
click at [267, 524] on div at bounding box center [181, 521] width 242 height 10
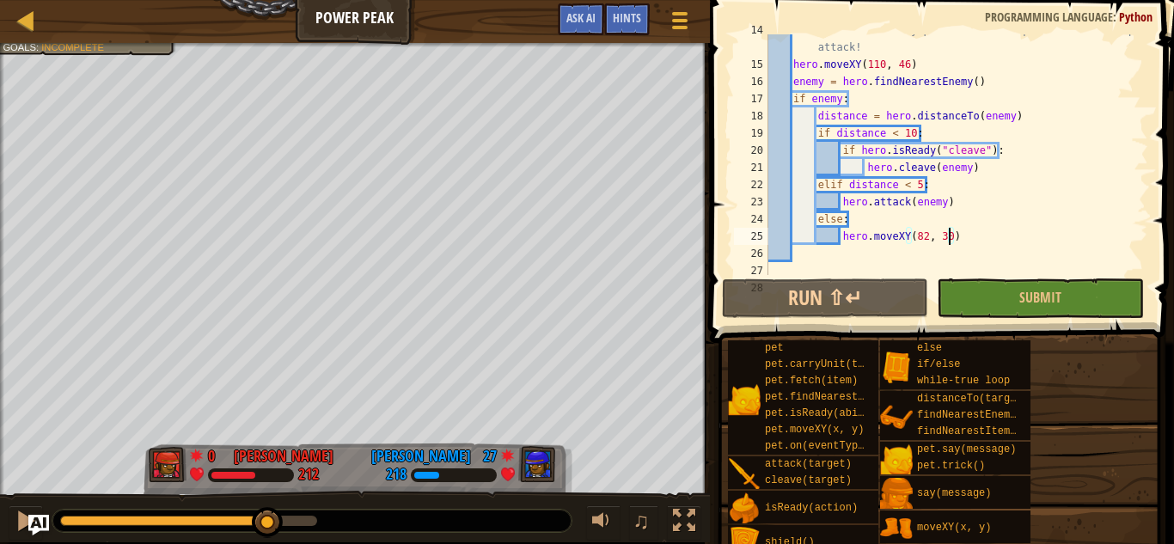
click at [315, 524] on div at bounding box center [188, 521] width 257 height 10
click at [23, 522] on div at bounding box center [26, 521] width 22 height 22
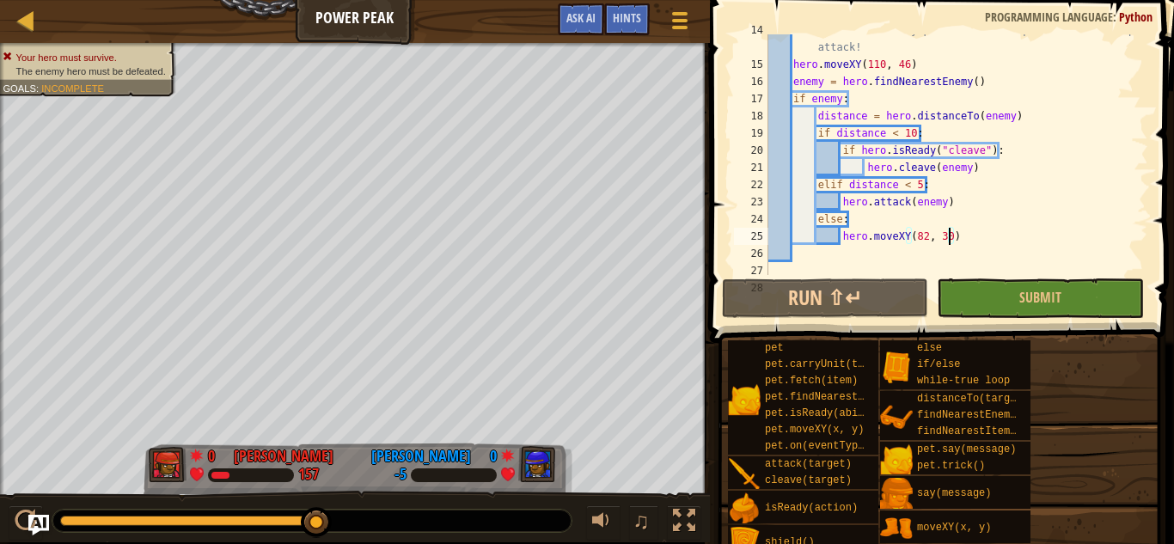
click at [280, 517] on div at bounding box center [188, 521] width 257 height 10
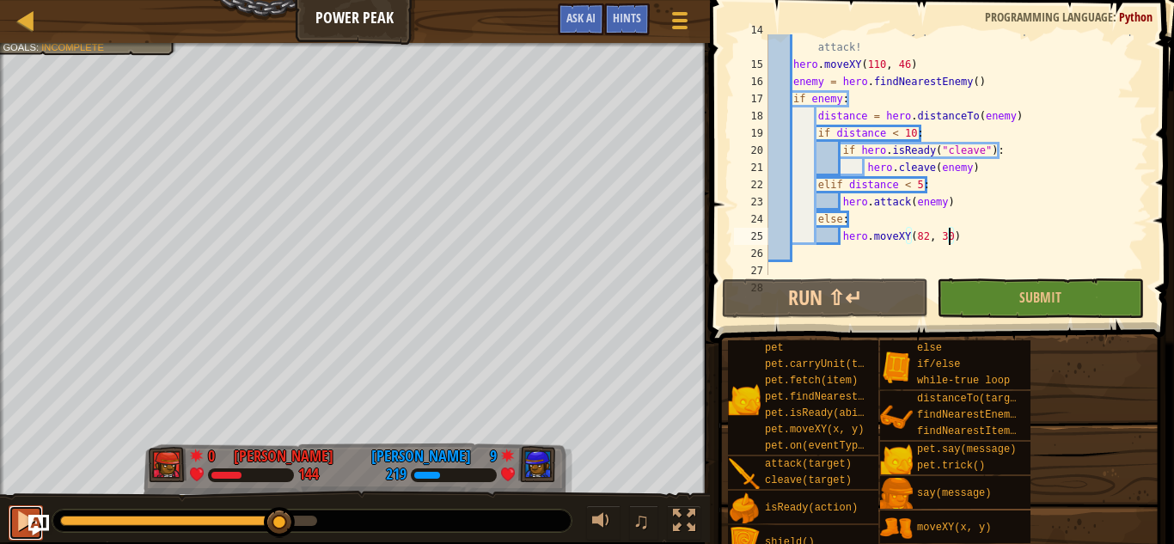
click at [20, 524] on div at bounding box center [26, 521] width 22 height 22
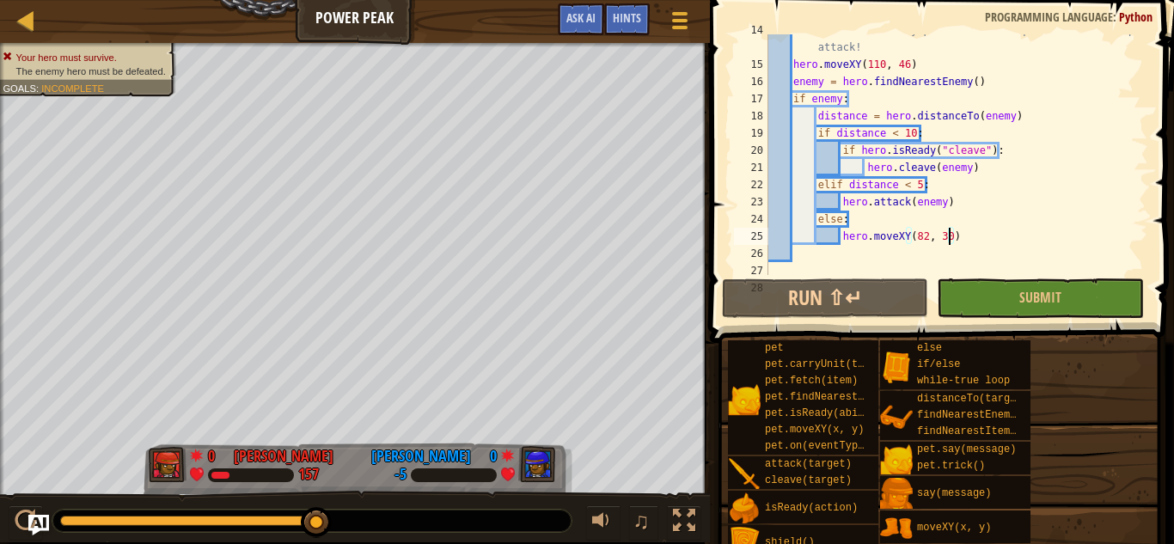
click at [926, 234] on div "# Move to the nearby power discs to spawn units to help or attack! hero . moveX…" at bounding box center [956, 167] width 383 height 292
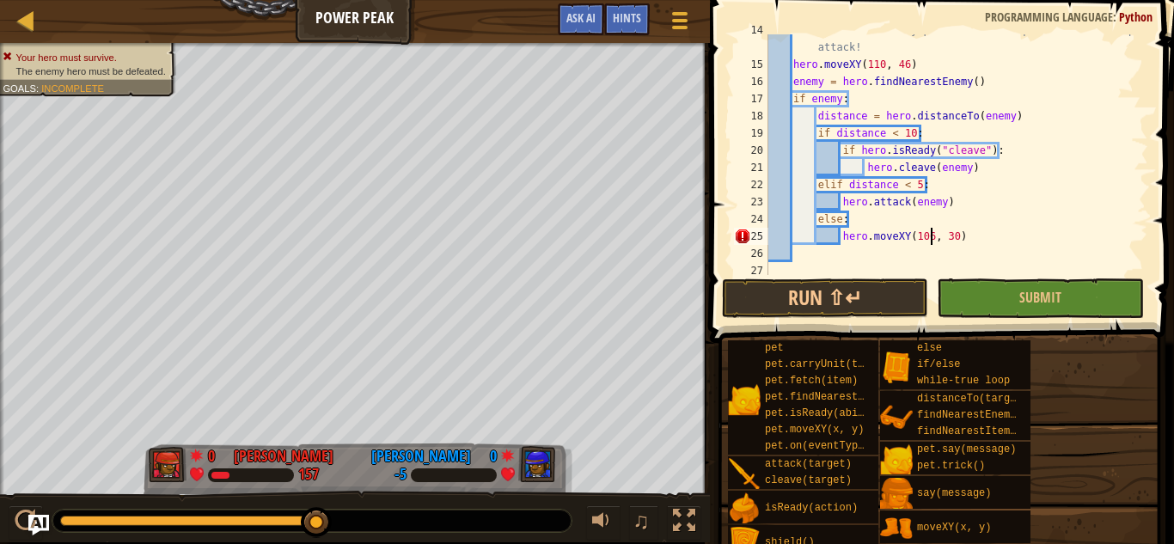
scroll to position [8, 23]
click at [862, 277] on span at bounding box center [944, 147] width 478 height 394
click at [844, 316] on button "Run ⇧↵" at bounding box center [825, 299] width 206 height 40
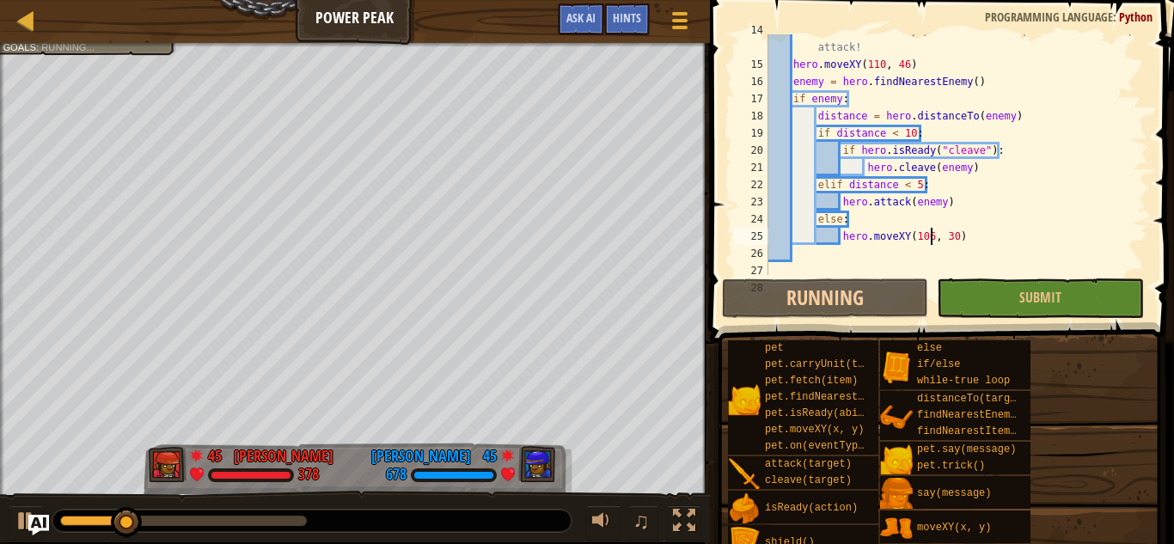
click at [241, 526] on div at bounding box center [311, 521] width 519 height 22
click at [253, 518] on div at bounding box center [183, 521] width 247 height 10
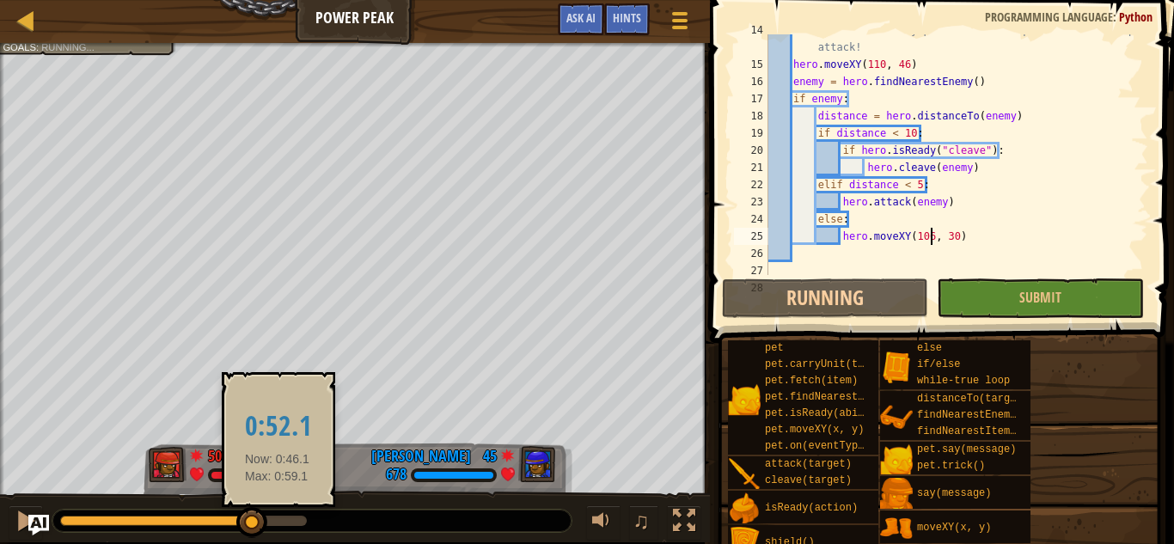
click at [278, 520] on div at bounding box center [183, 521] width 247 height 10
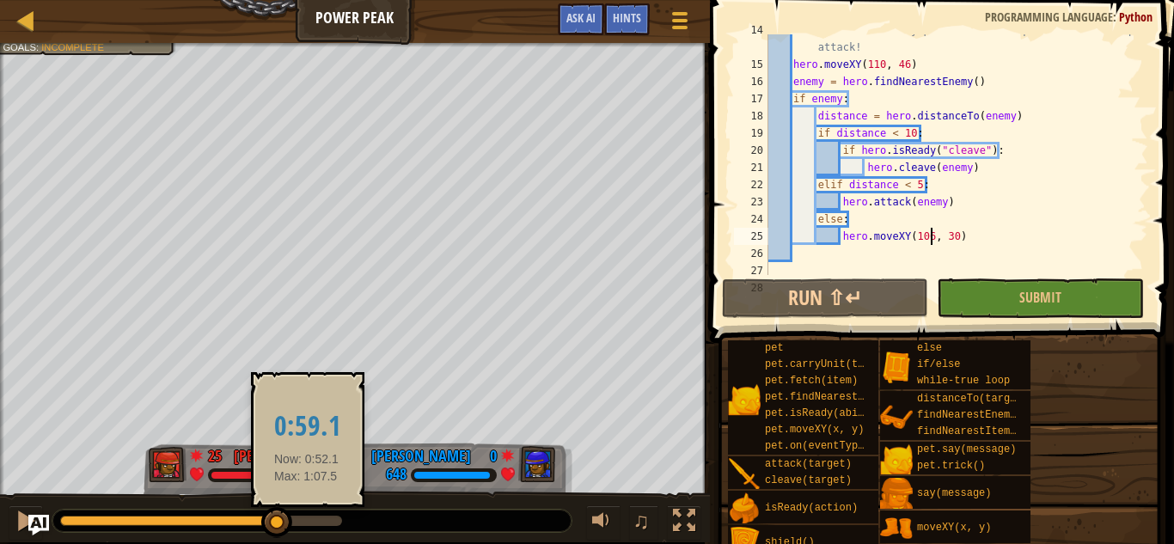
click at [307, 525] on div at bounding box center [201, 521] width 282 height 10
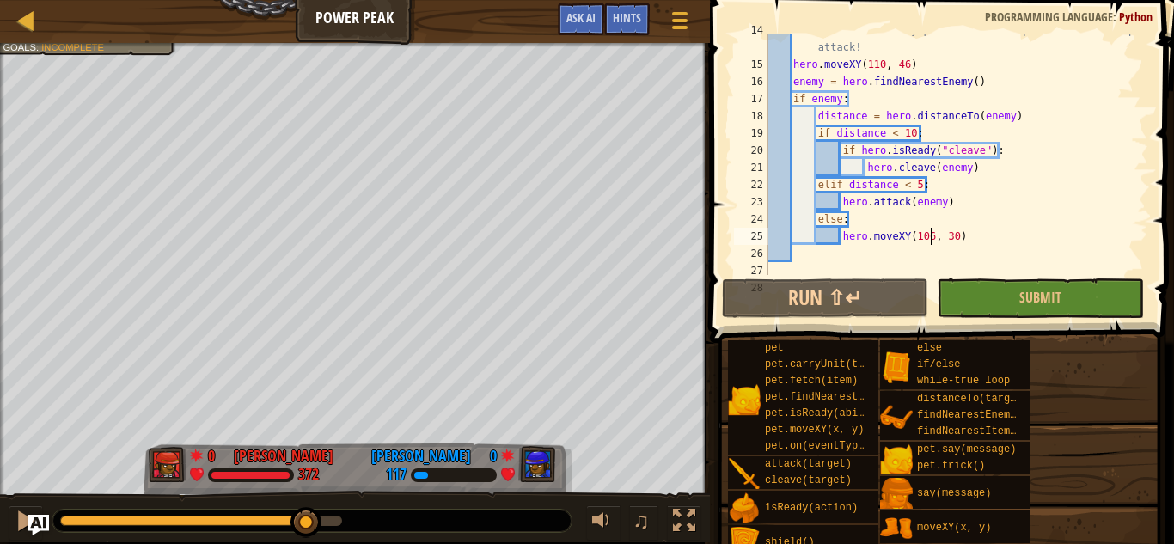
click at [334, 524] on div at bounding box center [201, 521] width 282 height 10
click at [15, 530] on div at bounding box center [26, 521] width 22 height 22
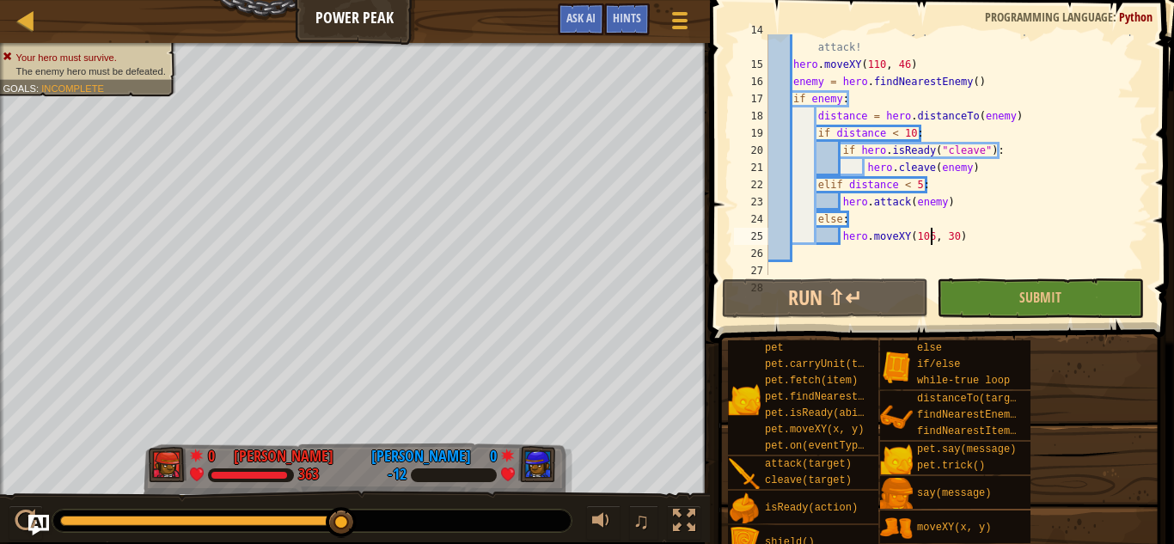
click at [279, 528] on div at bounding box center [311, 521] width 519 height 22
click at [286, 524] on div at bounding box center [201, 521] width 282 height 10
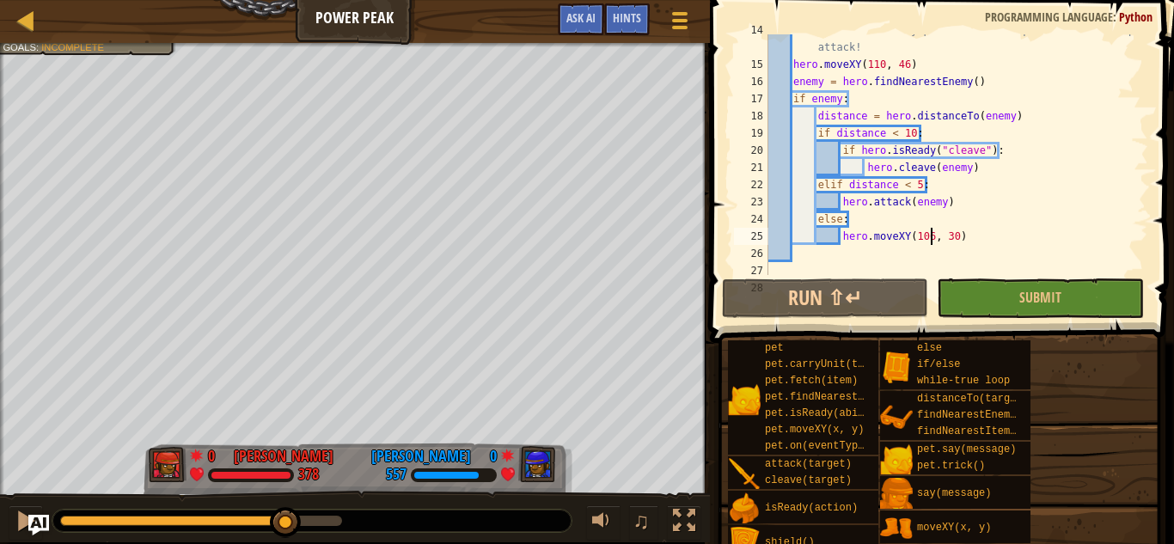
click at [216, 518] on div at bounding box center [173, 521] width 226 height 10
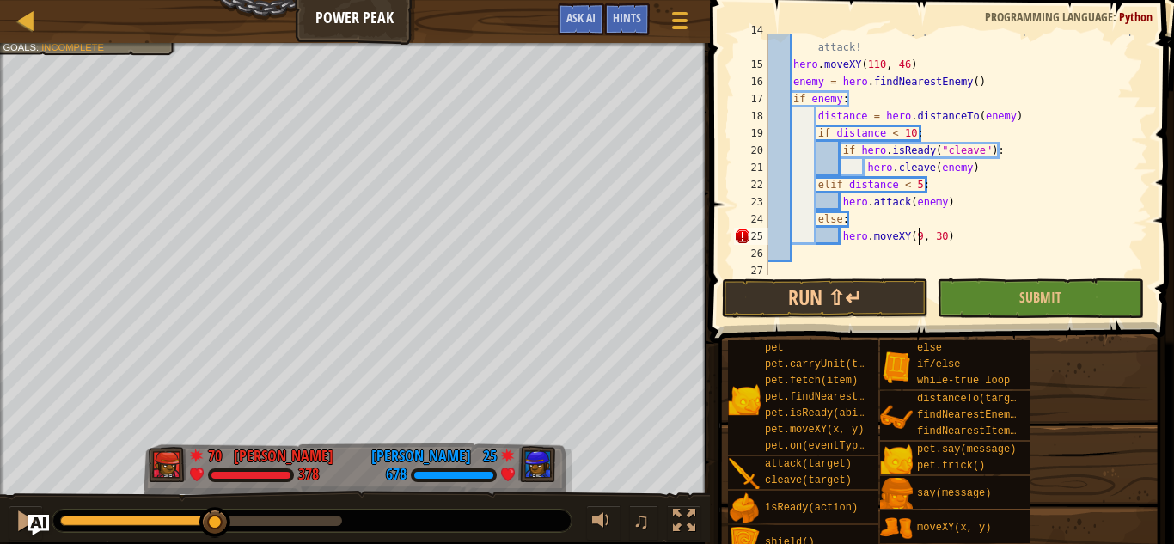
scroll to position [8, 22]
click at [953, 242] on div "# Move to the nearby power discs to spawn units to help or attack! hero . moveX…" at bounding box center [956, 167] width 383 height 292
click at [948, 239] on div "# Move to the nearby power discs to spawn units to help or attack! hero . moveX…" at bounding box center [956, 167] width 383 height 292
click at [853, 310] on button "Run ⇧↵" at bounding box center [825, 299] width 206 height 40
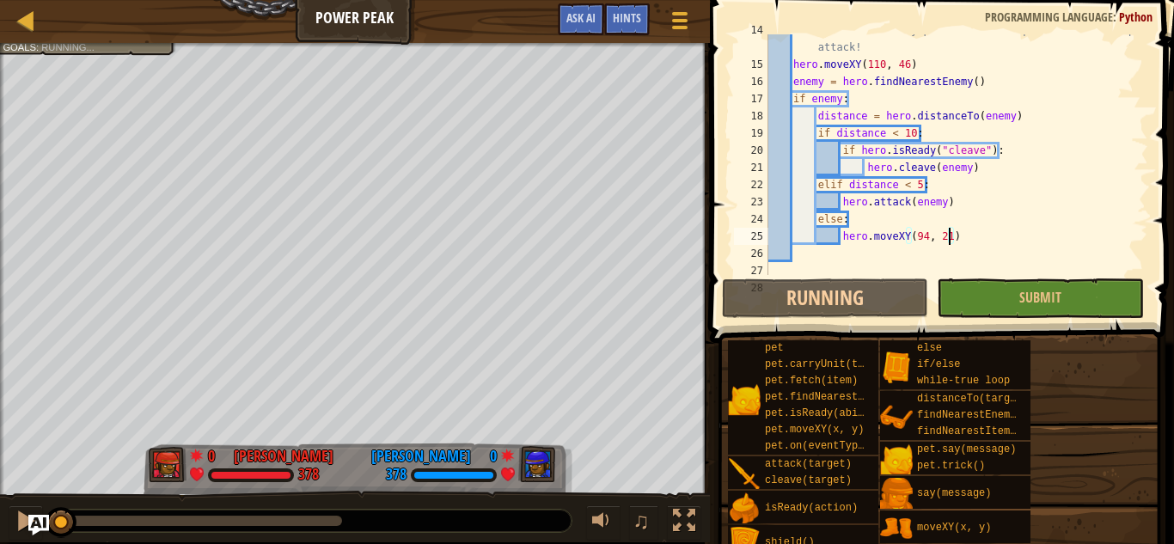
click at [287, 521] on div at bounding box center [201, 521] width 282 height 10
click at [15, 526] on div at bounding box center [26, 521] width 22 height 22
click at [320, 523] on div at bounding box center [206, 521] width 292 height 10
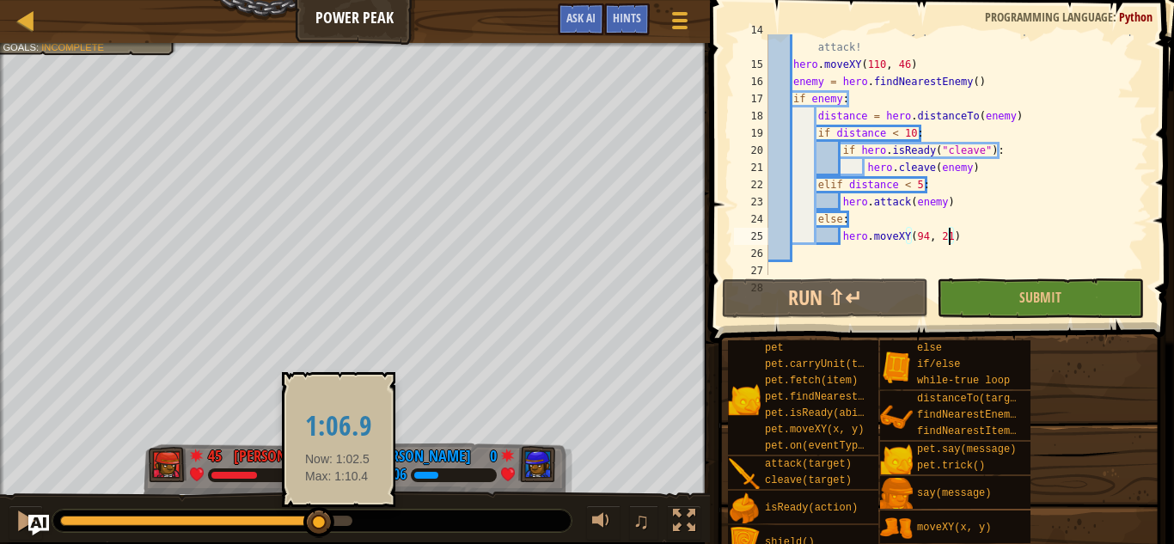
click at [338, 521] on div at bounding box center [206, 521] width 292 height 10
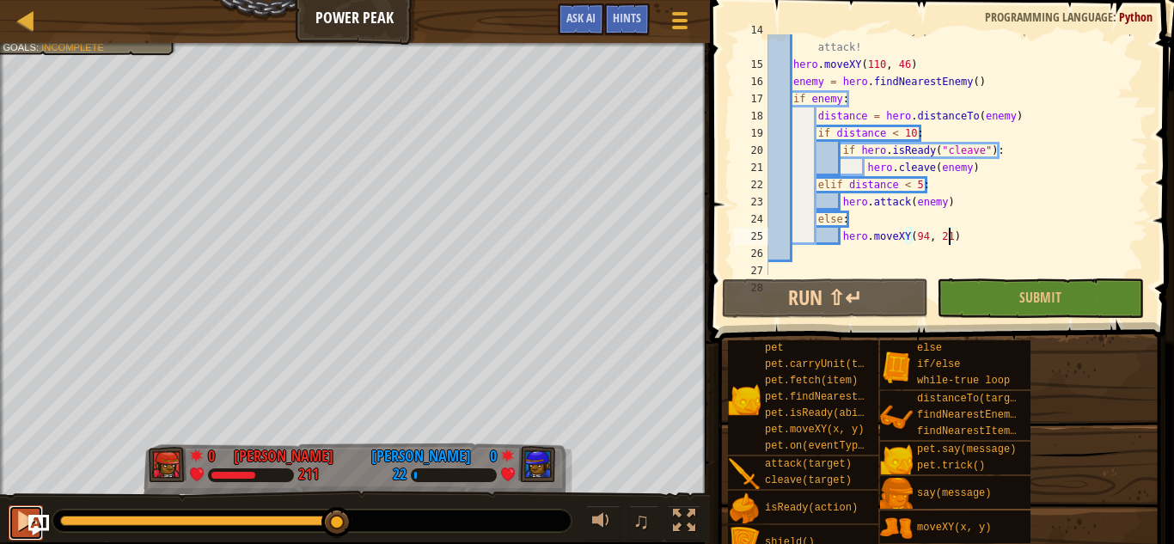
click at [16, 524] on div at bounding box center [26, 521] width 22 height 22
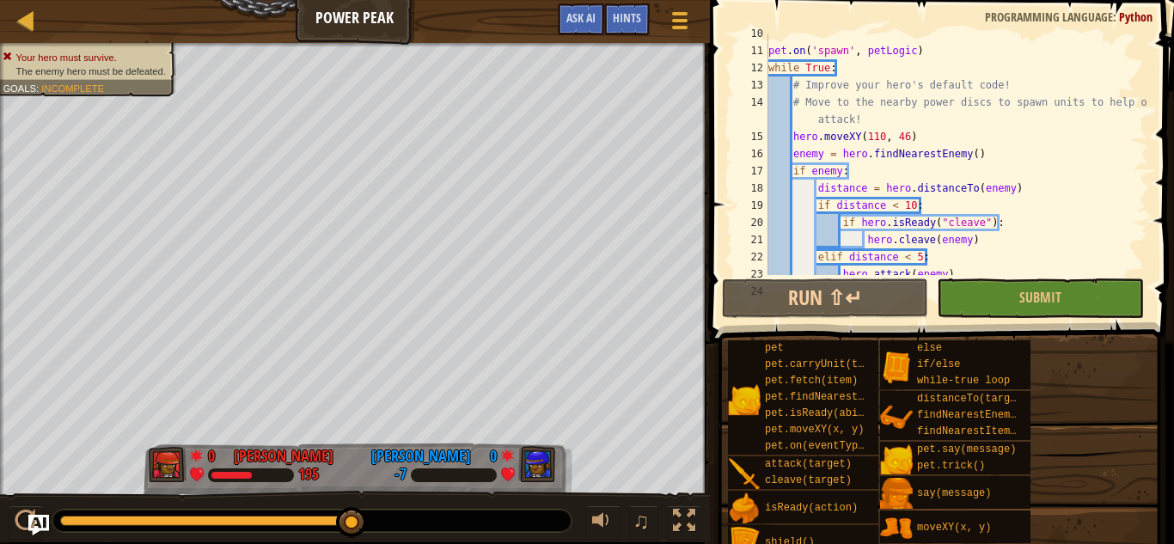
scroll to position [176, 0]
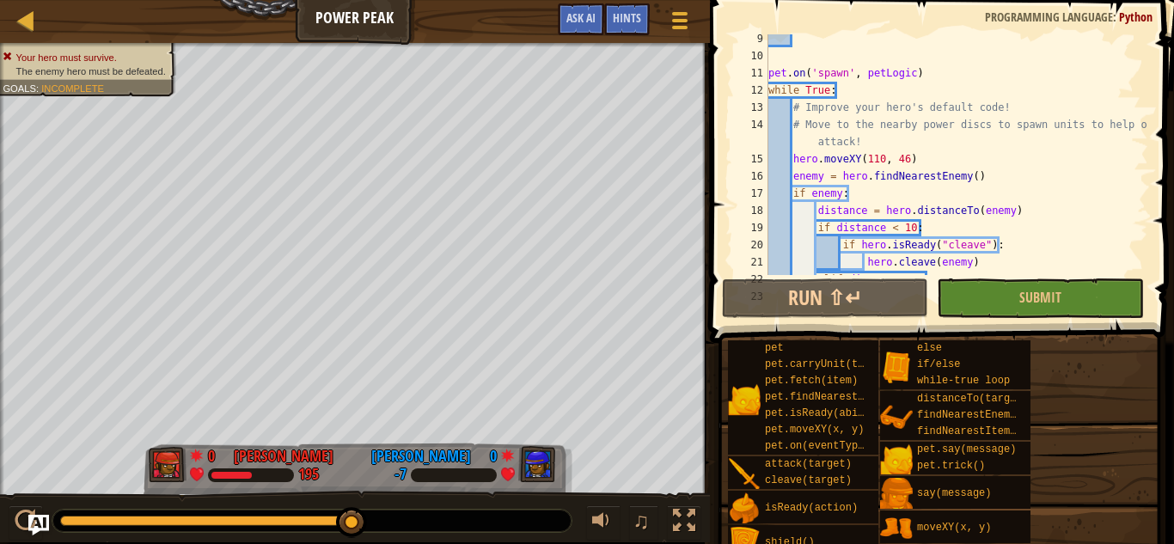
click at [881, 160] on div "pet . on ( 'spawn' , petLogic ) while True : # Improve your hero's default code…" at bounding box center [956, 167] width 383 height 275
type textarea "hero.moveXY(110, 46)"
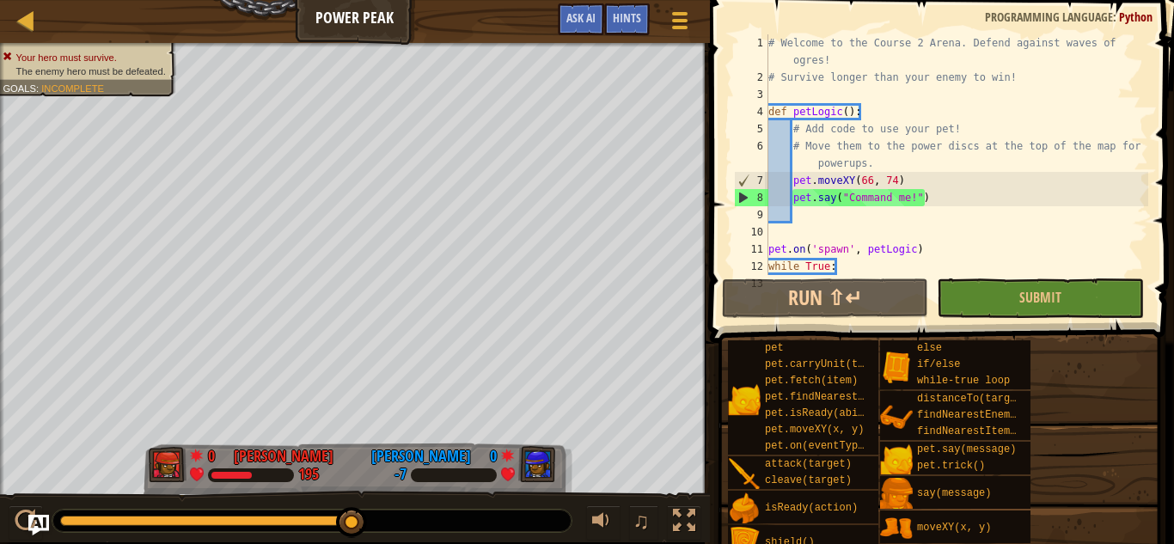
scroll to position [0, 0]
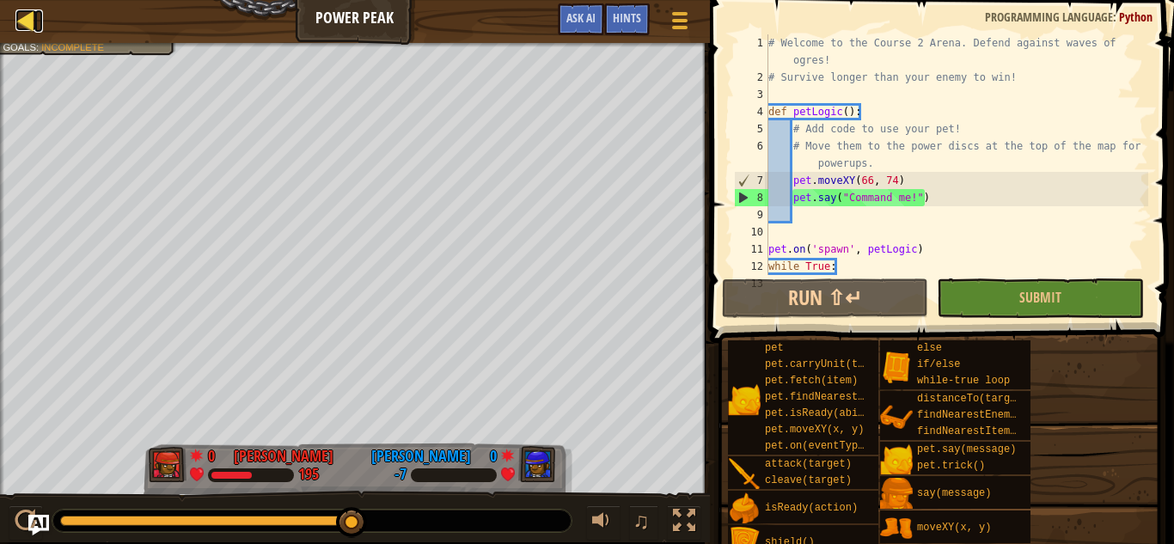
click at [37, 15] on link "Ladder" at bounding box center [38, 20] width 9 height 23
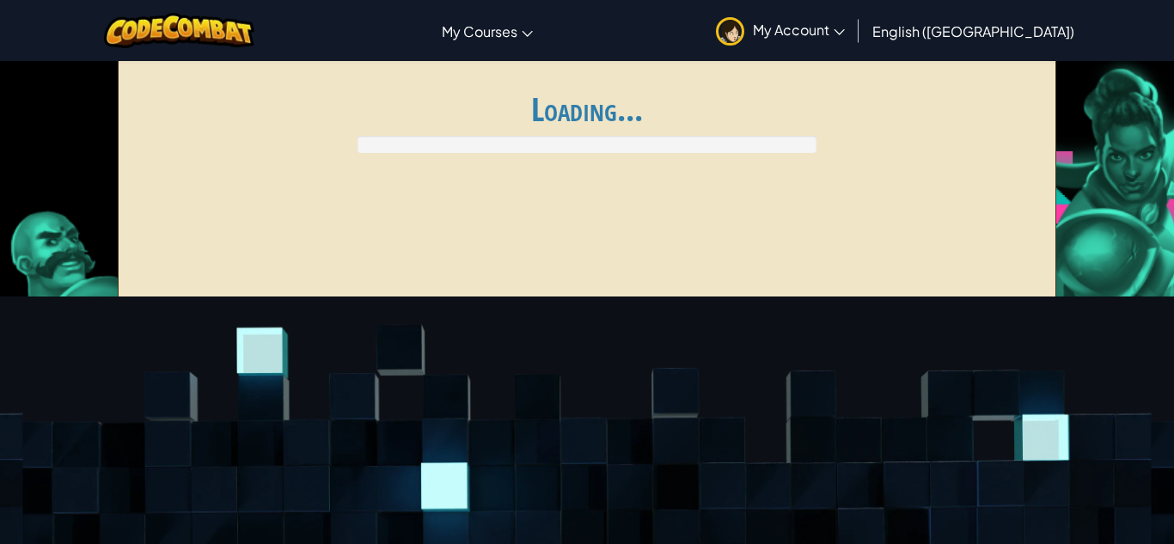
click at [32, 16] on div "Toggle navigation My Courses CodeCombat Classroom Ozaria Classroom AI League Es…" at bounding box center [587, 30] width 1183 height 61
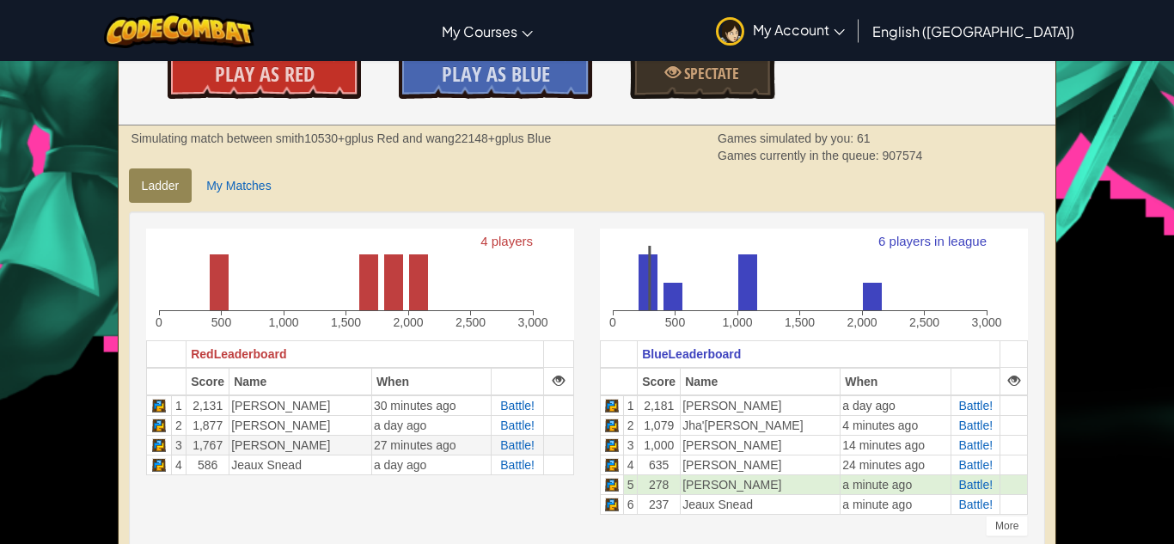
scroll to position [536, 0]
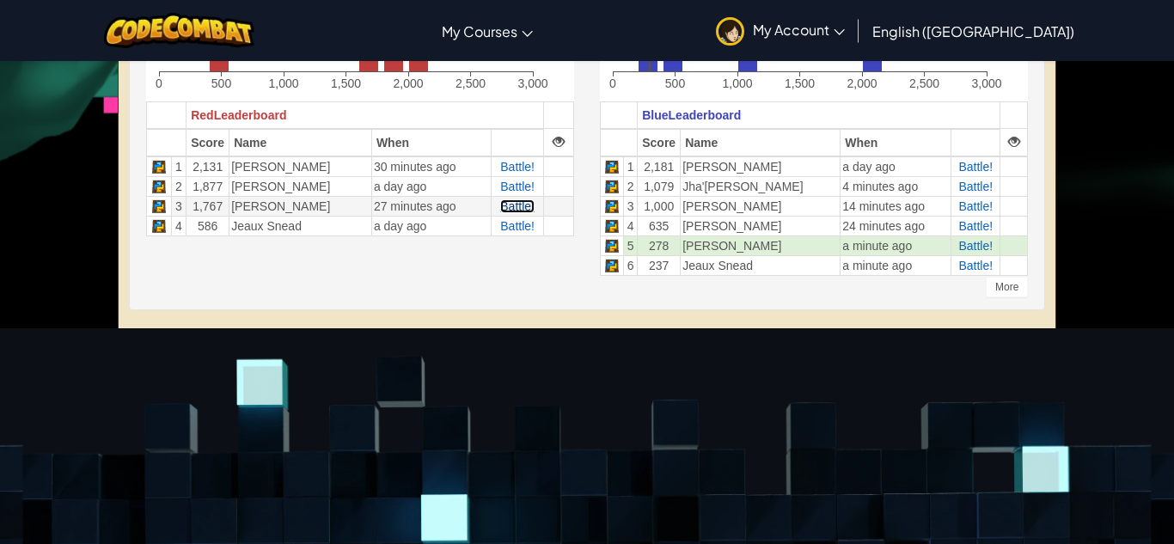
click at [516, 201] on span "Battle!" at bounding box center [517, 206] width 34 height 14
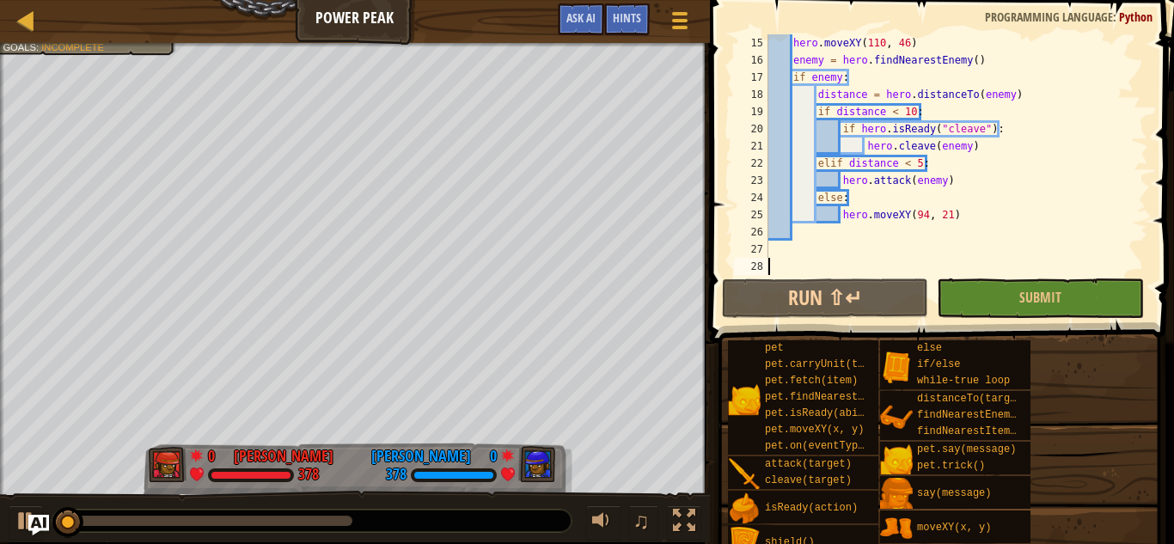
scroll to position [292, 0]
click at [314, 518] on div at bounding box center [206, 521] width 292 height 10
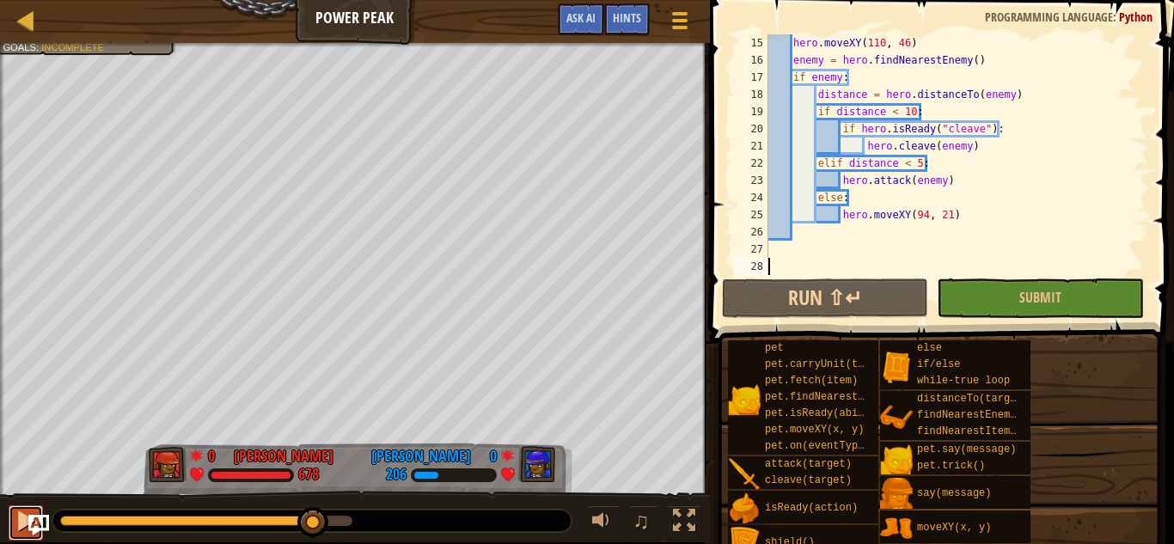
click at [16, 521] on div at bounding box center [26, 521] width 22 height 22
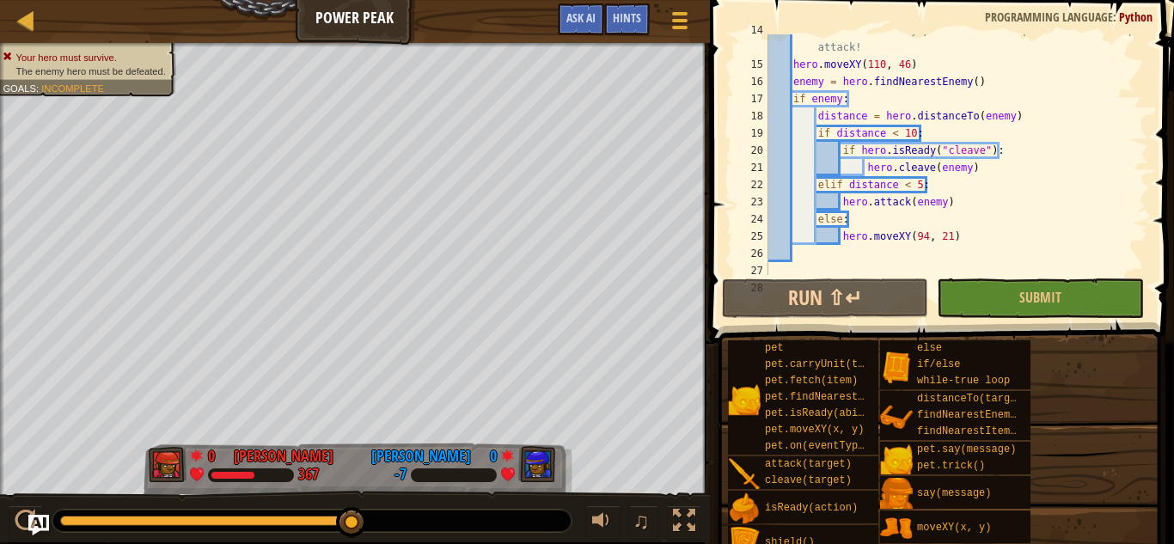
scroll to position [272, 0]
click at [872, 164] on div "# Move to the nearby power discs to spawn units to help or attack! hero . moveX…" at bounding box center [956, 167] width 383 height 292
click at [1015, 192] on div "# Move to the nearby power discs to spawn units to help or attack! hero . moveX…" at bounding box center [956, 167] width 383 height 292
click at [983, 239] on div "# Move to the nearby power discs to spawn units to help or attack! hero . moveX…" at bounding box center [956, 167] width 383 height 292
click at [582, 22] on span "Ask AI" at bounding box center [581, 17] width 29 height 16
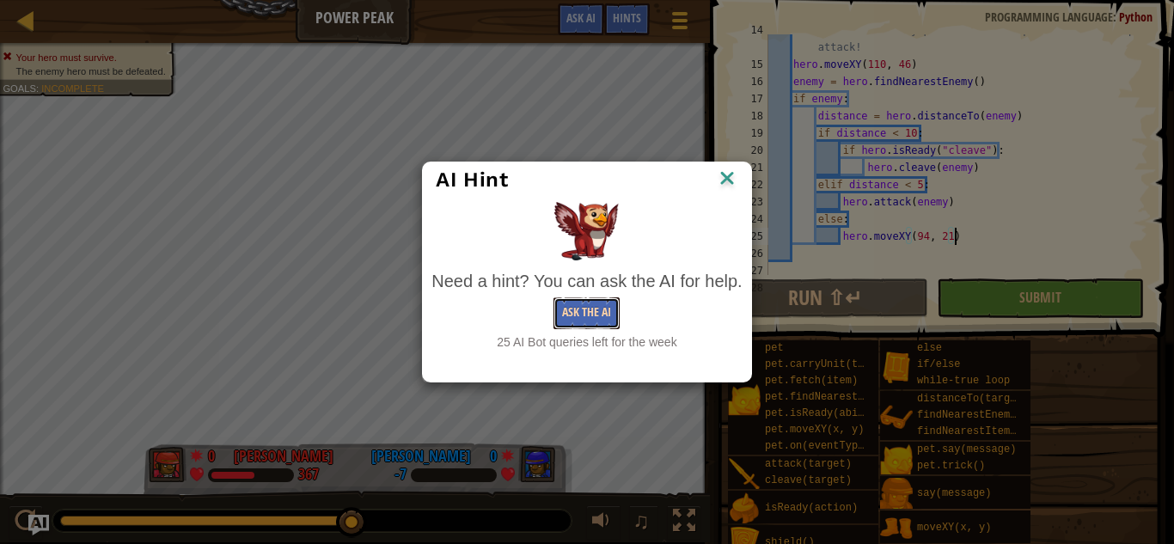
click at [609, 312] on button "Ask the AI" at bounding box center [587, 313] width 66 height 32
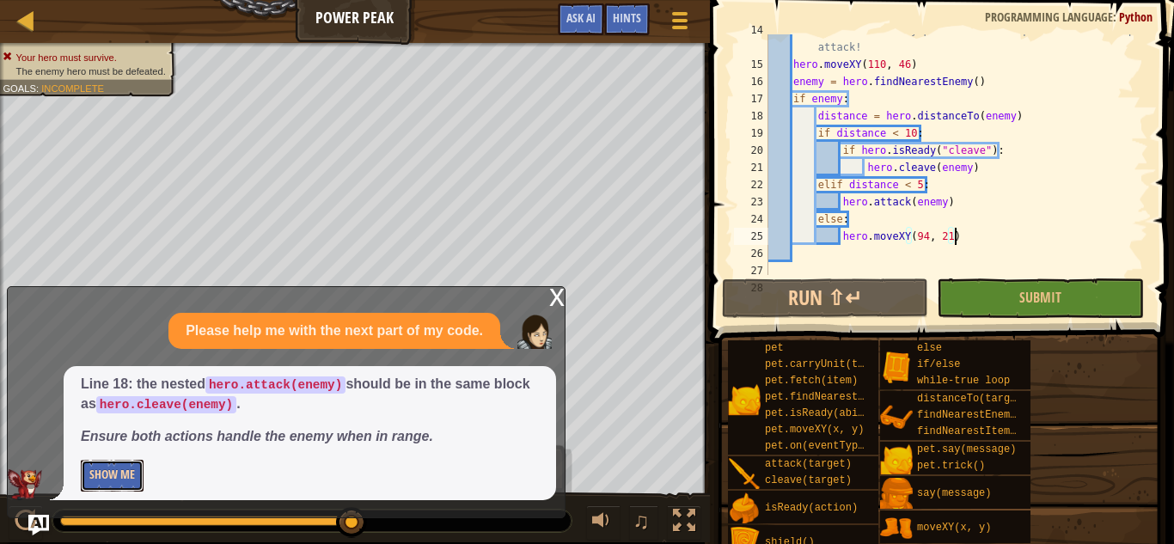
click at [129, 475] on button "Show Me" at bounding box center [112, 476] width 63 height 32
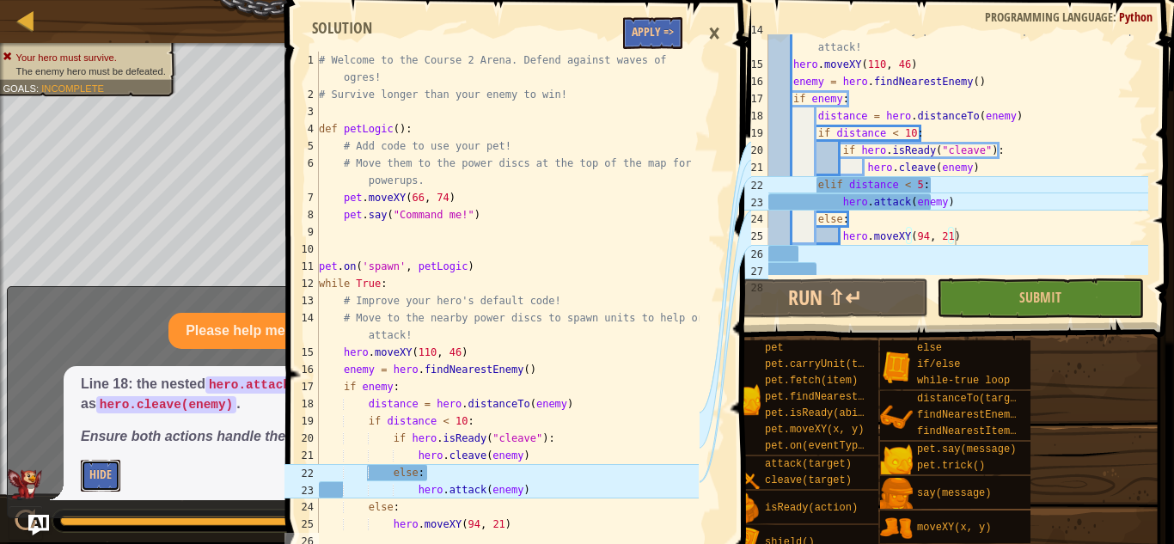
scroll to position [17, 0]
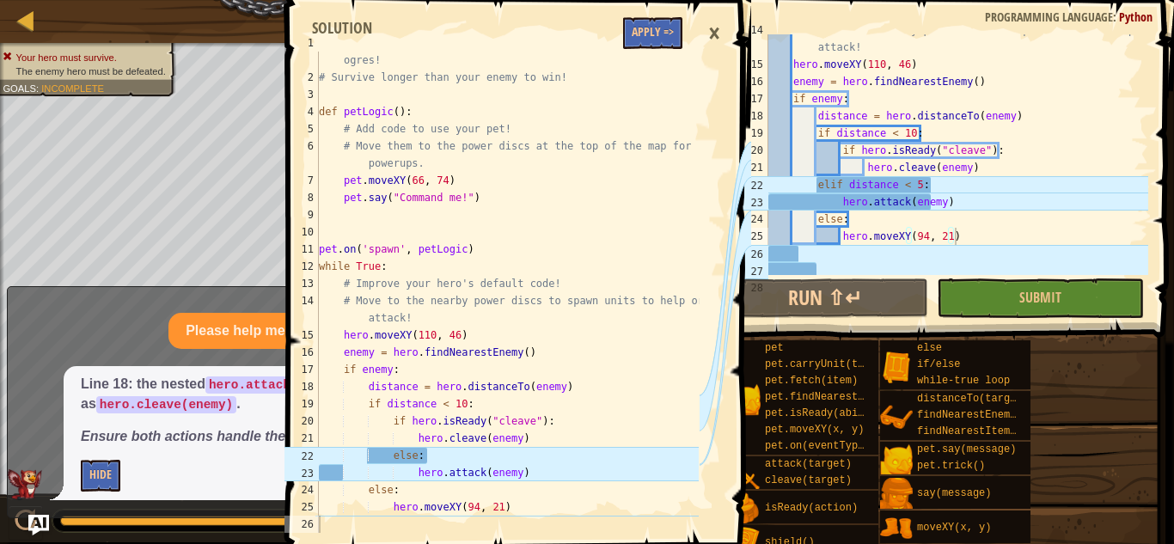
click at [817, 185] on div "# Move to the nearby power discs to spawn units to help or attack! hero . moveX…" at bounding box center [956, 167] width 383 height 292
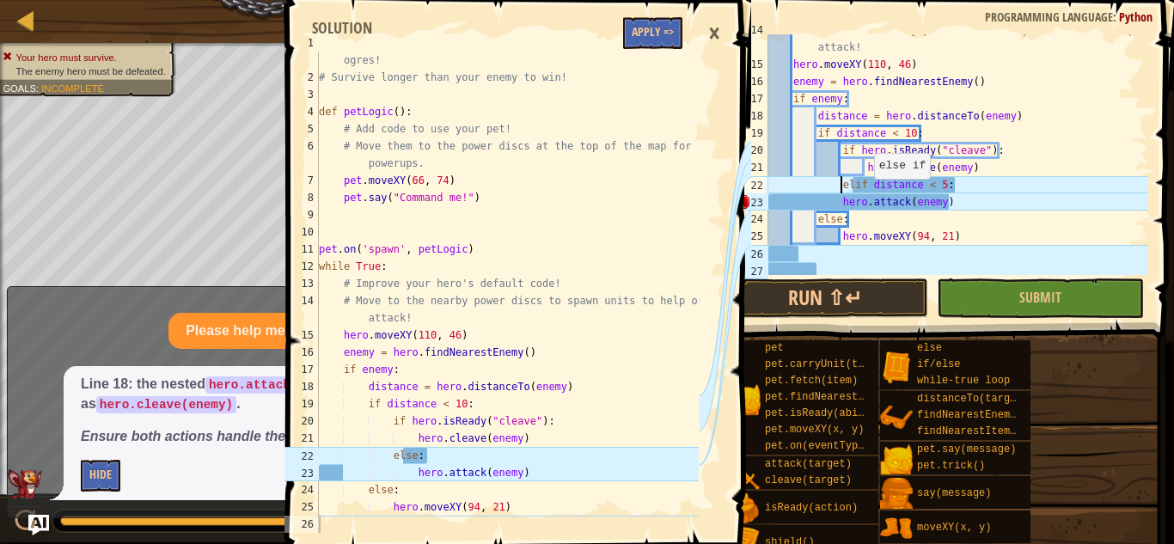
click at [865, 182] on div "# Move to the nearby power discs to spawn units to help or attack! hero . moveX…" at bounding box center [956, 167] width 383 height 292
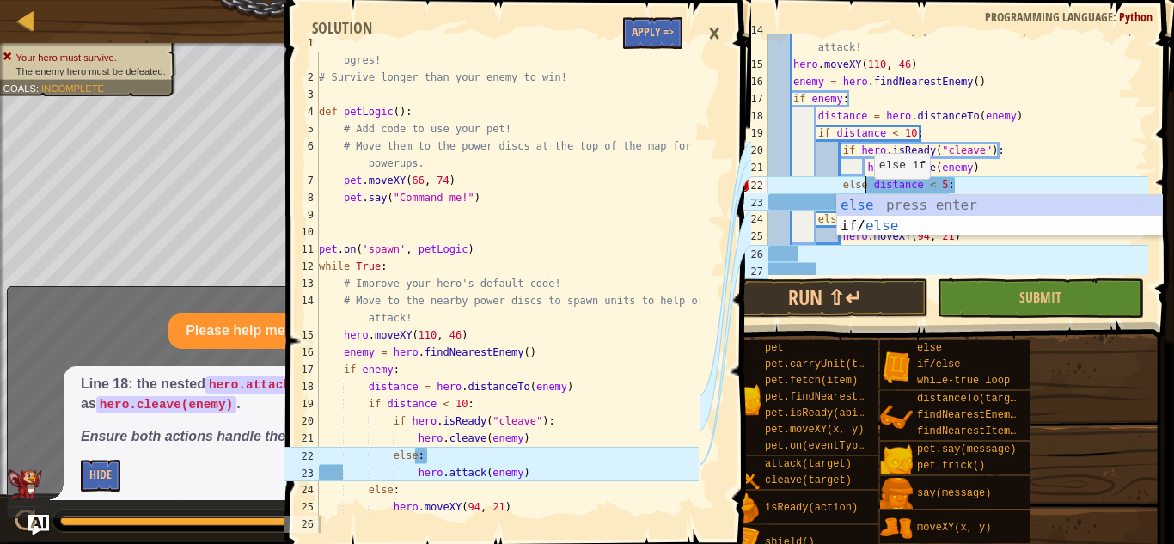
scroll to position [8, 14]
click at [946, 186] on div "# Move to the nearby power discs to spawn units to help or attack! hero . moveX…" at bounding box center [956, 167] width 383 height 292
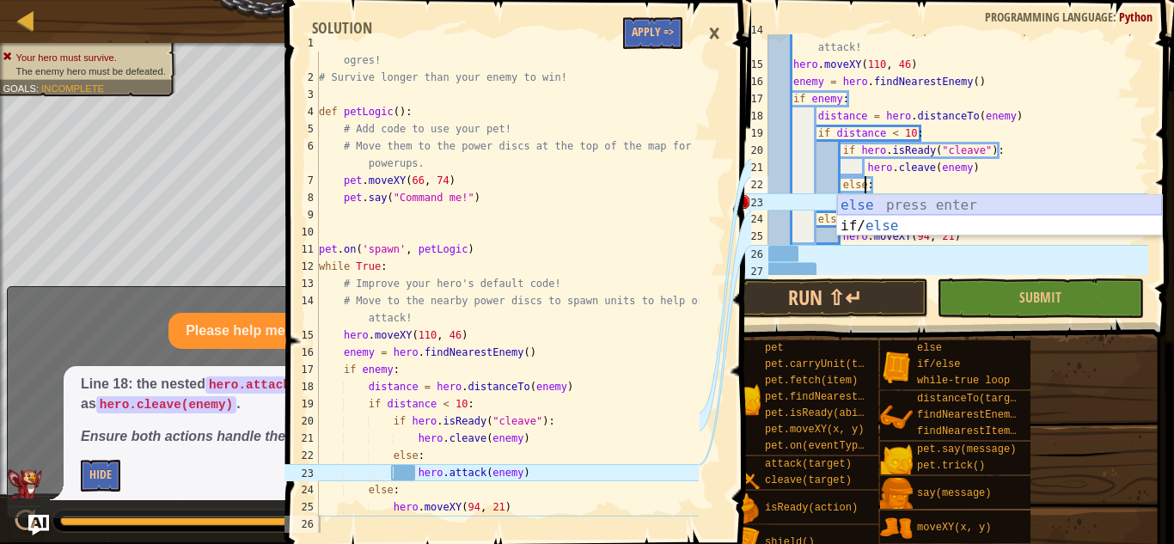
click at [1079, 199] on div "else press enter if/ else press enter" at bounding box center [999, 236] width 325 height 83
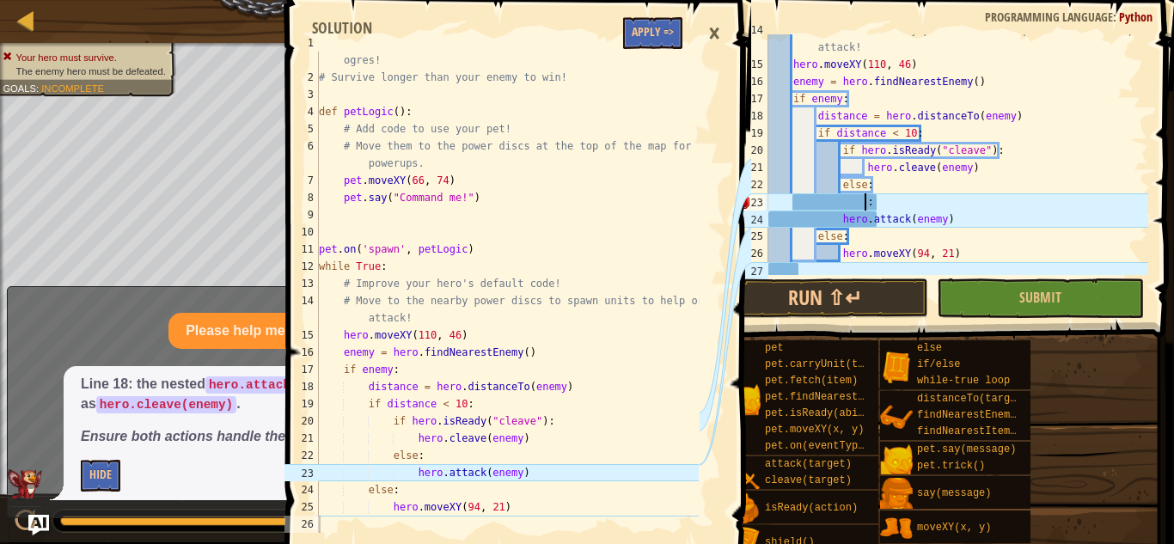
click at [844, 220] on div "# Move to the nearby power discs to spawn units to help or attack! hero . moveX…" at bounding box center [956, 167] width 383 height 292
click at [840, 220] on div "# Move to the nearby power discs to spawn units to help or attack! hero . moveX…" at bounding box center [956, 167] width 383 height 292
click at [874, 199] on div "# Move to the nearby power discs to spawn units to help or attack! hero . moveX…" at bounding box center [956, 167] width 383 height 292
type textarea ":"
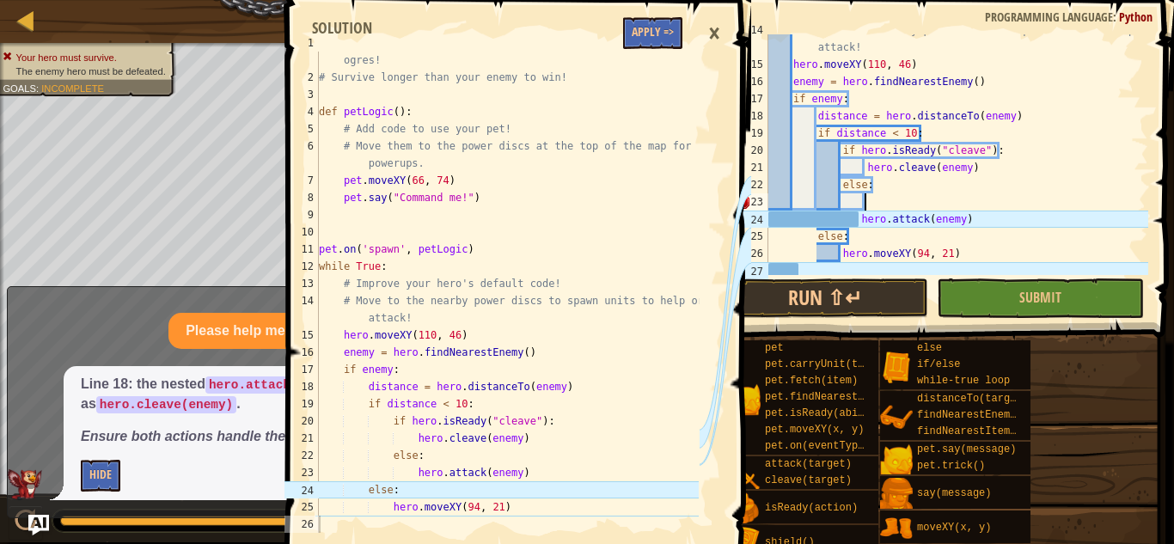
scroll to position [8, 13]
click at [855, 218] on div "# Move to the nearby power discs to spawn units to help or attack! hero . moveX…" at bounding box center [956, 167] width 383 height 292
click at [858, 218] on div "# Move to the nearby power discs to spawn units to help or attack! hero . moveX…" at bounding box center [956, 167] width 383 height 292
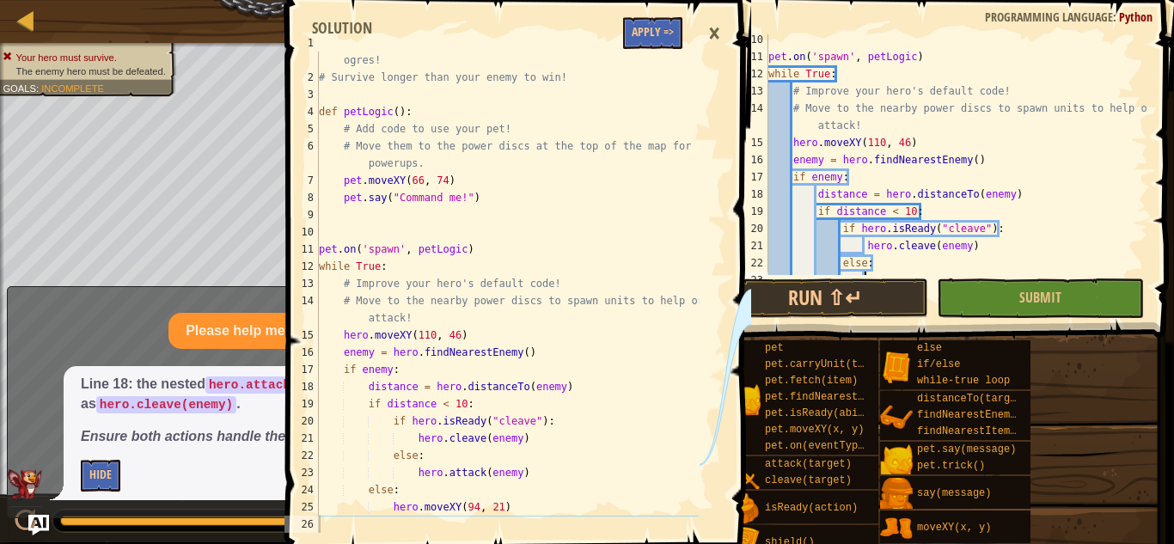
scroll to position [193, 0]
click at [862, 302] on button "Run ⇧↵" at bounding box center [825, 299] width 206 height 40
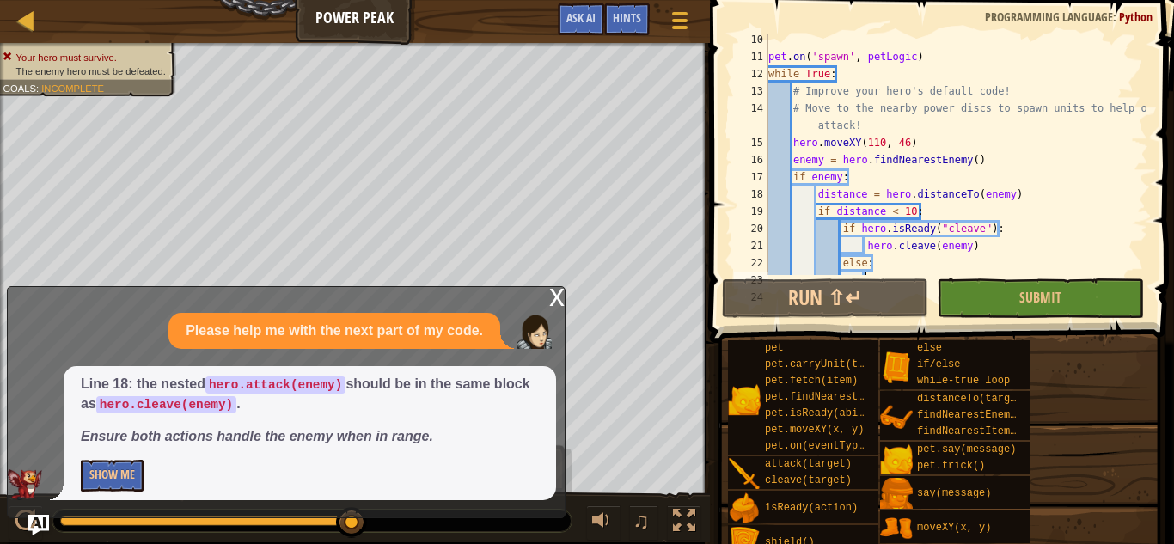
click at [557, 297] on div "x" at bounding box center [556, 295] width 15 height 17
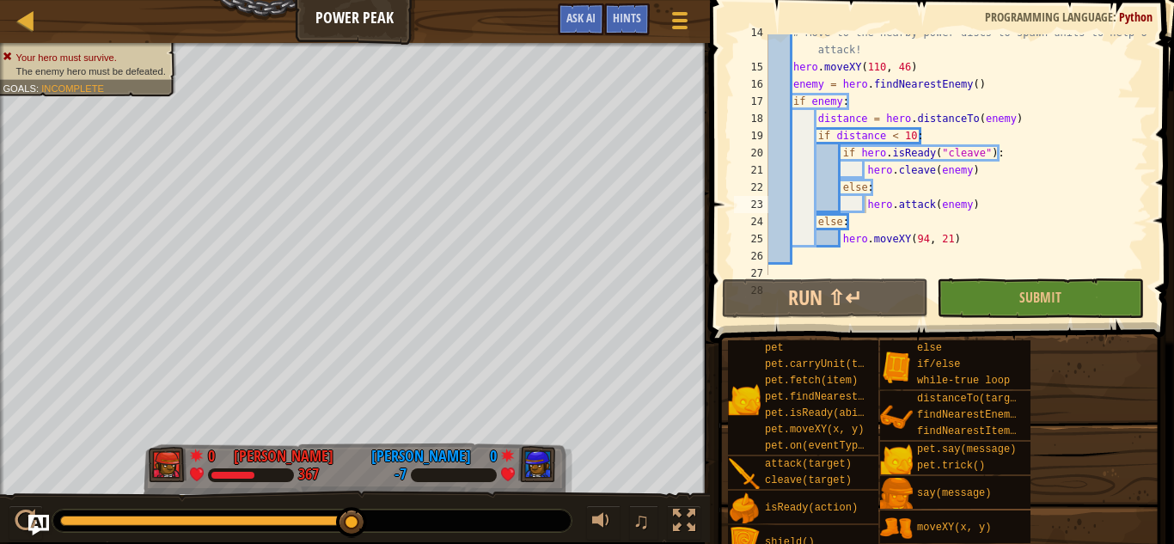
scroll to position [273, 0]
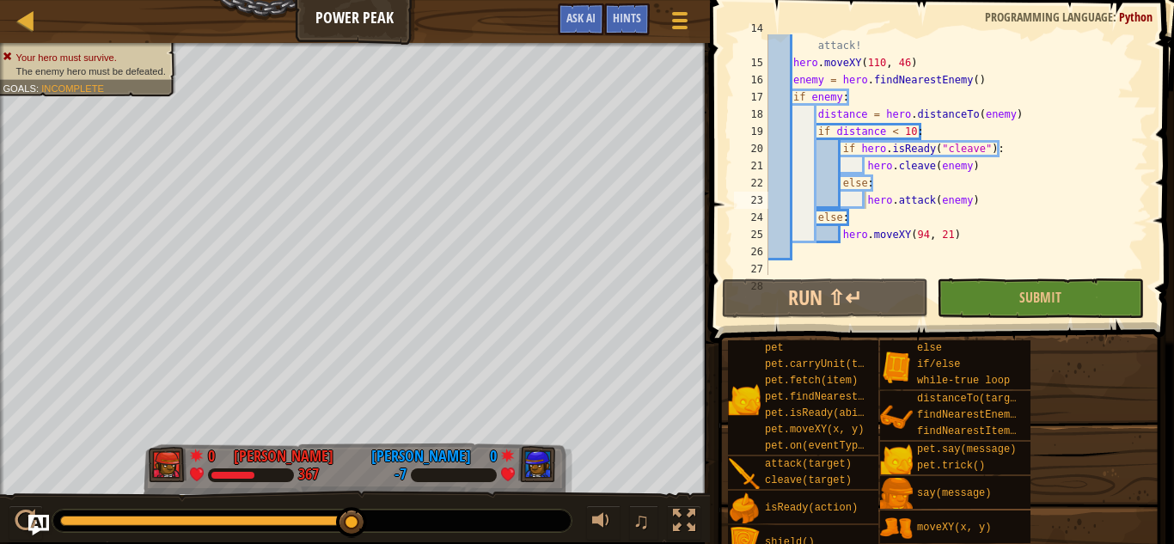
type textarea "distance = hero.distanceTo(enemy)"
drag, startPoint x: 815, startPoint y: 115, endPoint x: 1049, endPoint y: 115, distance: 233.9
click at [1049, 115] on div "# Move to the nearby power discs to spawn units to help or attack! hero . moveX…" at bounding box center [956, 166] width 383 height 292
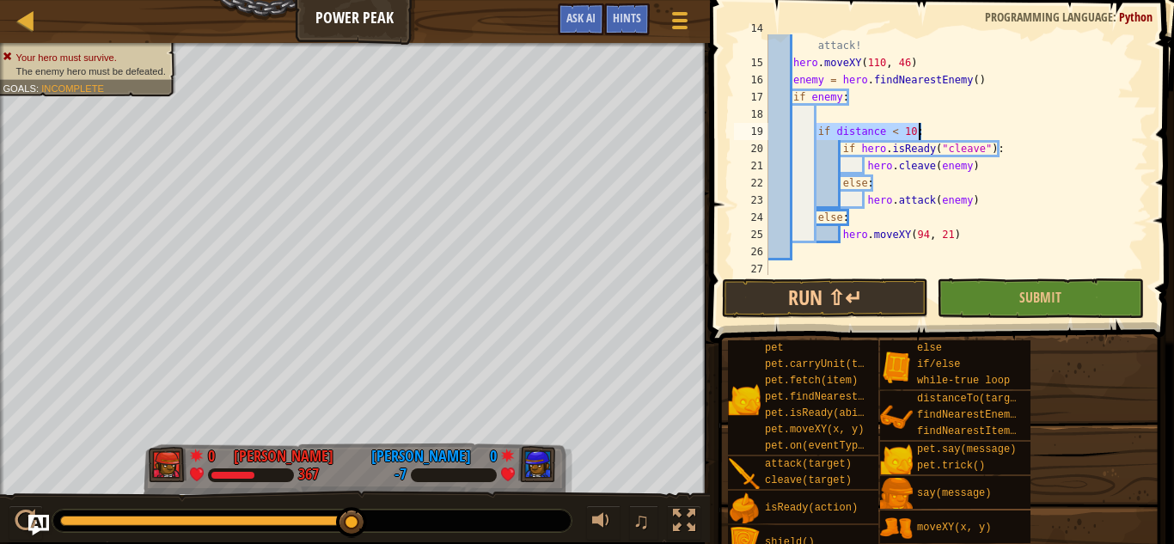
drag, startPoint x: 818, startPoint y: 132, endPoint x: 926, endPoint y: 135, distance: 107.5
click at [926, 135] on div "# Move to the nearby power discs to spawn units to help or attack! hero . moveX…" at bounding box center [956, 166] width 383 height 292
type textarea "if distance < 10:"
click at [827, 150] on div "# Move to the nearby power discs to spawn units to help or attack! hero . moveX…" at bounding box center [956, 166] width 383 height 292
click at [838, 148] on div "# Move to the nearby power discs to spawn units to help or attack! hero . moveX…" at bounding box center [956, 166] width 383 height 292
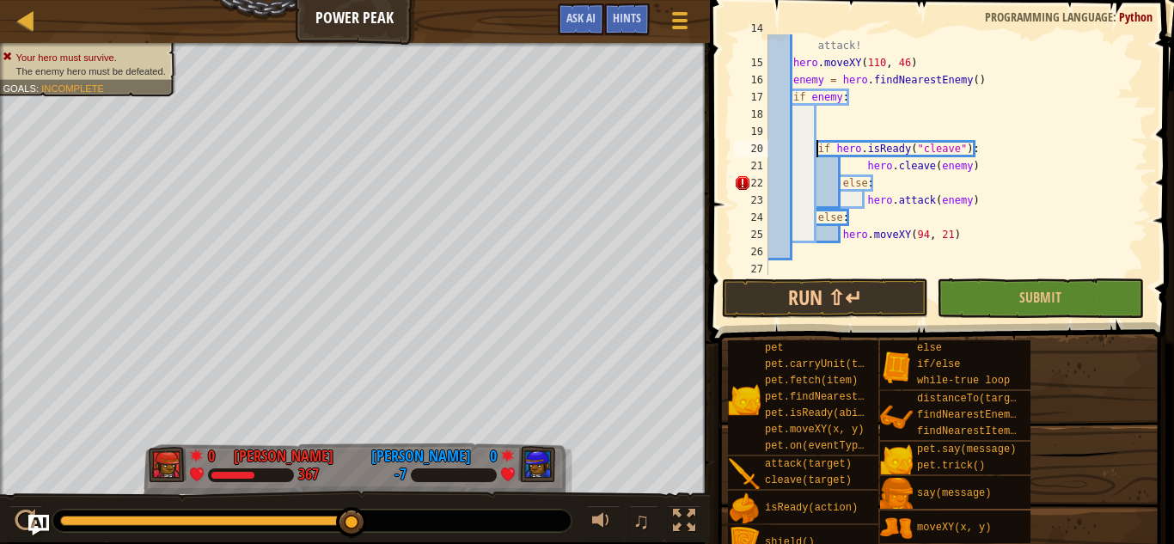
click at [867, 168] on div "# Move to the nearby power discs to spawn units to help or attack! hero . moveX…" at bounding box center [956, 166] width 383 height 292
click at [838, 184] on div "# Move to the nearby power discs to spawn units to help or attack! hero . moveX…" at bounding box center [956, 166] width 383 height 292
click at [865, 201] on div "# Move to the nearby power discs to spawn units to help or attack! hero . moveX…" at bounding box center [956, 166] width 383 height 292
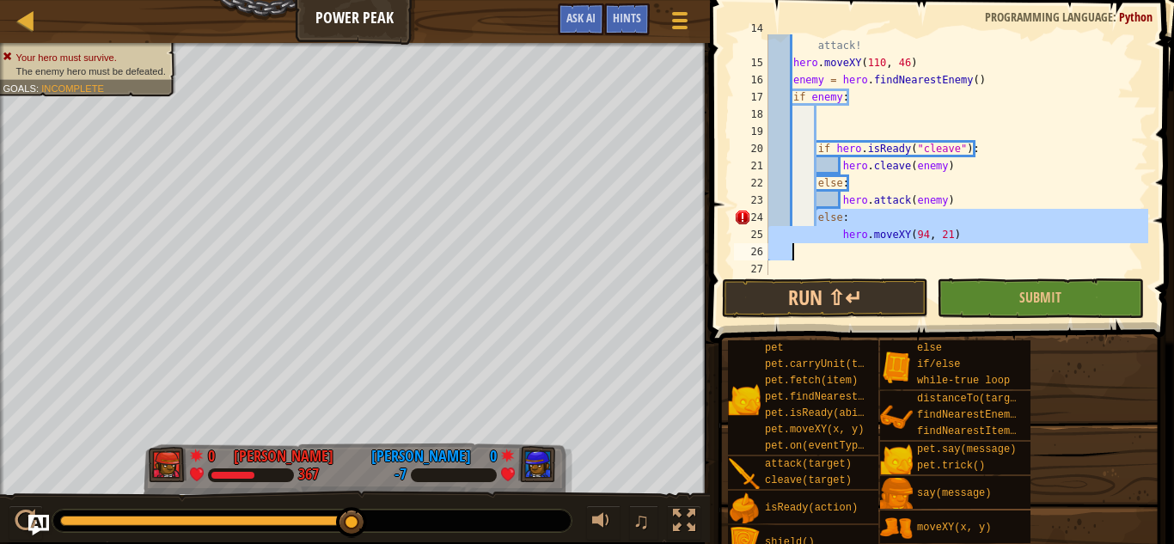
drag, startPoint x: 817, startPoint y: 218, endPoint x: 996, endPoint y: 256, distance: 183.8
click at [996, 256] on div "# Move to the nearby power discs to spawn units to help or attack! hero . moveX…" at bounding box center [956, 166] width 383 height 292
type textarea "hero.moveXY(94, 21)"
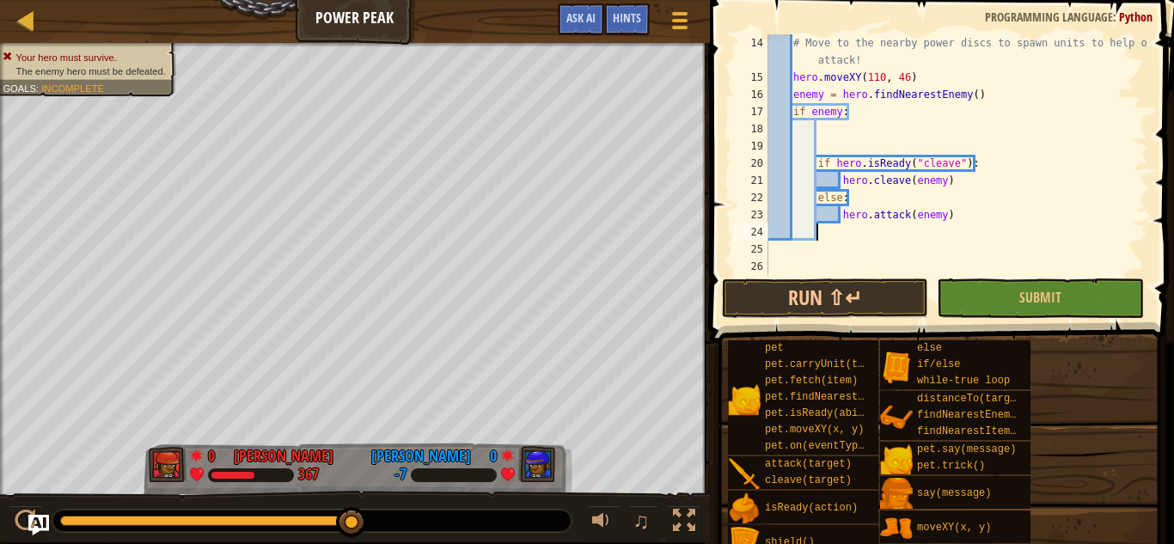
scroll to position [258, 0]
click at [858, 313] on button "Run ⇧↵" at bounding box center [825, 299] width 206 height 40
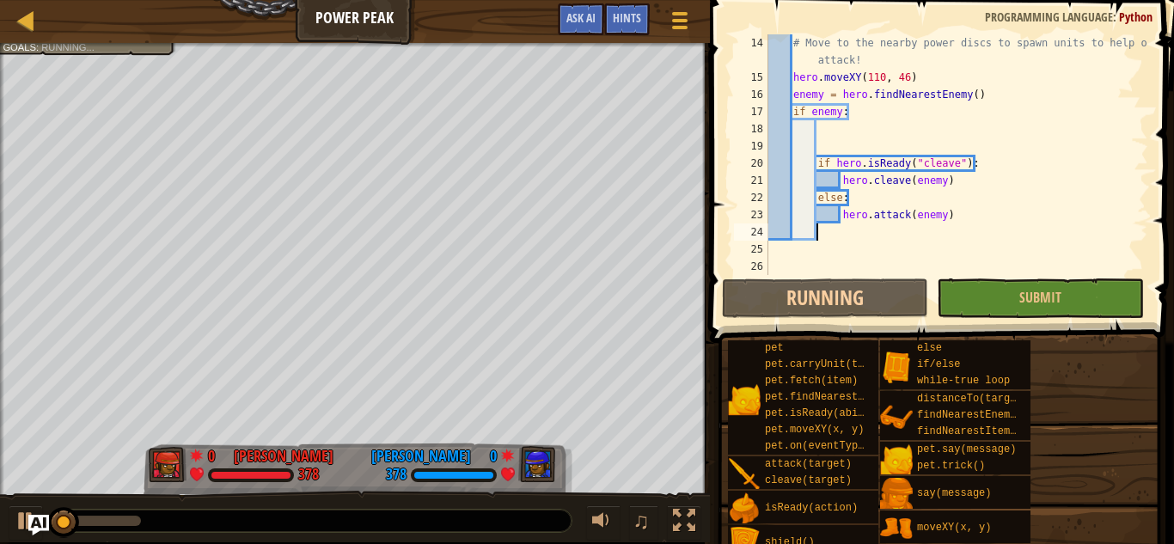
click at [315, 520] on div at bounding box center [311, 521] width 519 height 22
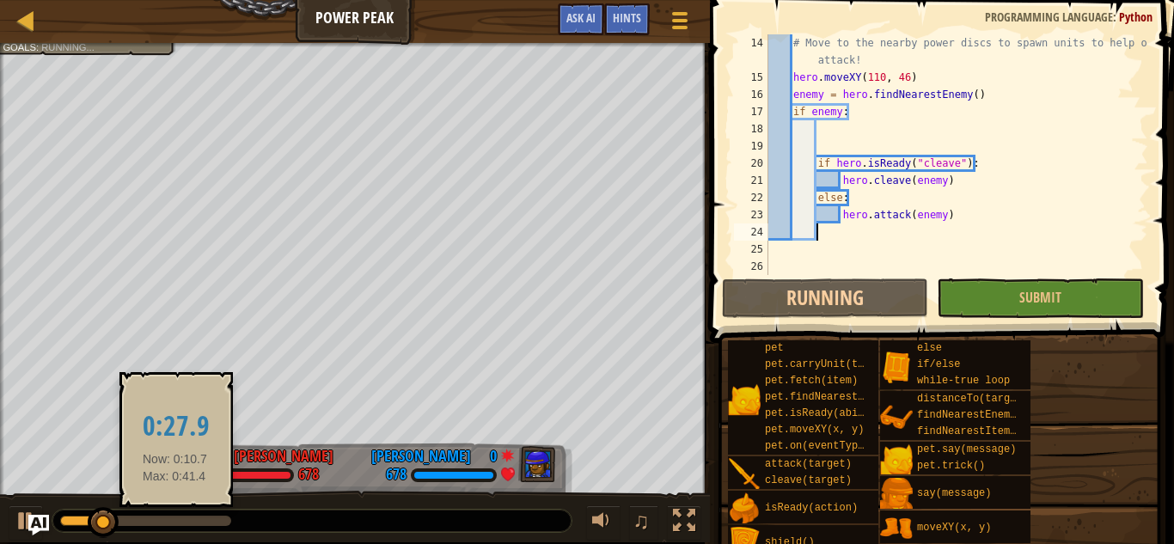
click at [175, 518] on div at bounding box center [145, 521] width 171 height 10
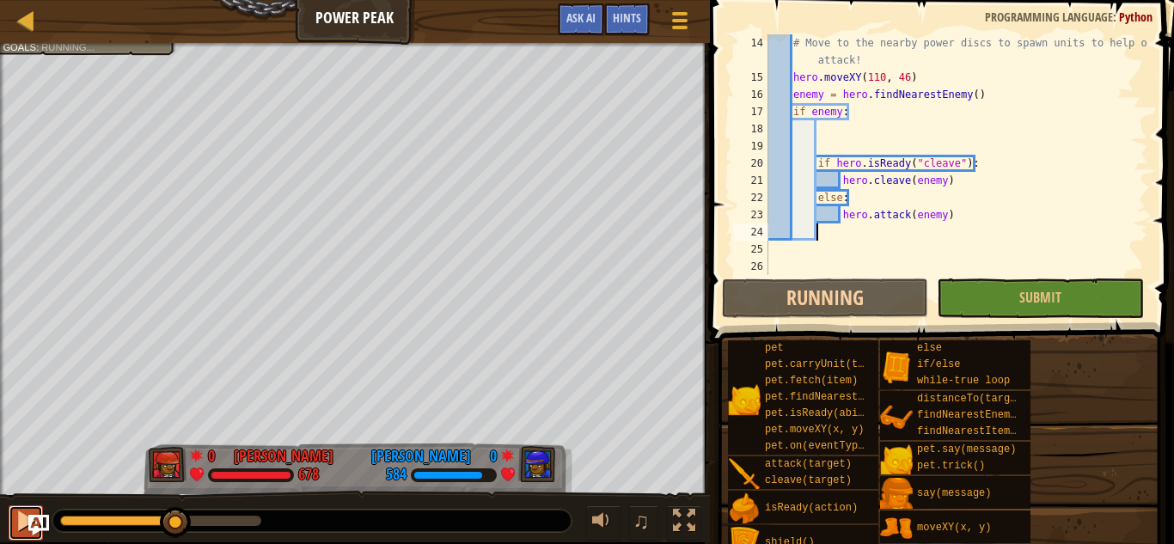
click at [15, 526] on div at bounding box center [26, 521] width 22 height 22
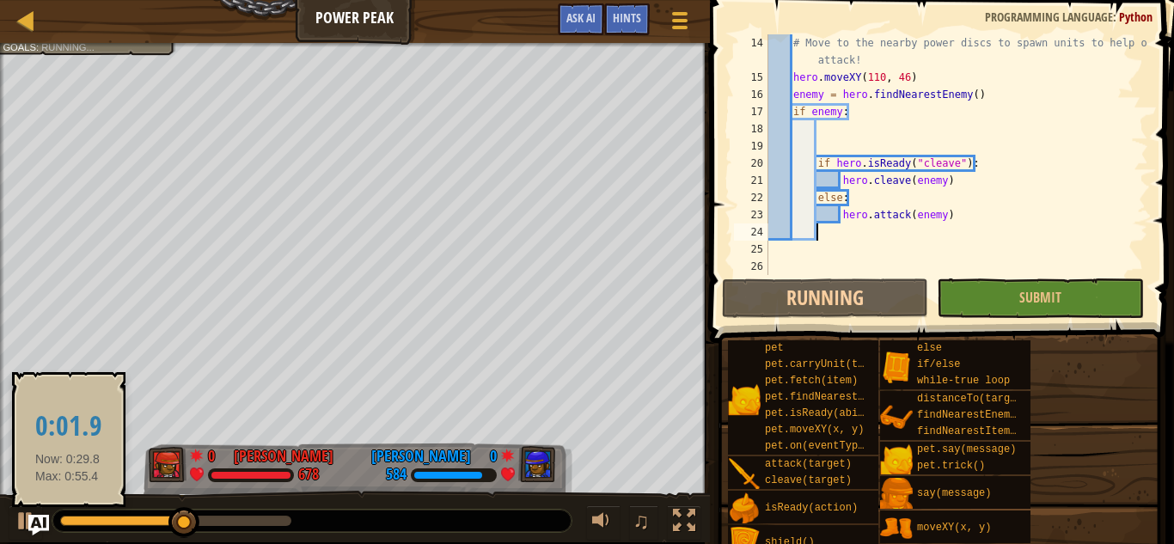
click at [68, 524] on div at bounding box center [122, 521] width 125 height 10
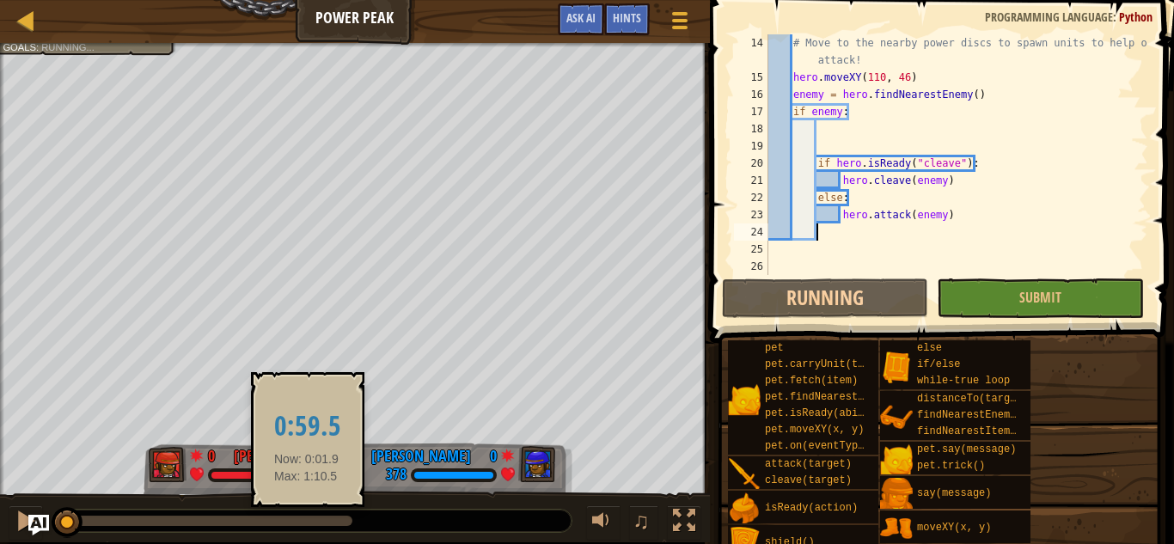
click at [307, 519] on div at bounding box center [206, 521] width 292 height 10
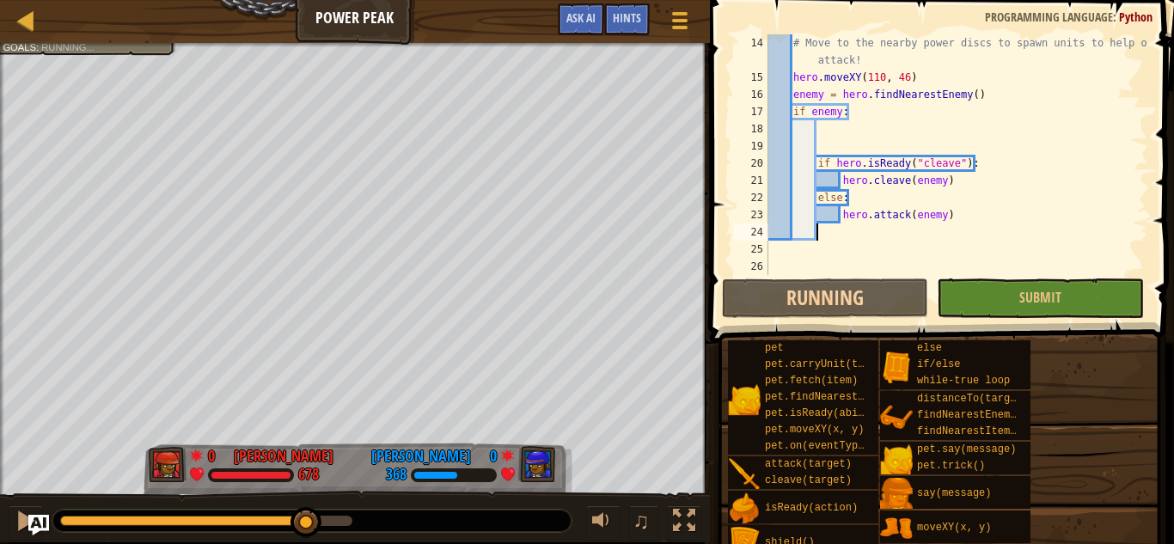
click at [351, 526] on div at bounding box center [311, 521] width 519 height 22
click at [346, 524] on div at bounding box center [206, 521] width 292 height 10
click at [20, 23] on div at bounding box center [25, 19] width 21 height 21
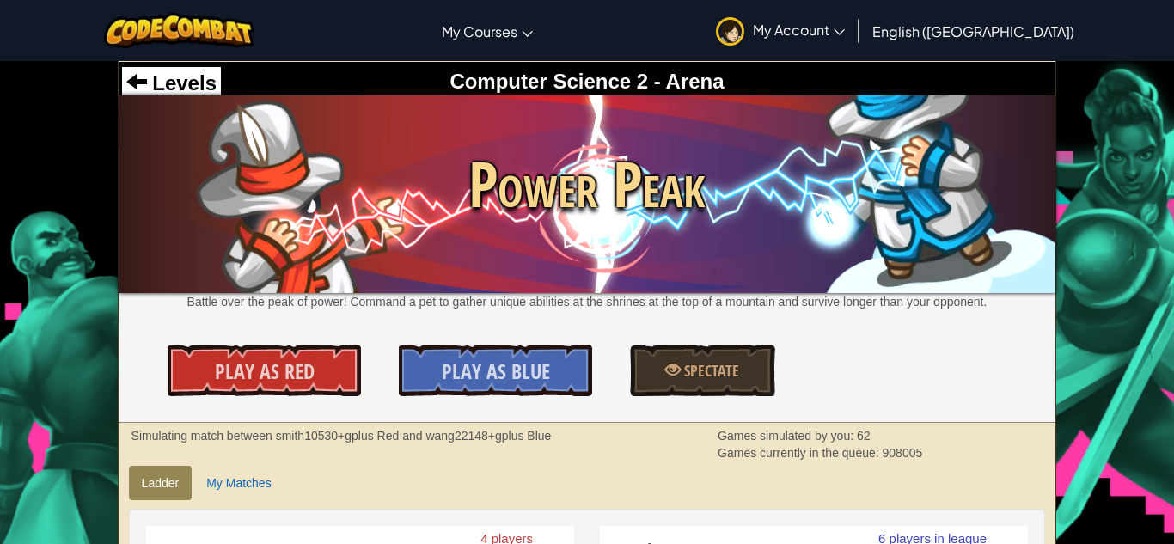
click at [593, 249] on img at bounding box center [588, 194] width 938 height 198
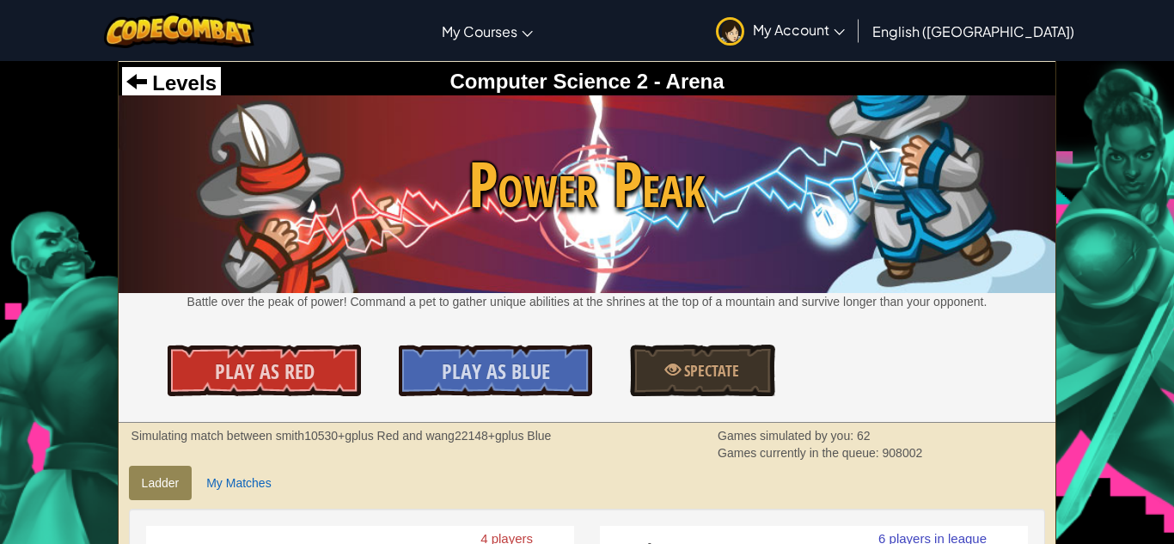
click at [692, 43] on div "Toggle navigation My Courses CodeCombat Classroom Ozaria Classroom AI League Es…" at bounding box center [587, 30] width 1183 height 61
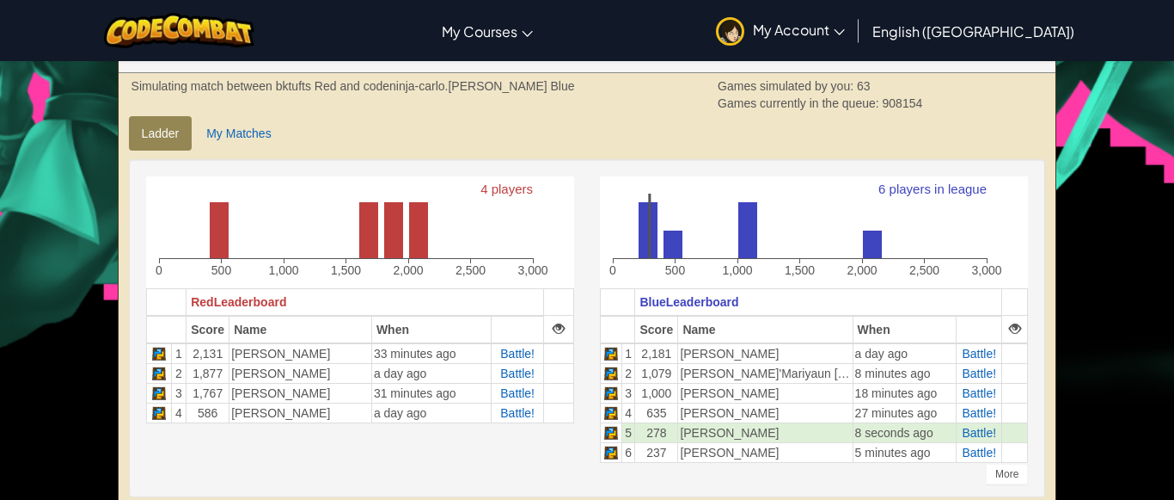
scroll to position [357, 0]
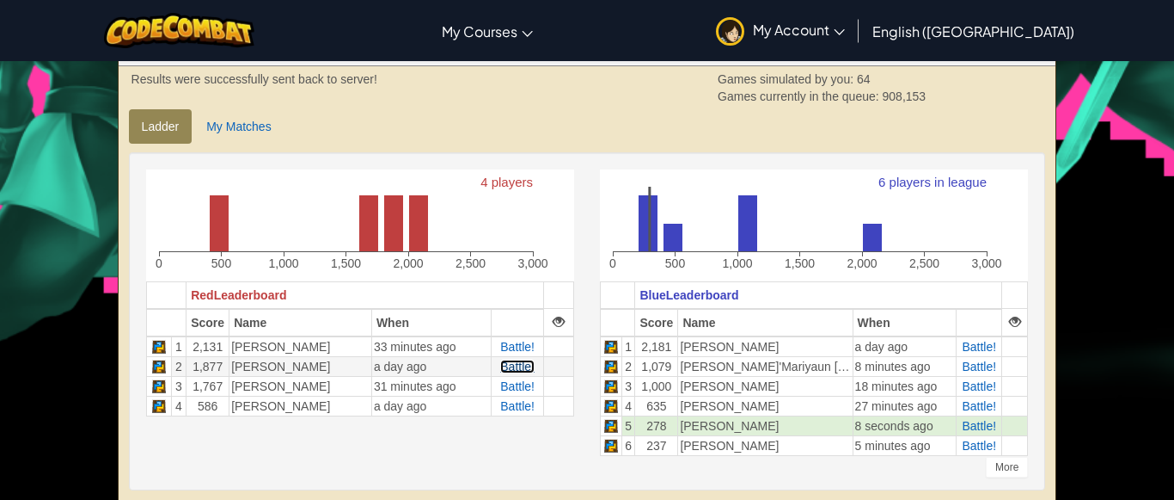
click at [506, 370] on span "Battle!" at bounding box center [517, 366] width 34 height 14
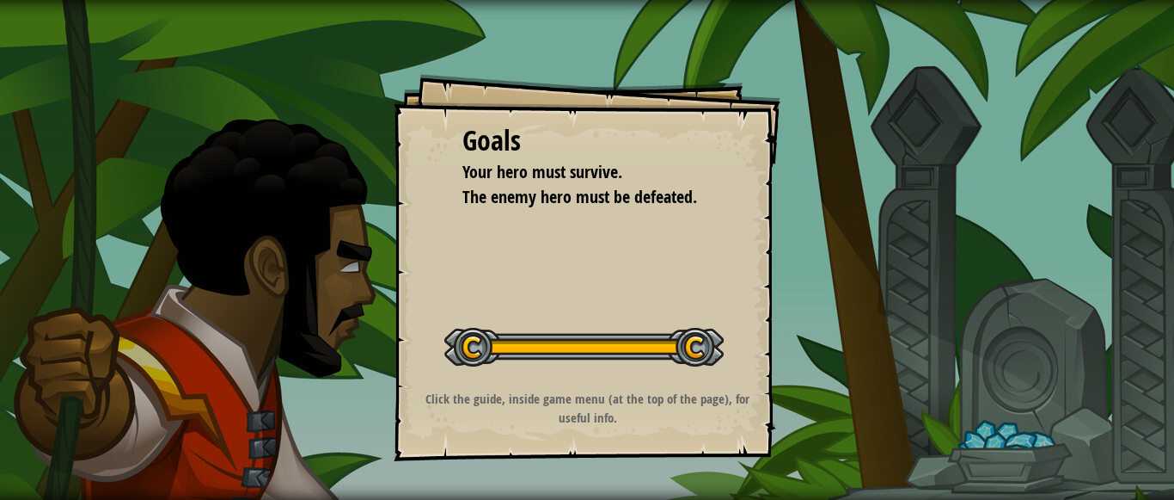
click at [756, 187] on div "Goals Your hero must survive. The enemy hero must be defeated. Start Level Erro…" at bounding box center [587, 267] width 387 height 387
click at [879, 192] on div "Goals Your hero must survive. The enemy hero must be defeated. Start Level Erro…" at bounding box center [587, 250] width 1174 height 500
